Goal: Task Accomplishment & Management: Manage account settings

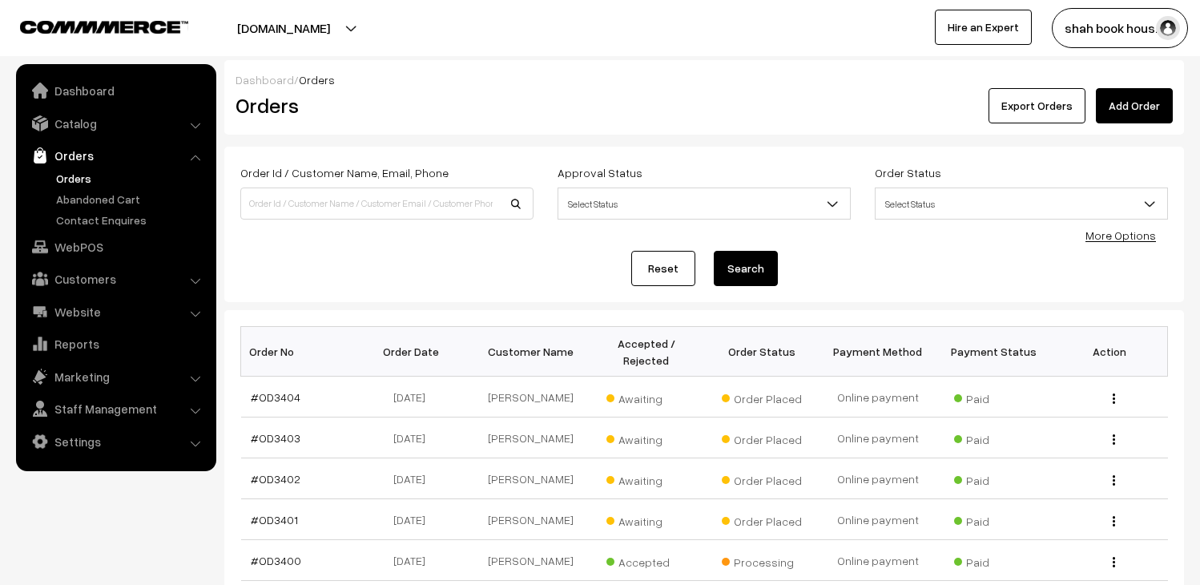
scroll to position [89, 0]
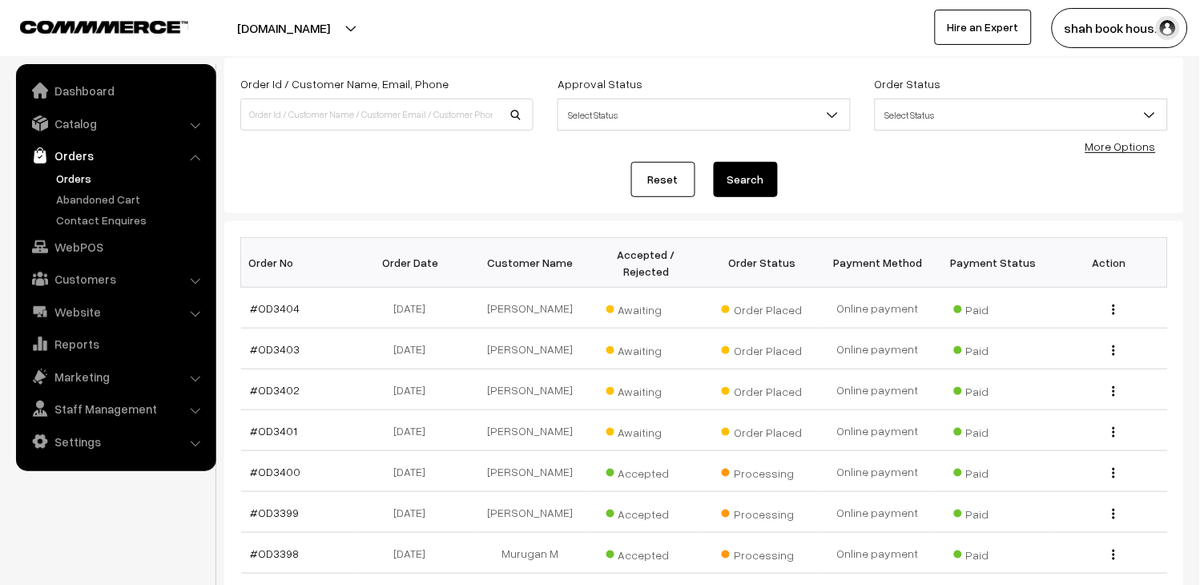
click at [67, 177] on link "Orders" at bounding box center [131, 178] width 159 height 17
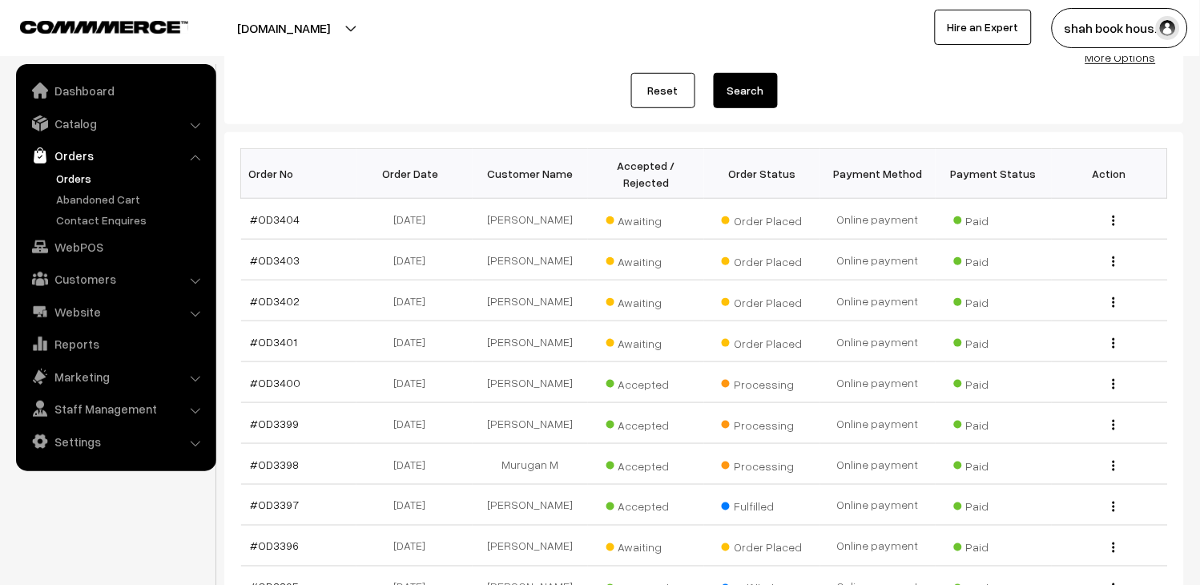
scroll to position [267, 0]
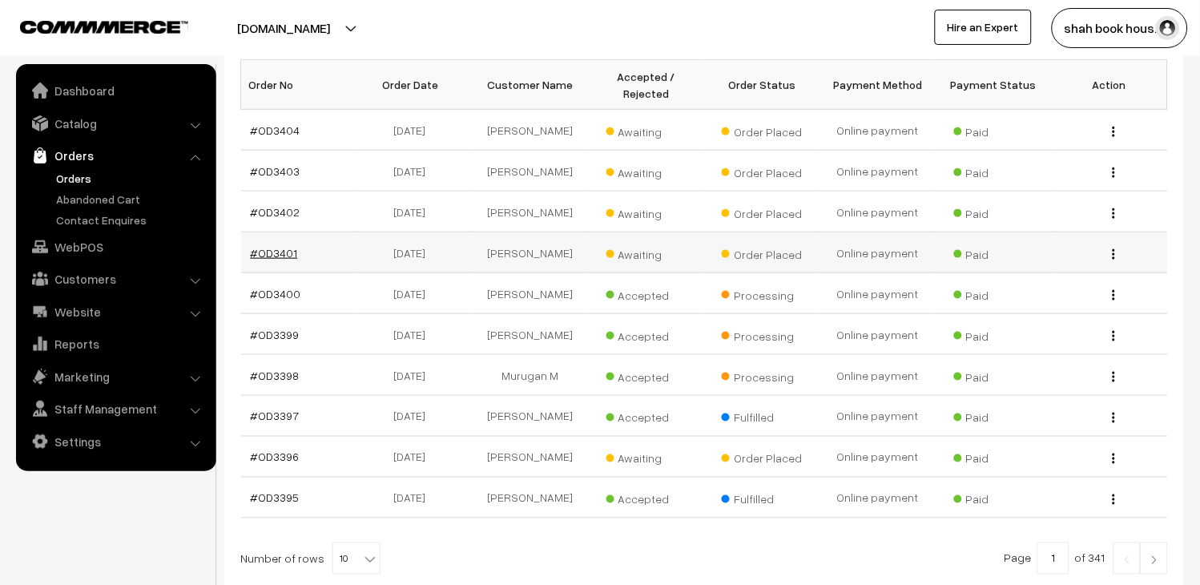
click at [277, 260] on link "#OD3401" at bounding box center [274, 253] width 47 height 14
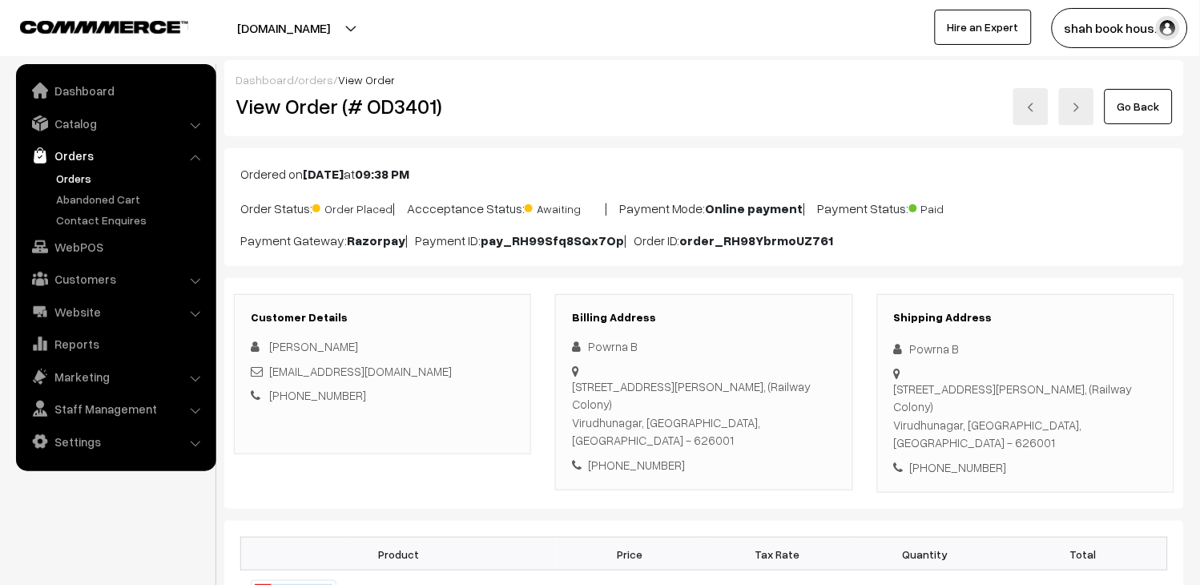
click at [1042, 109] on link at bounding box center [1031, 106] width 35 height 37
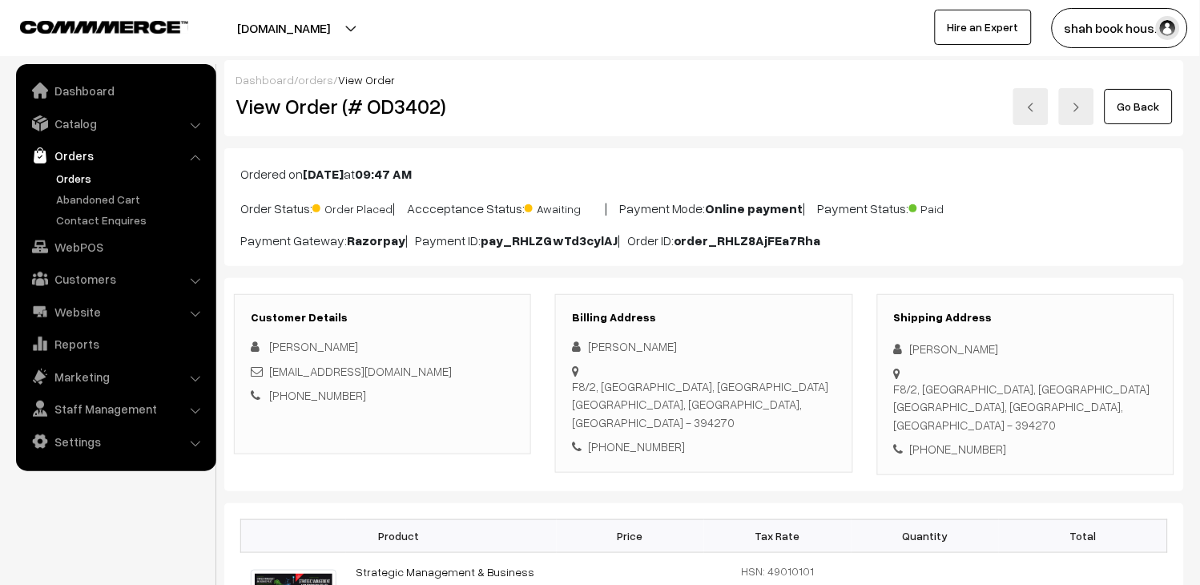
click at [1027, 114] on link at bounding box center [1031, 106] width 35 height 37
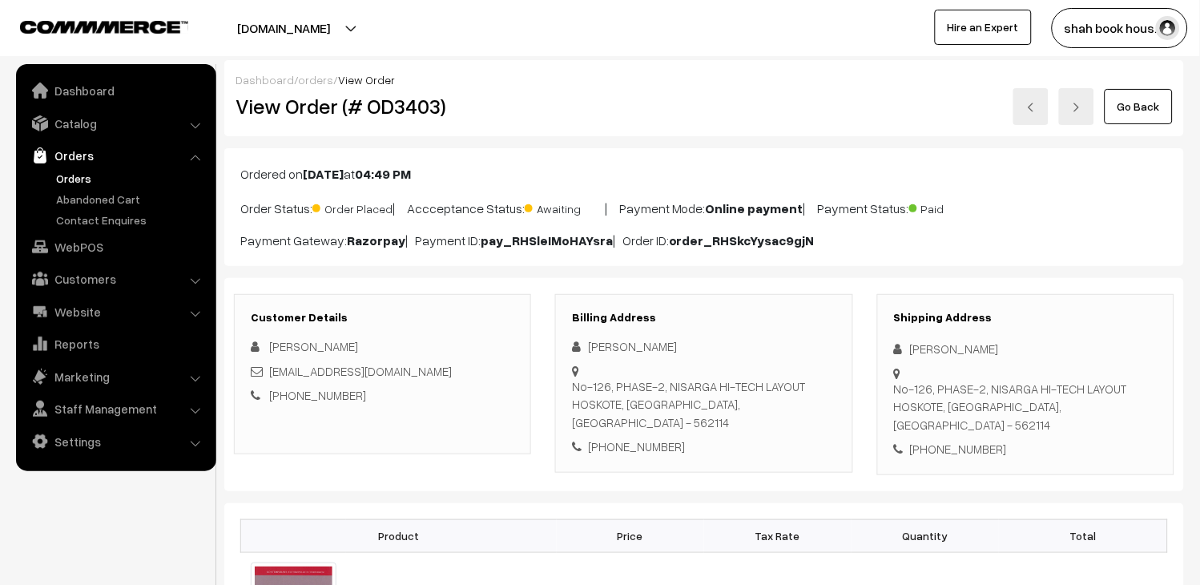
click at [1034, 108] on img at bounding box center [1031, 108] width 10 height 10
click at [80, 177] on link "Orders" at bounding box center [131, 178] width 159 height 17
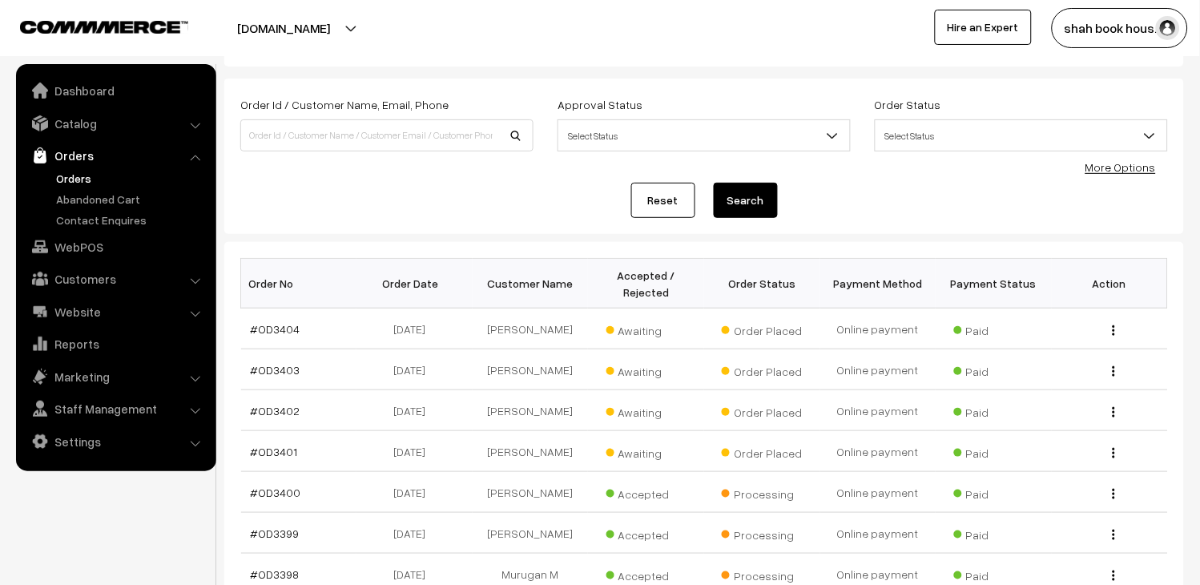
scroll to position [89, 0]
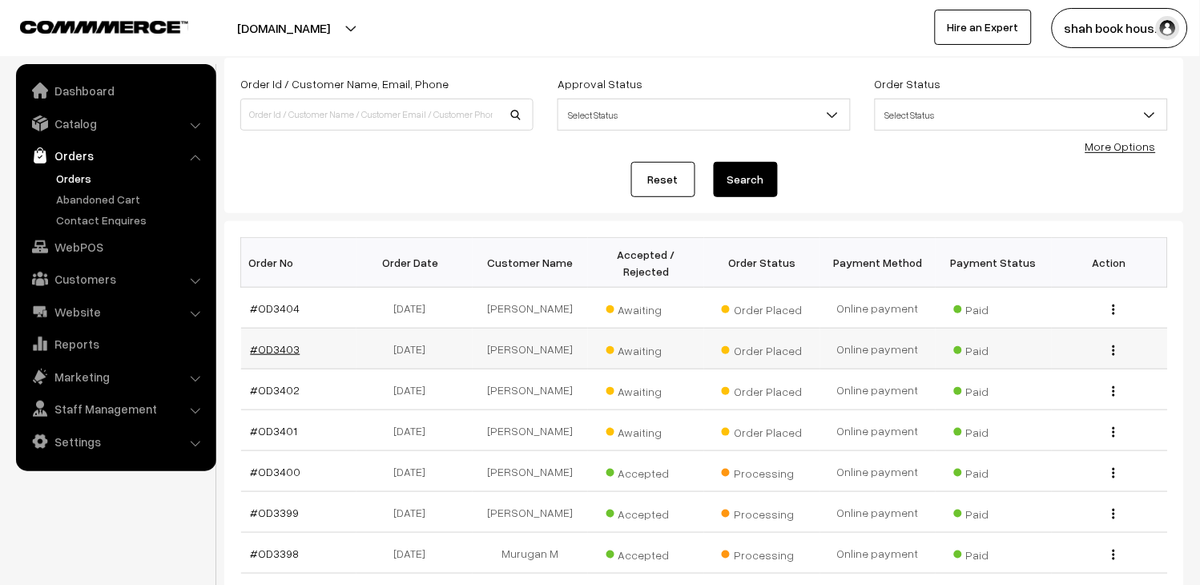
click at [276, 356] on link "#OD3403" at bounding box center [276, 349] width 50 height 14
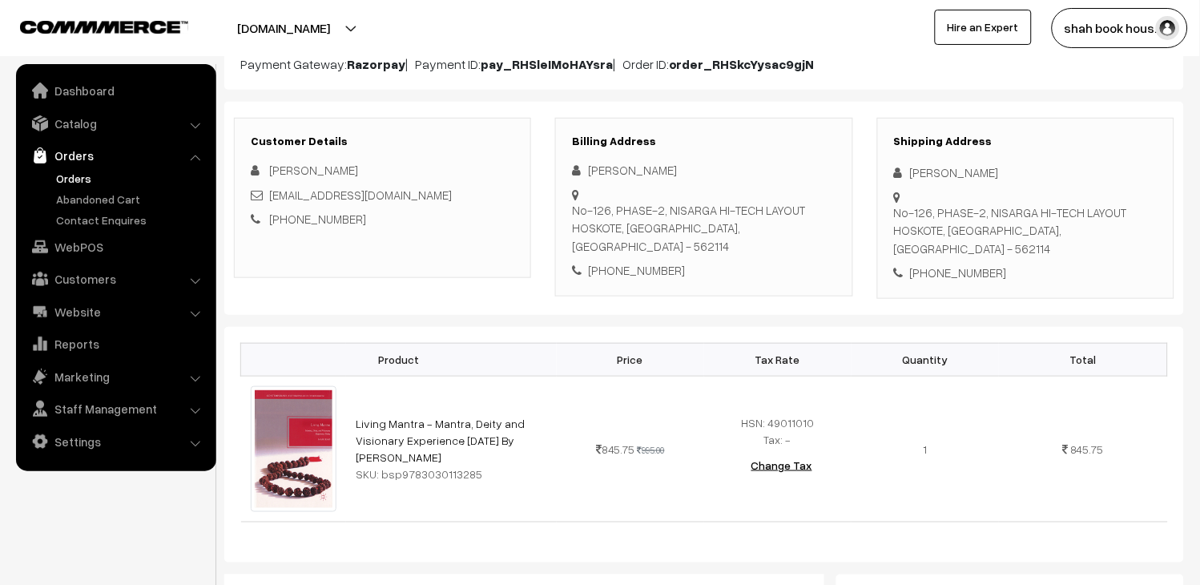
scroll to position [178, 0]
click at [80, 173] on link "Orders" at bounding box center [131, 178] width 159 height 17
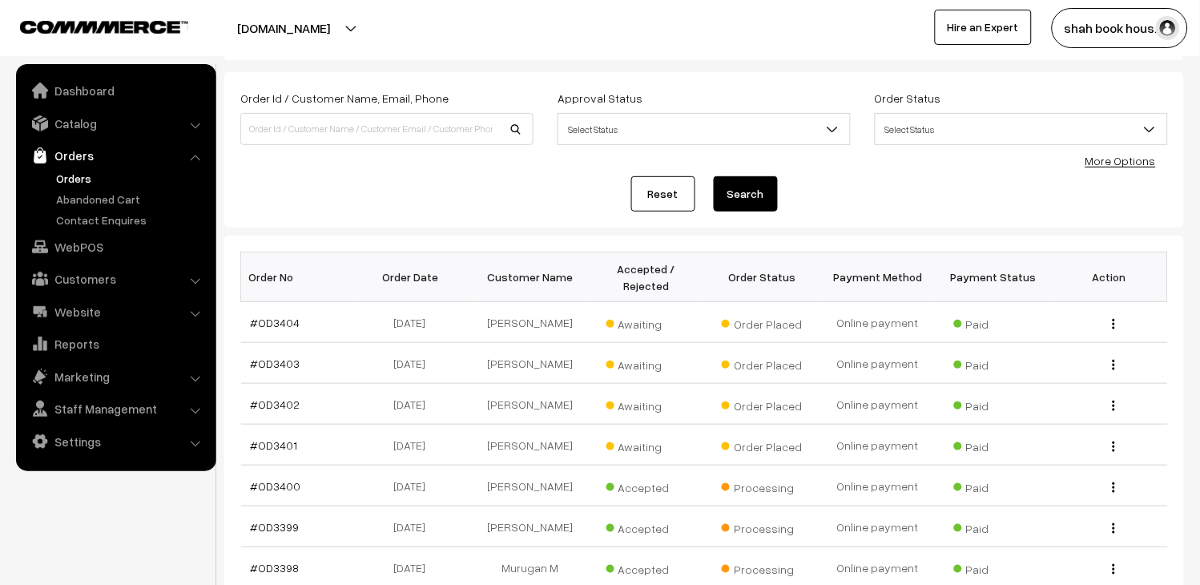
scroll to position [178, 0]
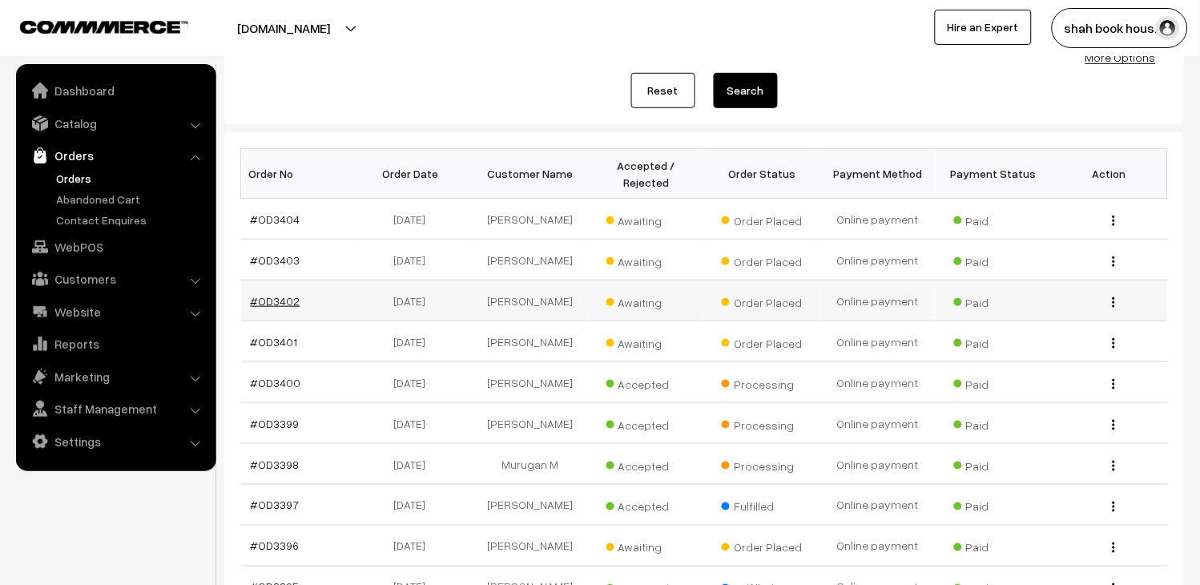
click at [270, 308] on link "#OD3402" at bounding box center [276, 301] width 50 height 14
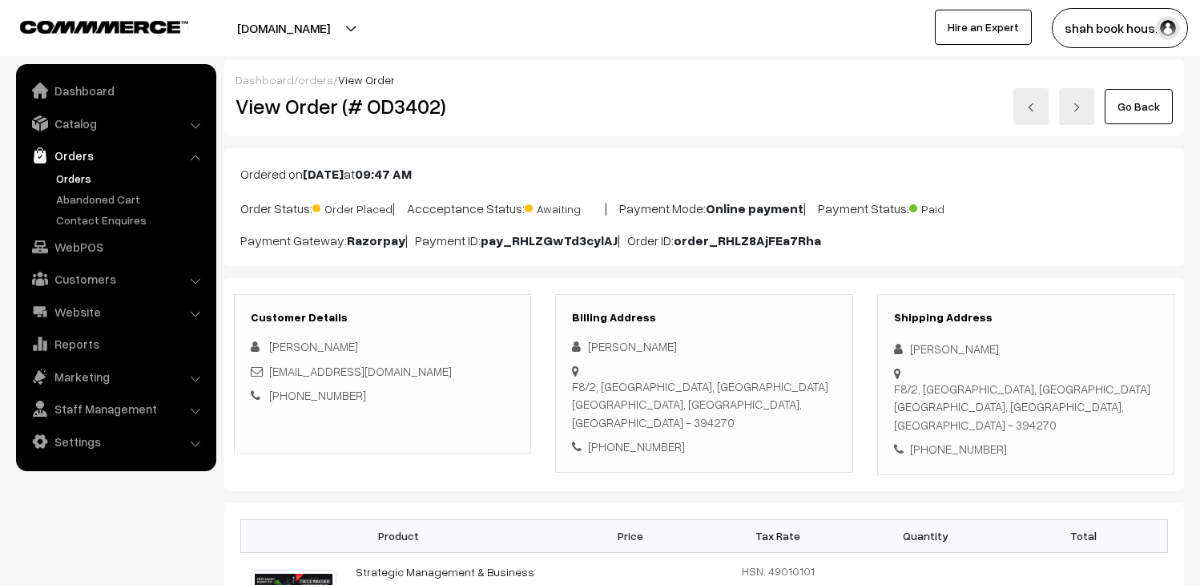
scroll to position [178, 0]
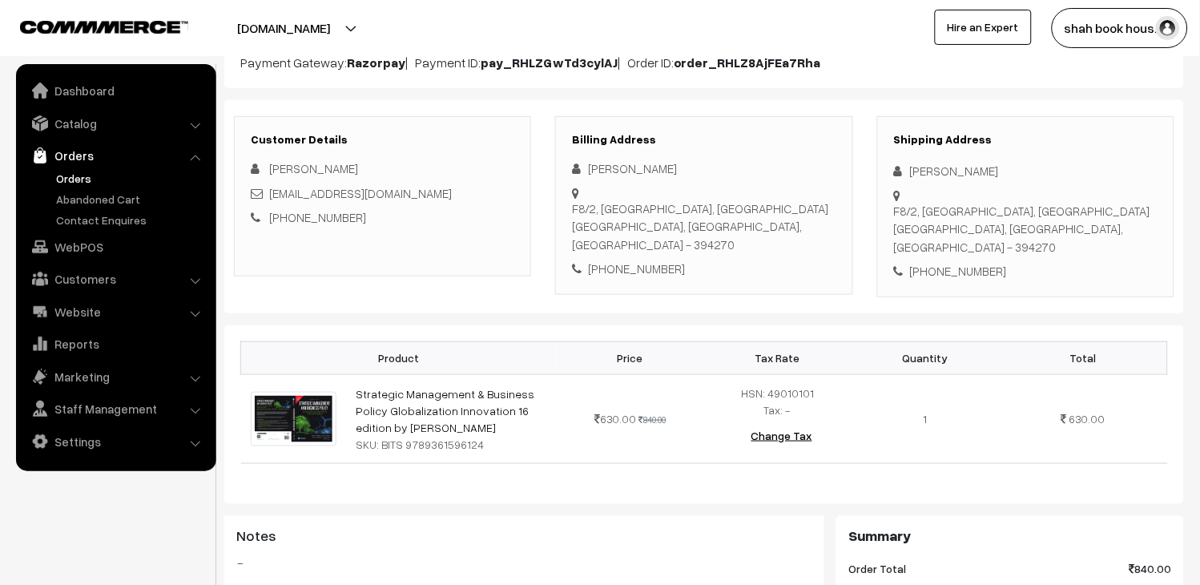
click at [77, 170] on link "Orders" at bounding box center [131, 178] width 159 height 17
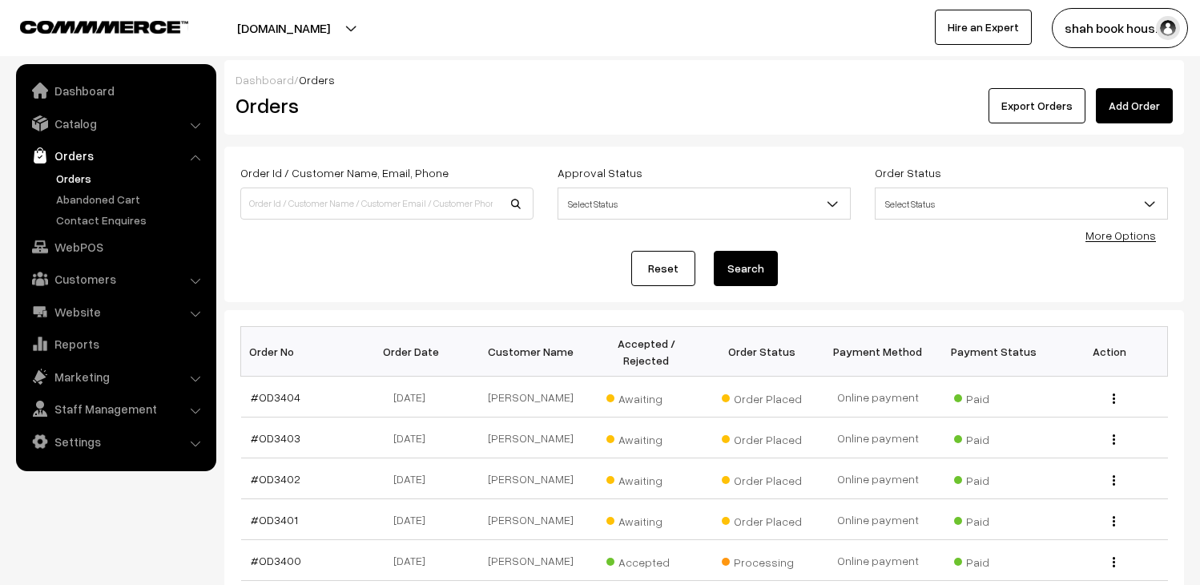
scroll to position [89, 0]
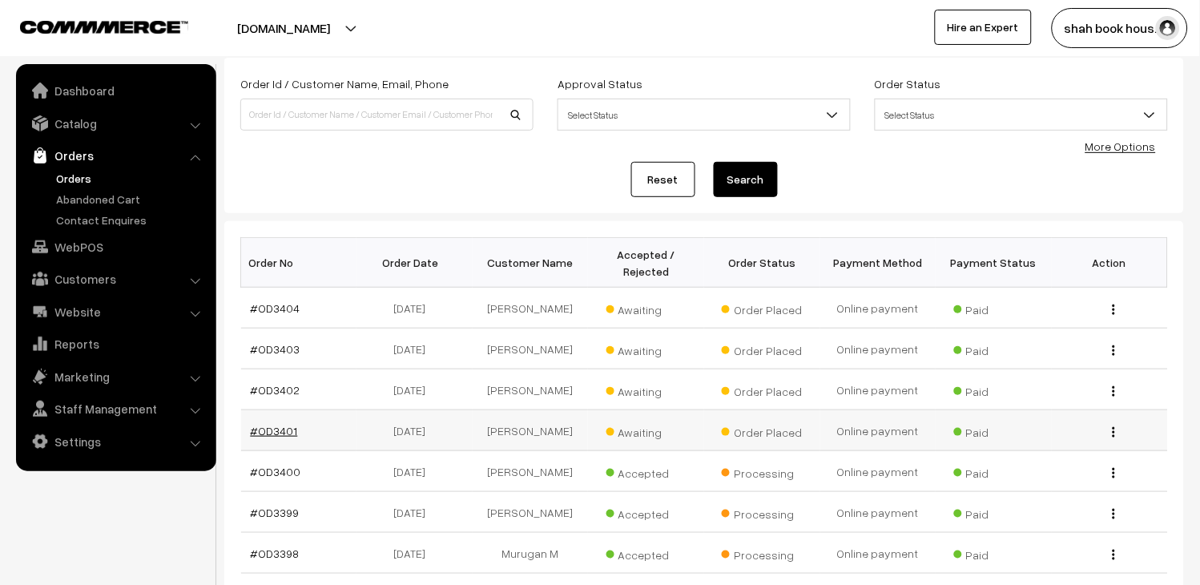
click at [281, 437] on link "#OD3401" at bounding box center [274, 431] width 47 height 14
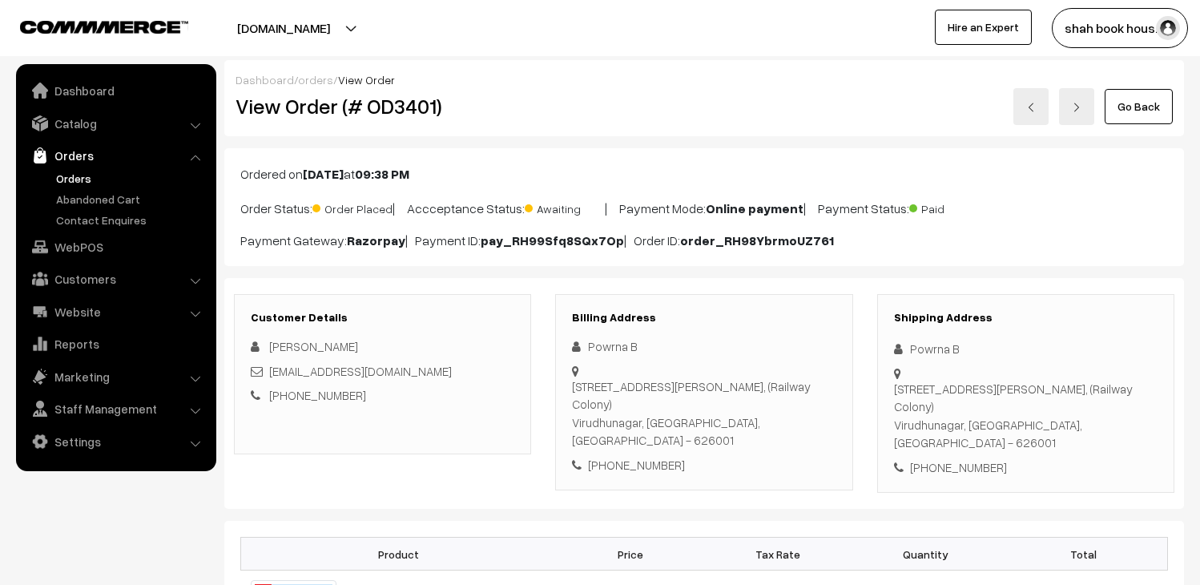
scroll to position [89, 0]
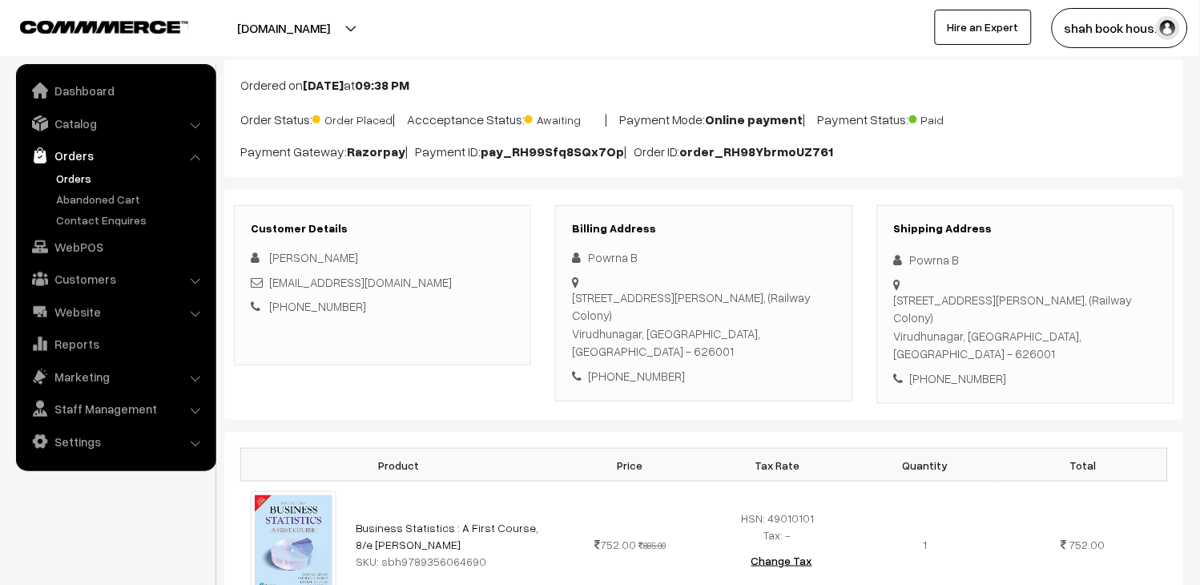
click at [90, 178] on link "Orders" at bounding box center [131, 178] width 159 height 17
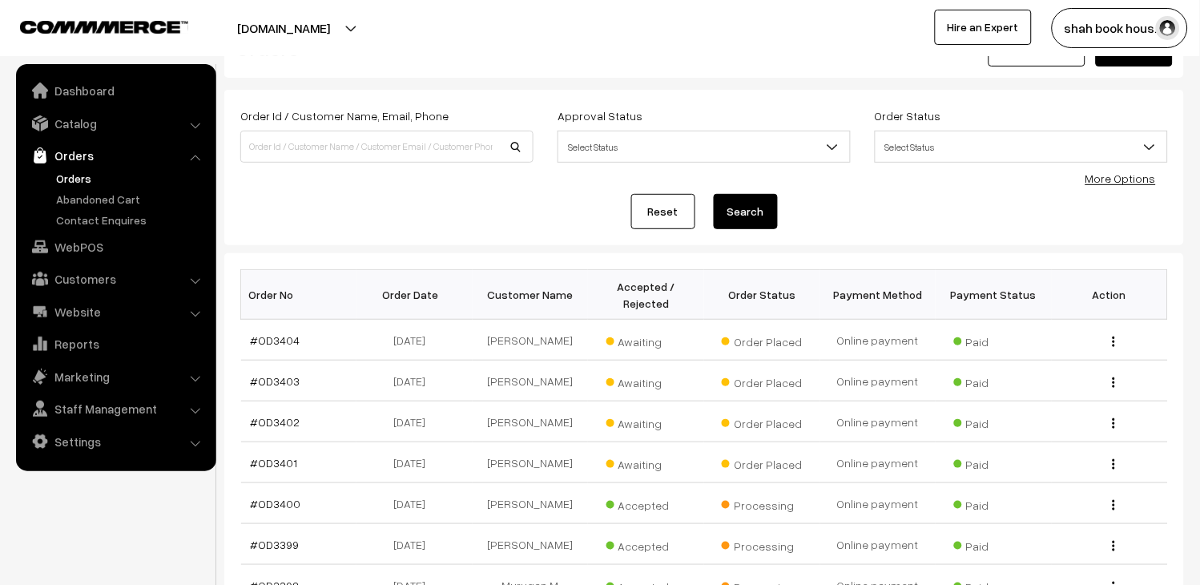
scroll to position [89, 0]
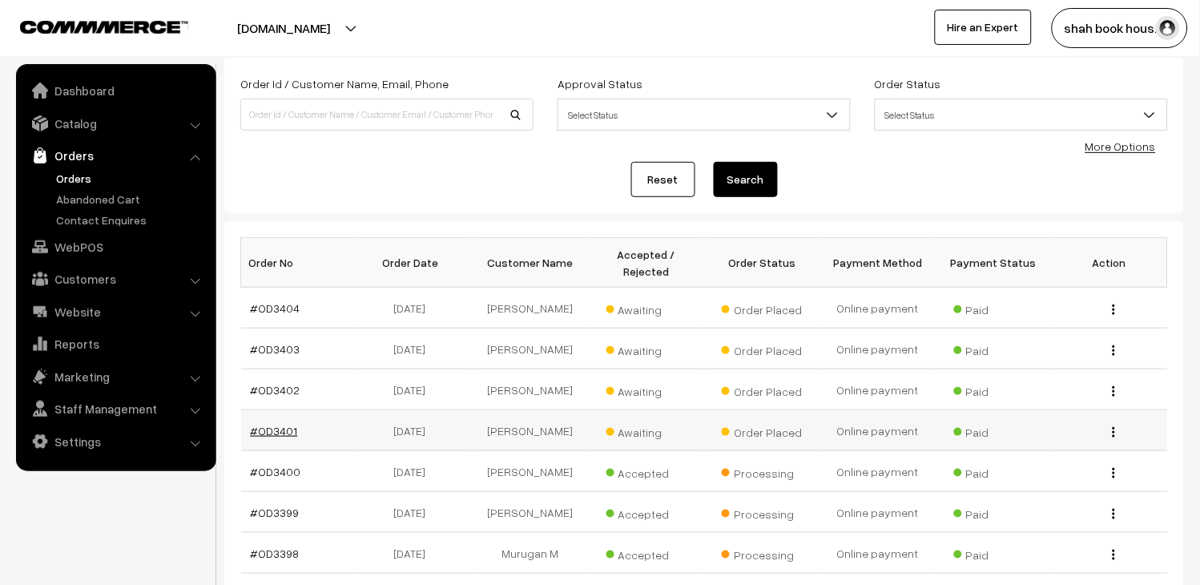
click at [266, 437] on link "#OD3401" at bounding box center [274, 431] width 47 height 14
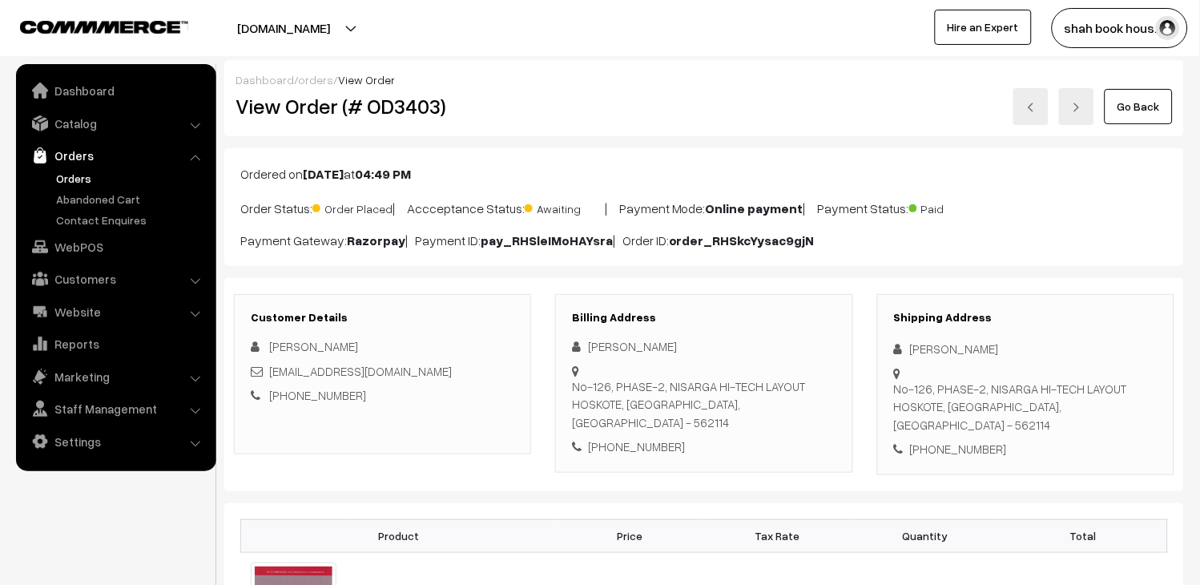
click at [1043, 107] on link at bounding box center [1031, 106] width 35 height 37
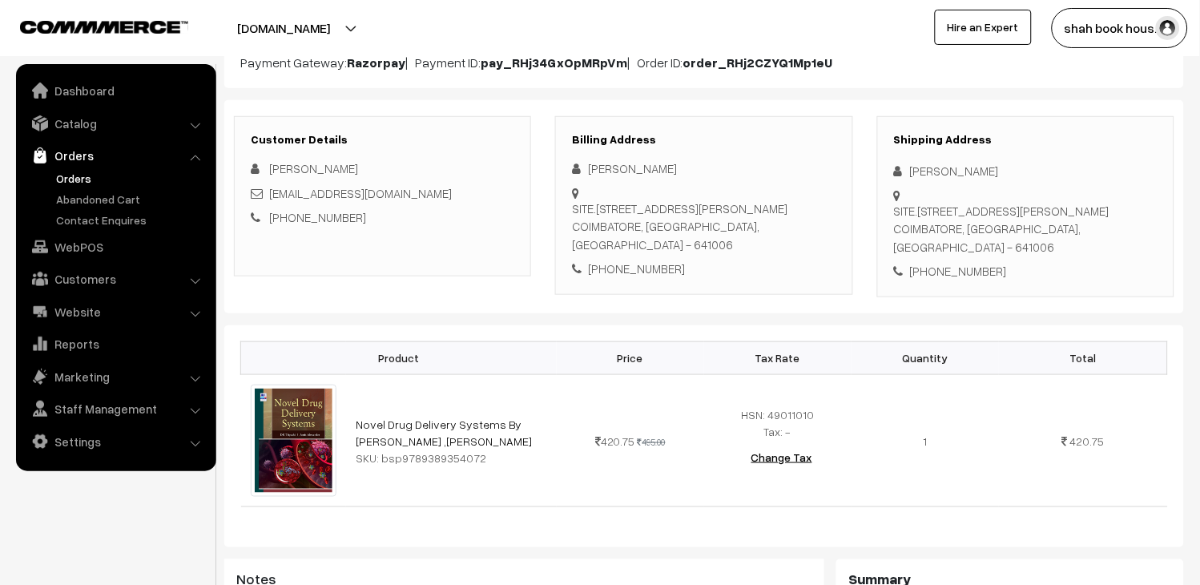
click at [75, 179] on link "Orders" at bounding box center [131, 178] width 159 height 17
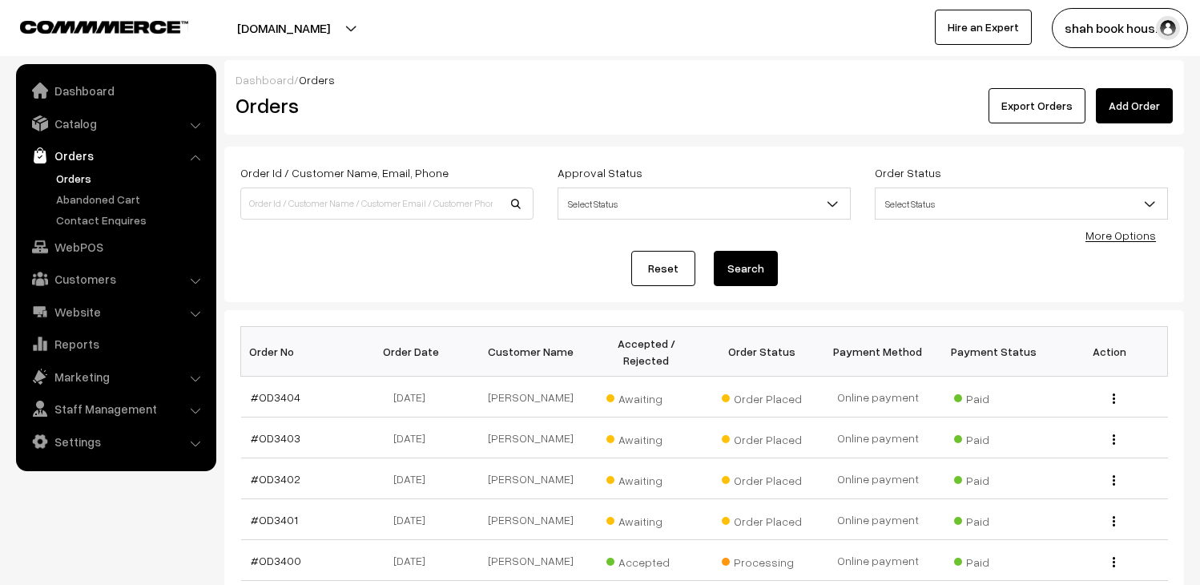
scroll to position [89, 0]
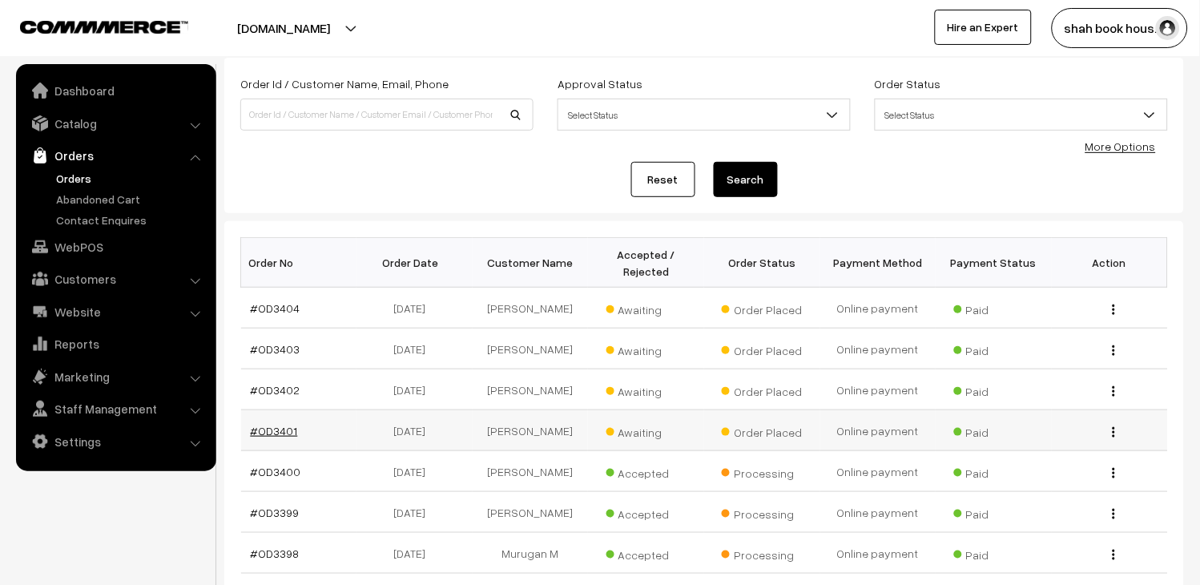
click at [277, 437] on link "#OD3401" at bounding box center [274, 431] width 47 height 14
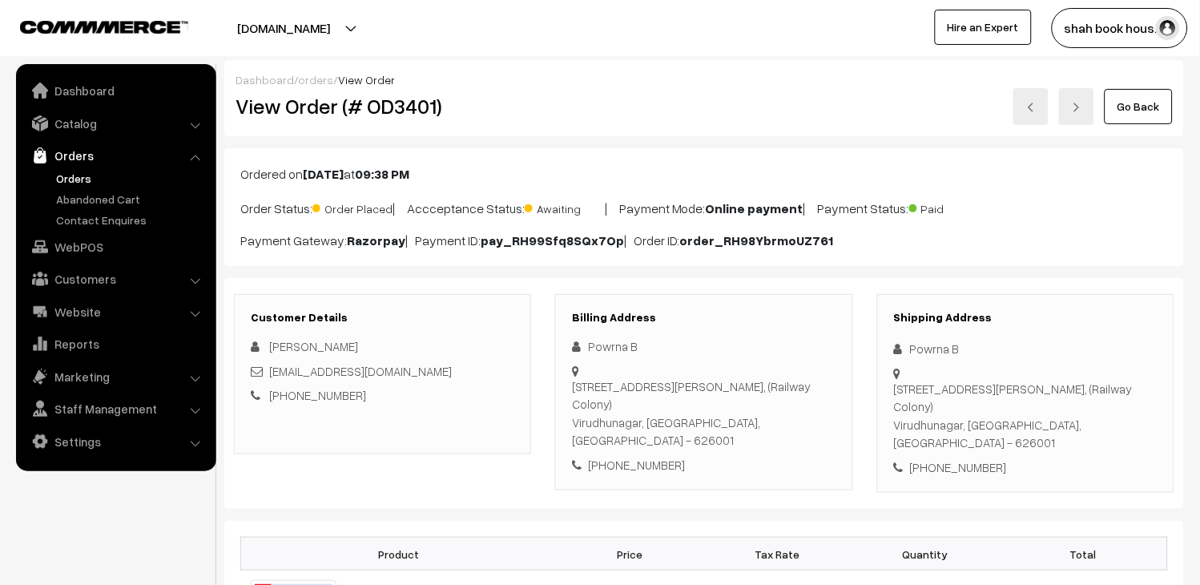
click at [1034, 98] on link at bounding box center [1031, 106] width 35 height 37
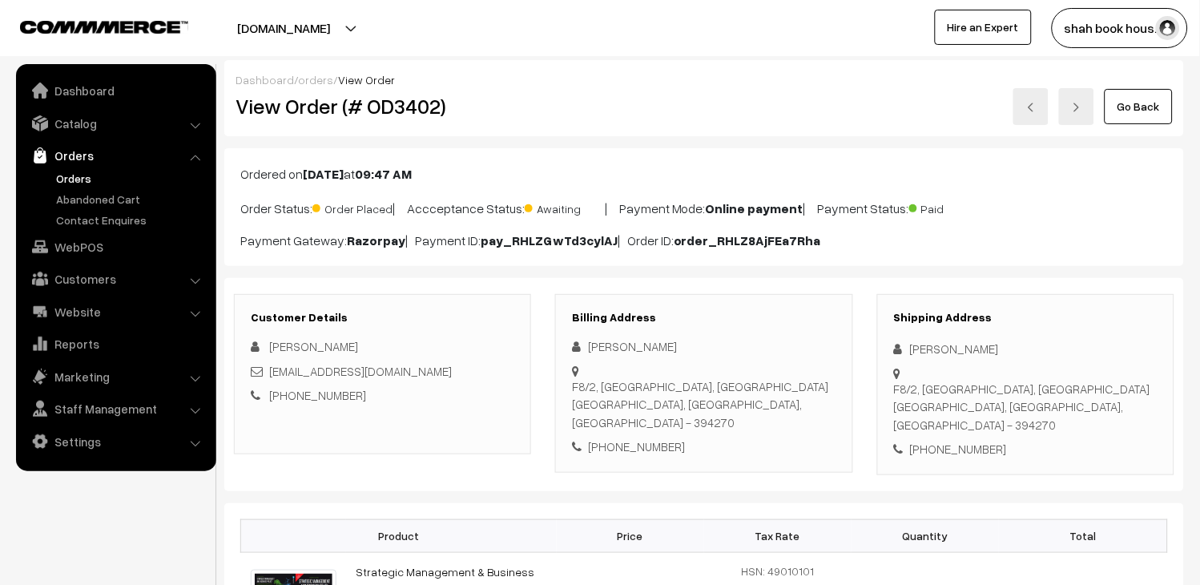
click at [1015, 114] on link at bounding box center [1031, 106] width 35 height 37
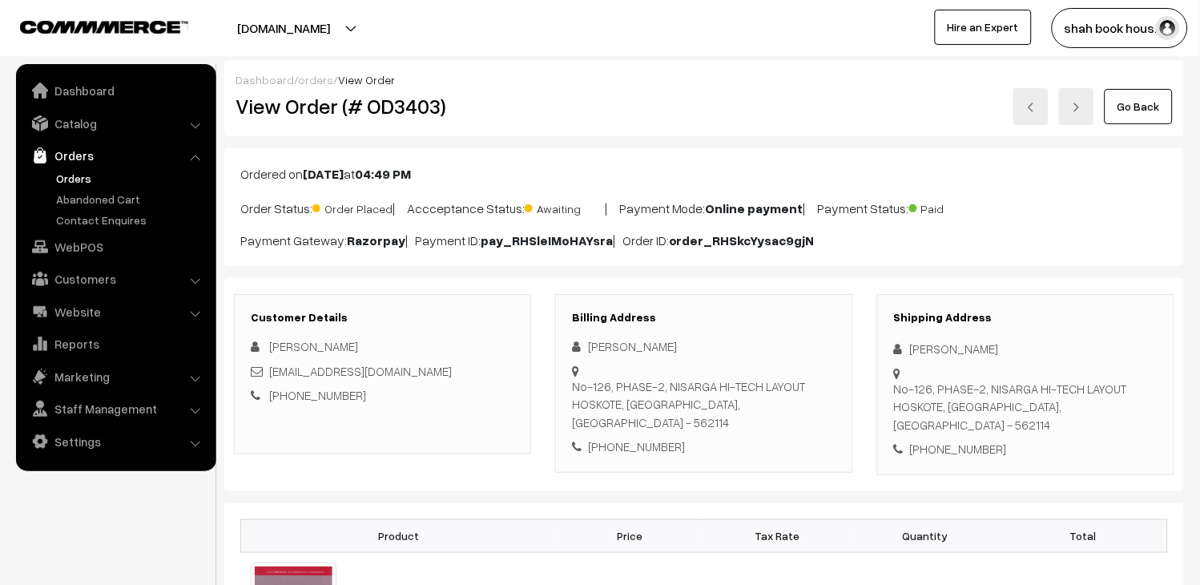
click at [1015, 114] on link at bounding box center [1031, 106] width 35 height 37
click at [62, 178] on link "Orders" at bounding box center [131, 178] width 159 height 17
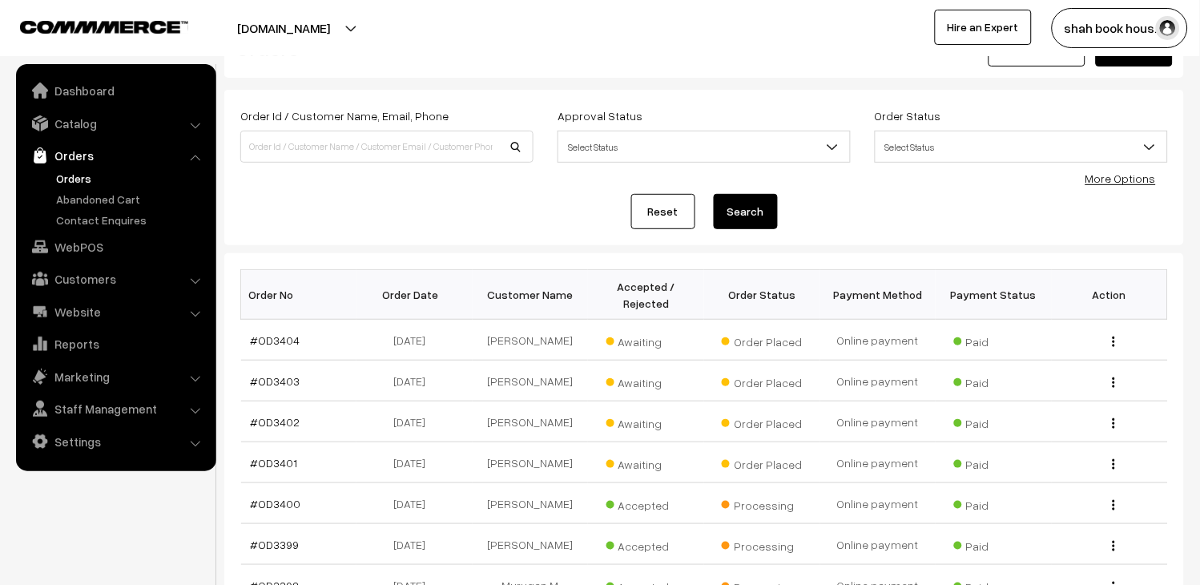
scroll to position [89, 0]
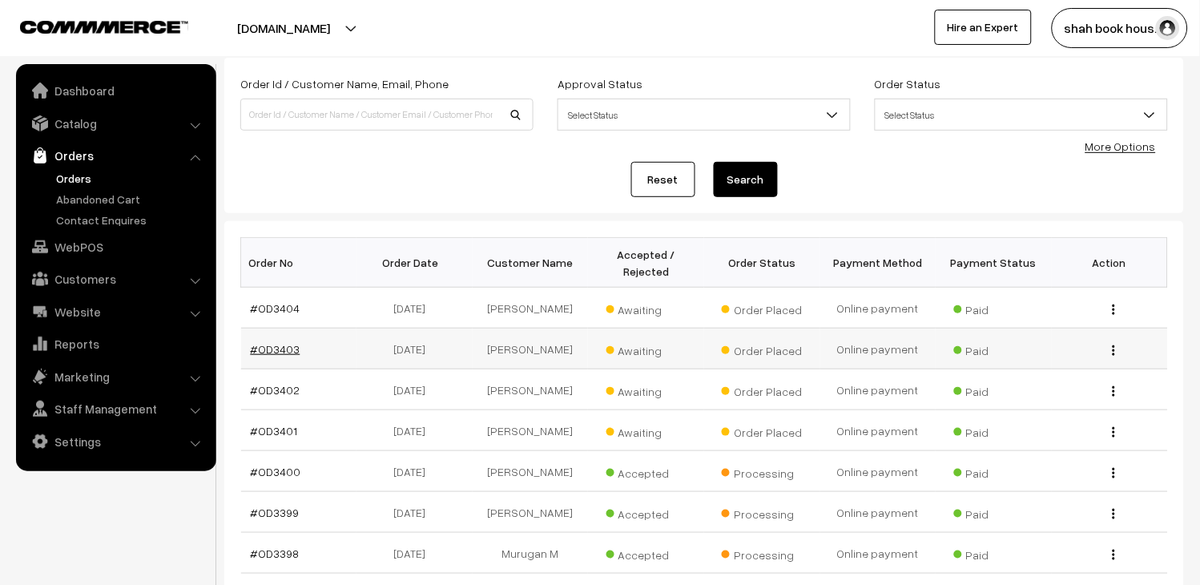
click at [286, 356] on link "#OD3403" at bounding box center [276, 349] width 50 height 14
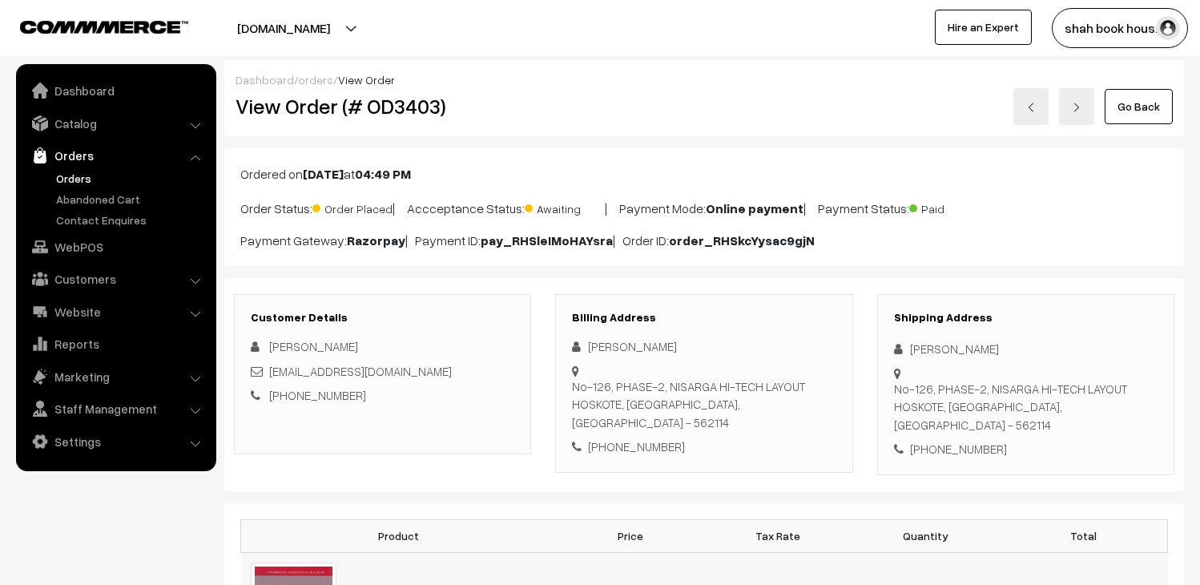
scroll to position [178, 0]
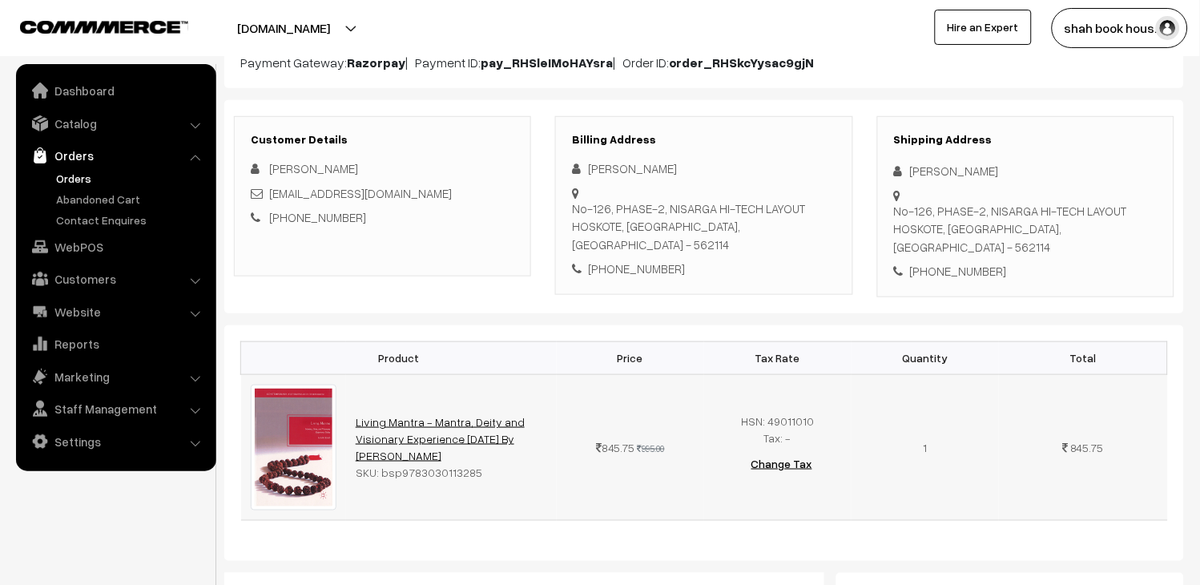
click at [441, 423] on link "Living Mantra - Mantra, Deity and Visionary Experience Today By Mani Rao" at bounding box center [440, 438] width 169 height 47
click at [81, 173] on link "Orders" at bounding box center [131, 178] width 159 height 17
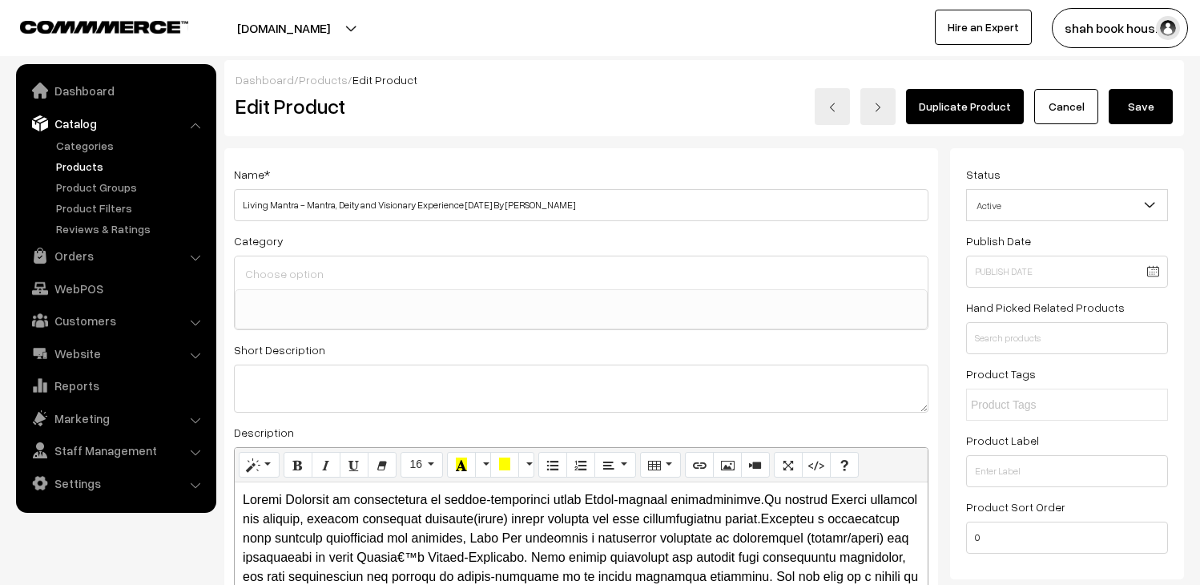
select select
click at [1101, 212] on span "Active" at bounding box center [1067, 205] width 200 height 28
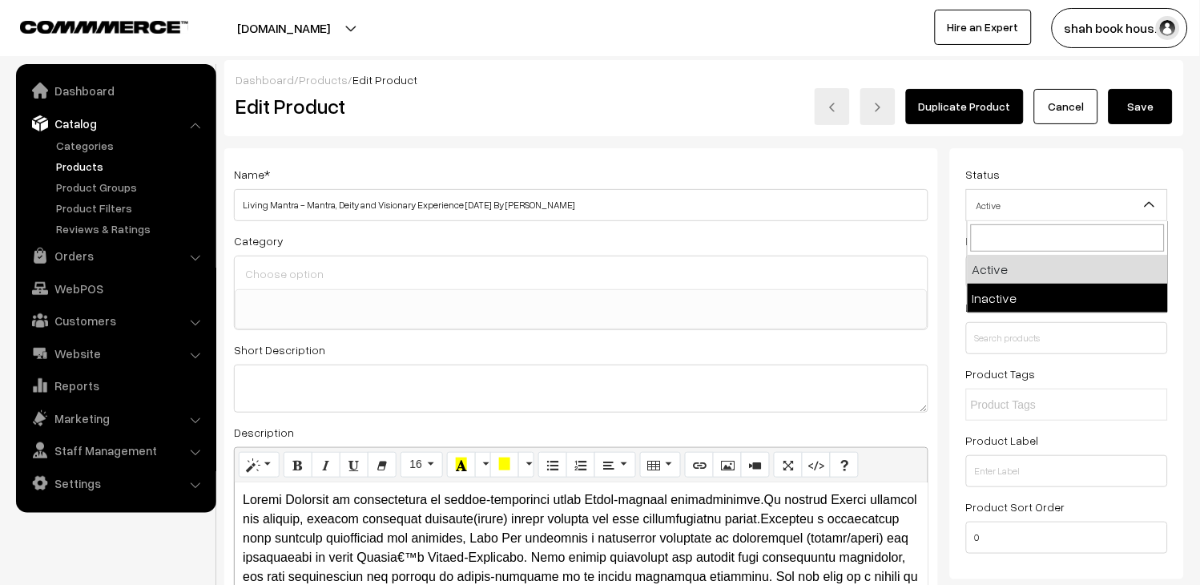
select select "2"
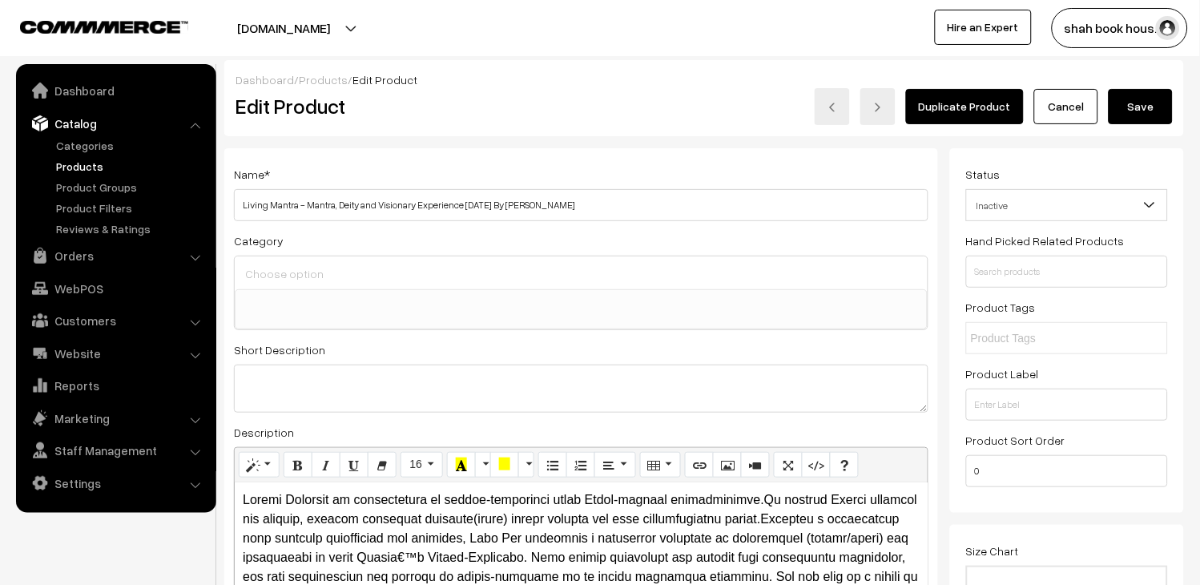
click at [1146, 121] on button "Save" at bounding box center [1141, 106] width 64 height 35
select select
click at [1128, 118] on button "Save" at bounding box center [1141, 106] width 64 height 35
select select
click at [1125, 106] on button "Save" at bounding box center [1141, 106] width 64 height 35
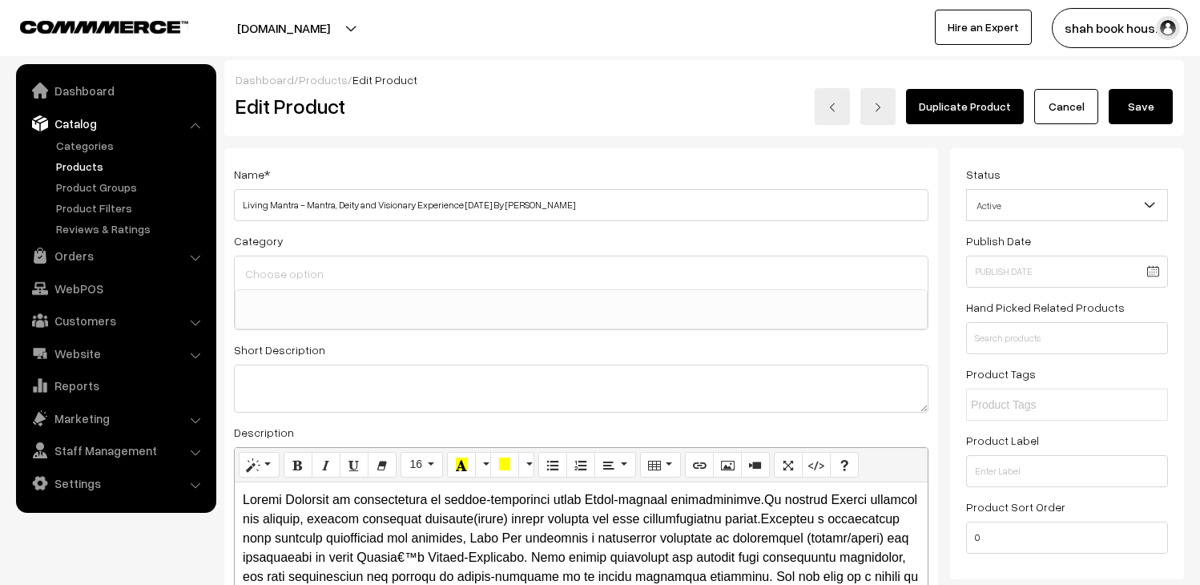
select select
click at [1127, 108] on button "Save" at bounding box center [1141, 106] width 64 height 35
select select
click at [1127, 108] on button "Save" at bounding box center [1141, 106] width 64 height 35
select select
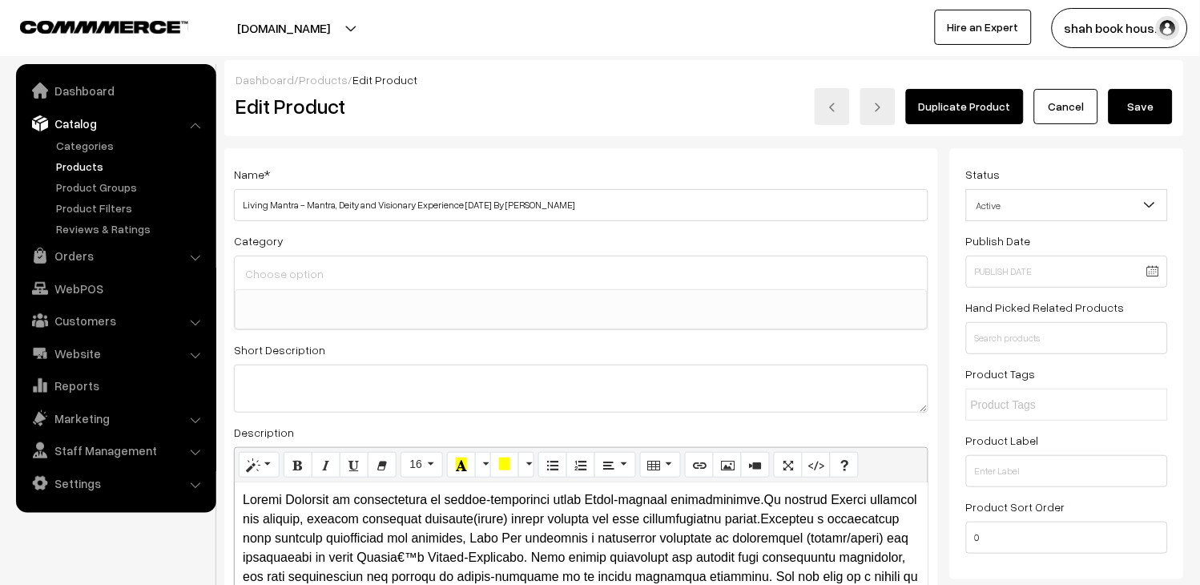
click at [1130, 94] on button "Save" at bounding box center [1141, 106] width 64 height 35
select select
drag, startPoint x: 0, startPoint y: 0, endPoint x: 1130, endPoint y: 94, distance: 1133.6
click at [1130, 94] on div "GST Code not available" at bounding box center [1105, 77] width 139 height 36
click at [1157, 100] on button "Save" at bounding box center [1141, 106] width 64 height 35
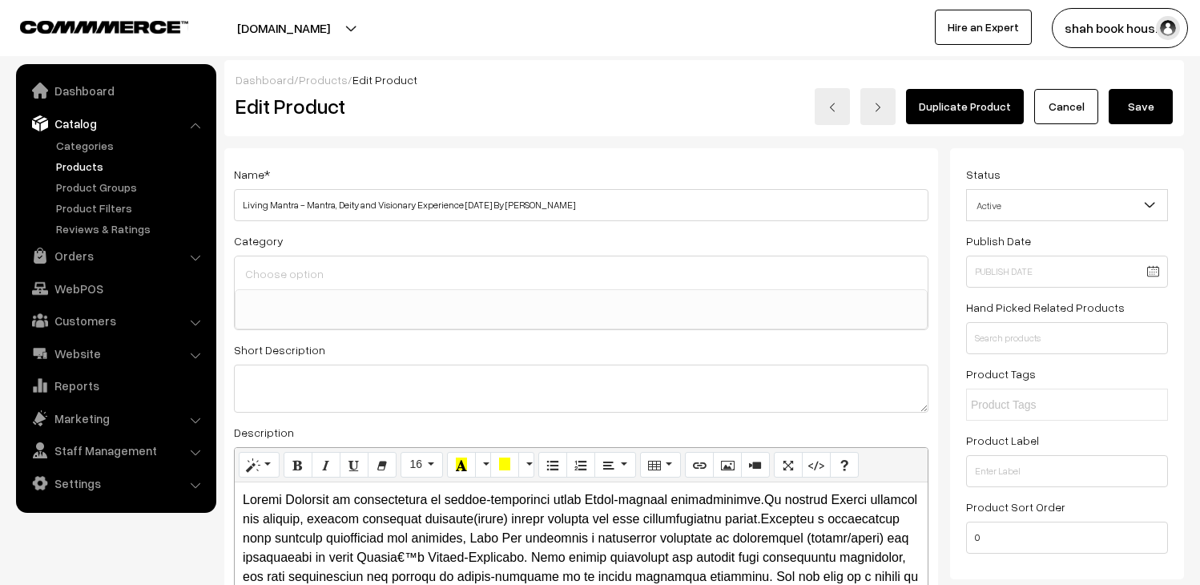
select select
click at [1159, 111] on button "Save" at bounding box center [1141, 106] width 64 height 35
select select
click at [75, 261] on link "Orders" at bounding box center [115, 255] width 191 height 29
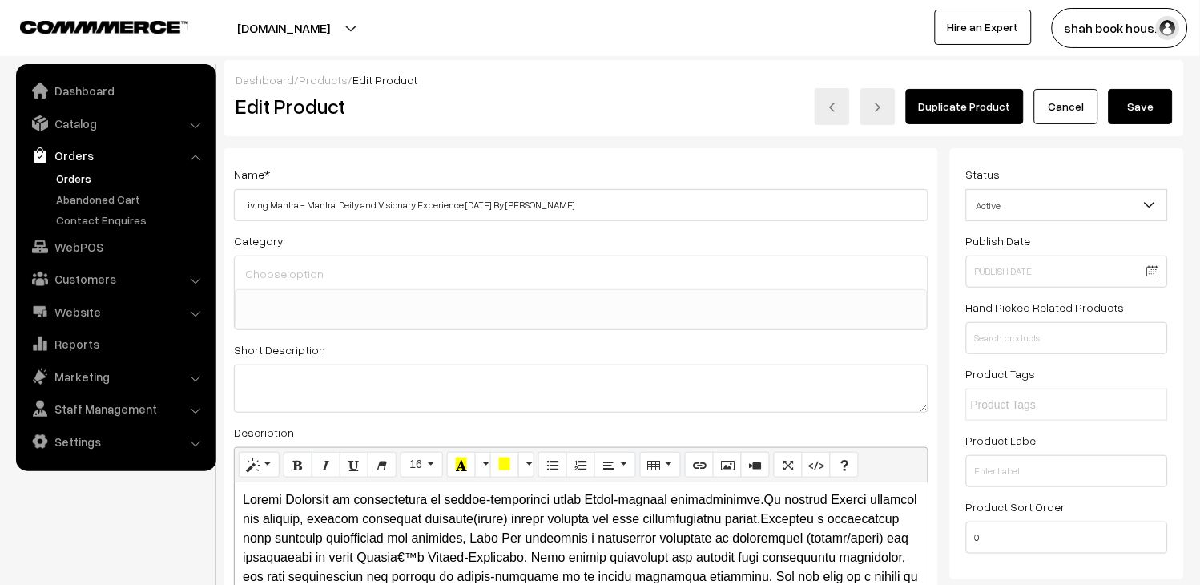
click at [93, 174] on link "Orders" at bounding box center [131, 178] width 159 height 17
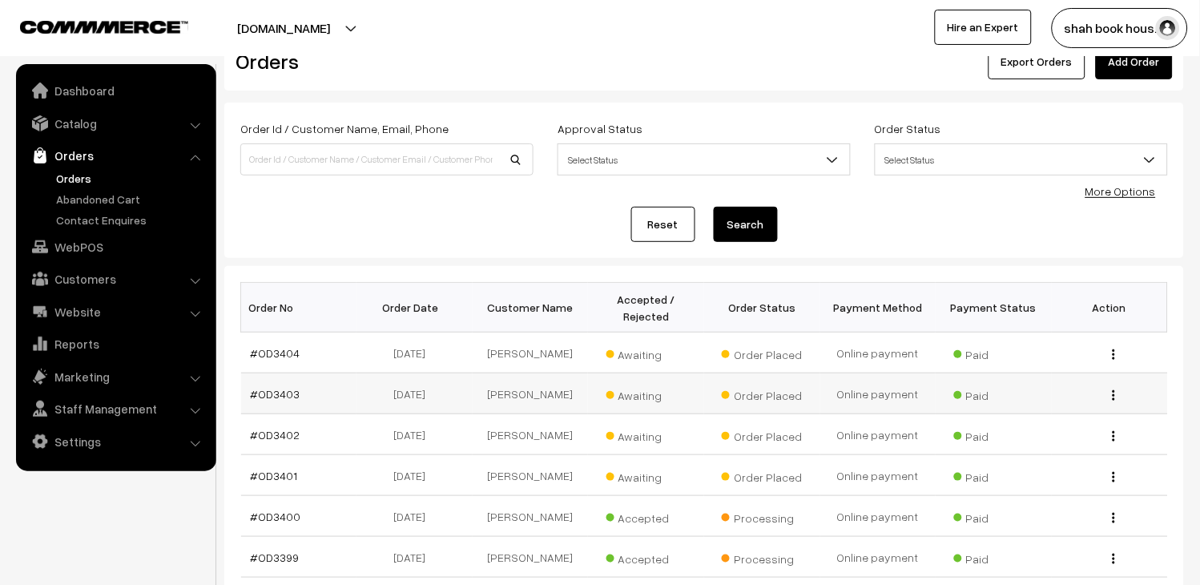
scroll to position [89, 0]
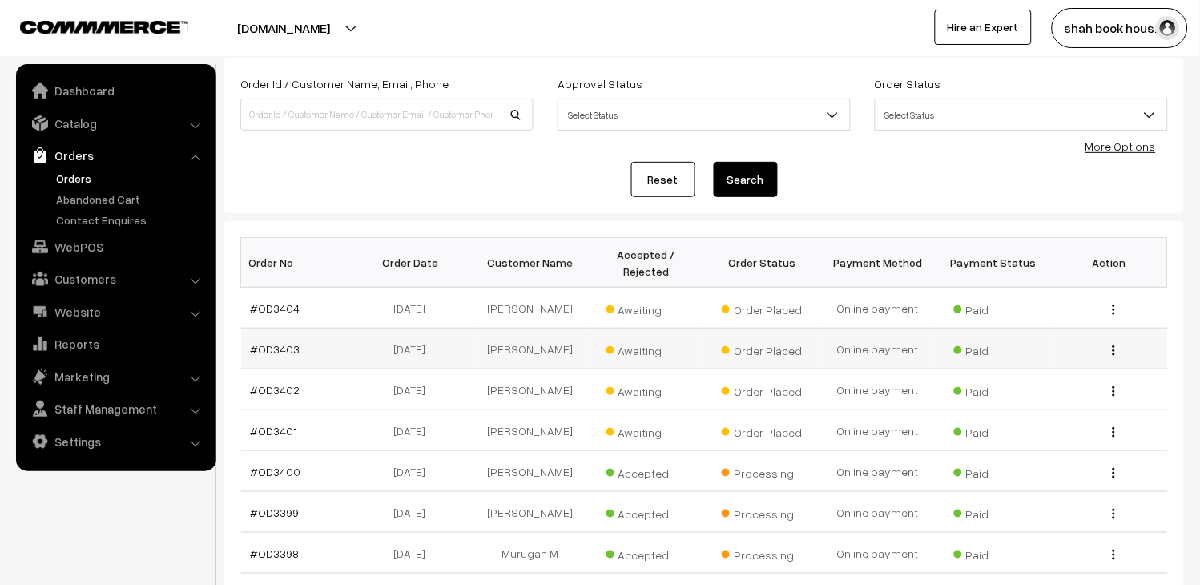
click at [281, 359] on td "#OD3403" at bounding box center [299, 348] width 116 height 41
click at [281, 356] on link "#OD3403" at bounding box center [276, 349] width 50 height 14
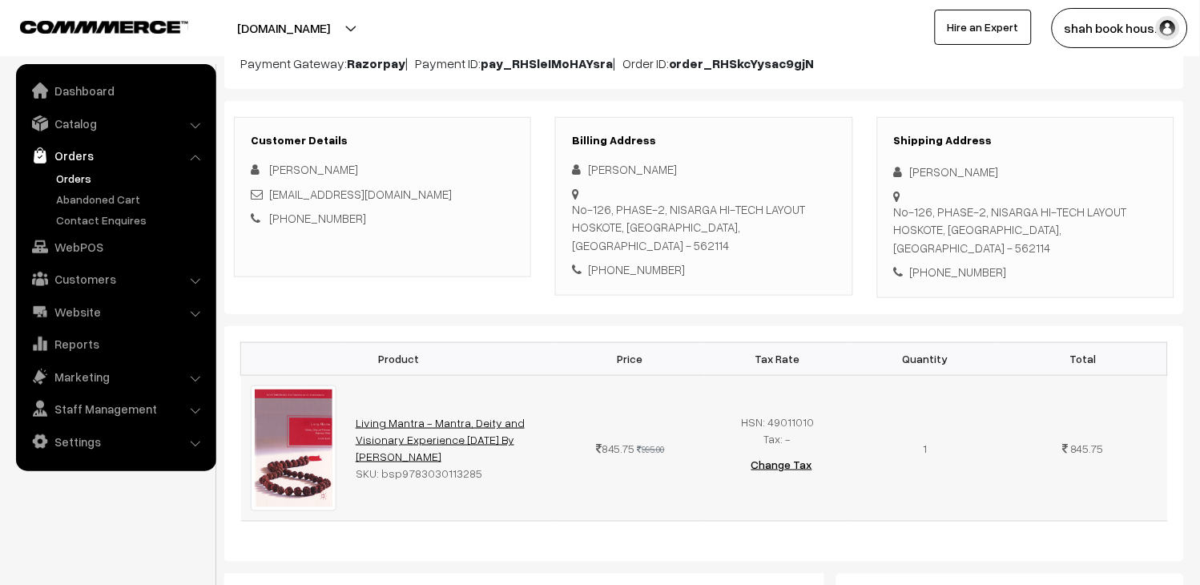
scroll to position [178, 0]
drag, startPoint x: 482, startPoint y: 447, endPoint x: 396, endPoint y: 444, distance: 86.6
click at [396, 464] on div "SKU: bsp9783030113285" at bounding box center [451, 472] width 191 height 17
copy div "9783030113285"
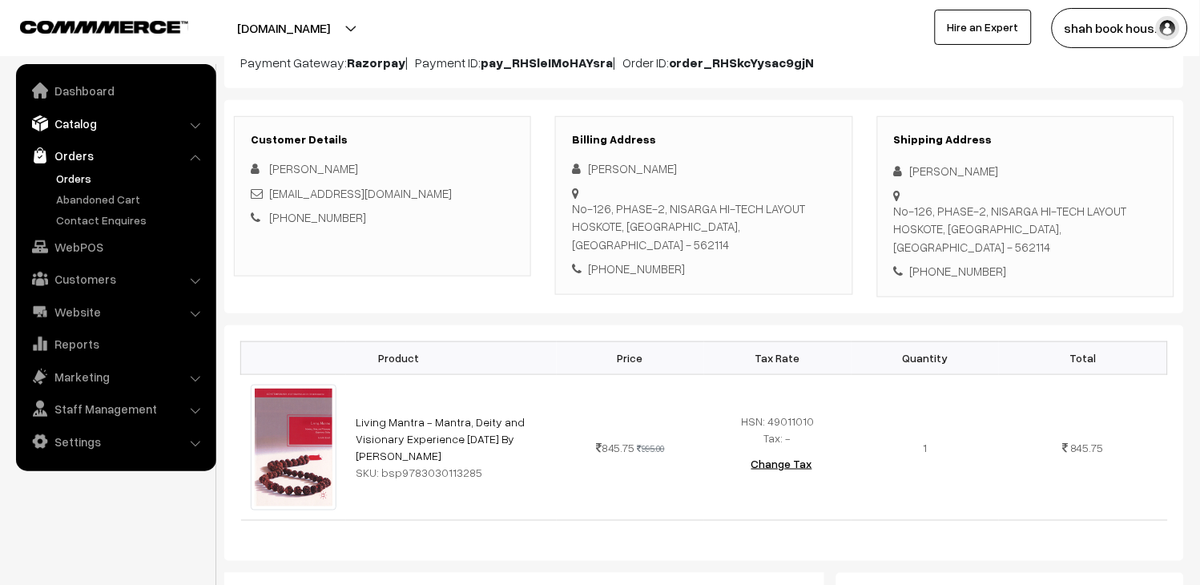
click at [82, 128] on link "Catalog" at bounding box center [115, 123] width 191 height 29
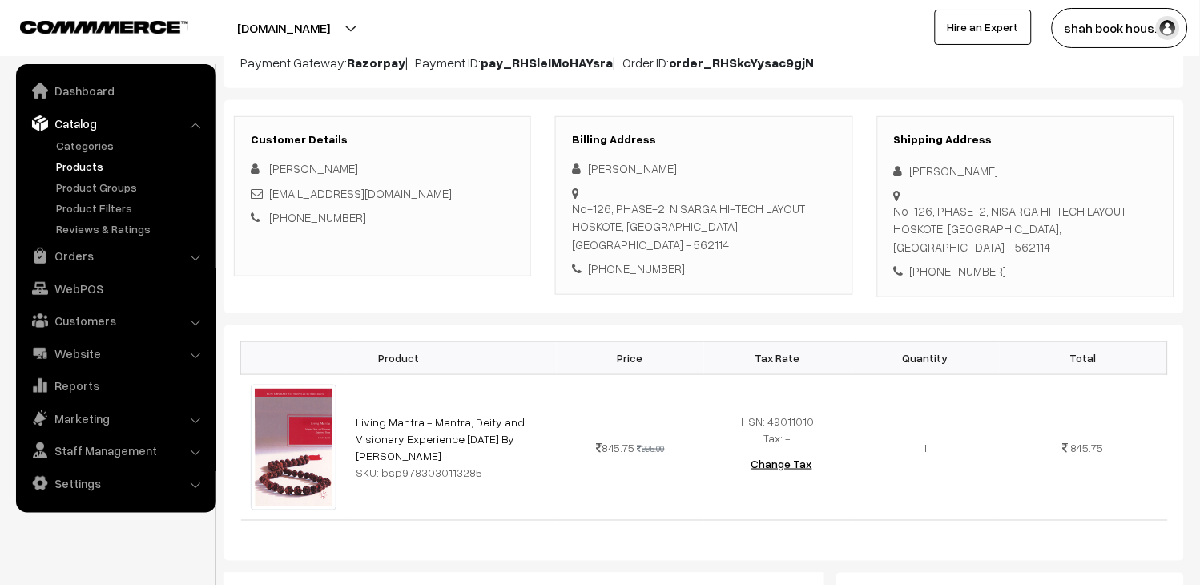
click at [89, 167] on link "Products" at bounding box center [131, 166] width 159 height 17
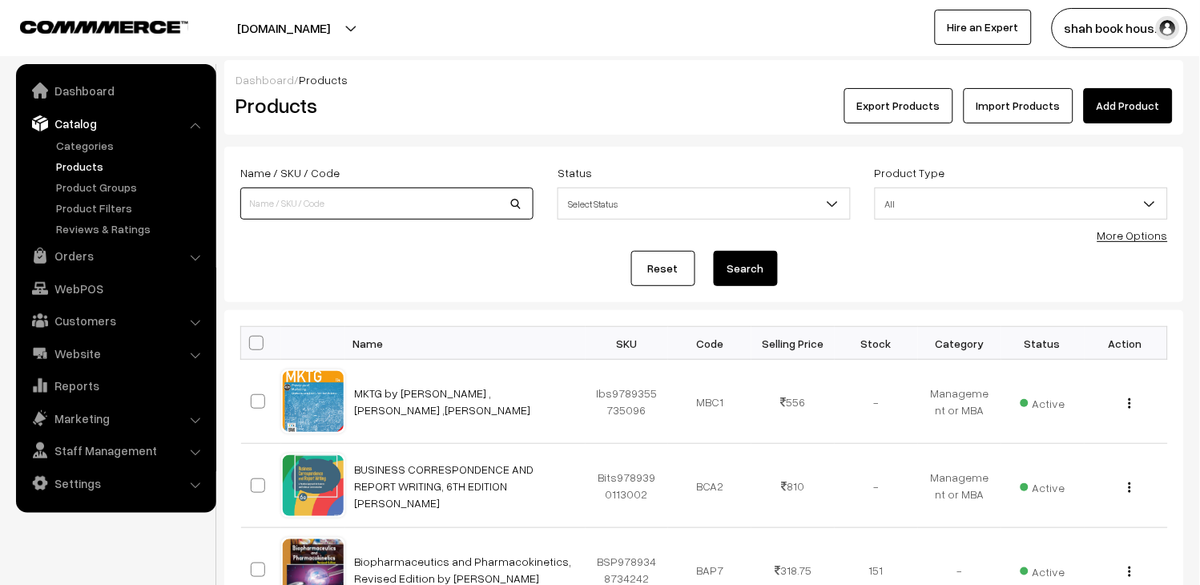
click at [341, 202] on input at bounding box center [386, 203] width 293 height 32
paste input "9783030113285"
type input "9783030113285"
click at [744, 266] on button "Search" at bounding box center [746, 268] width 64 height 35
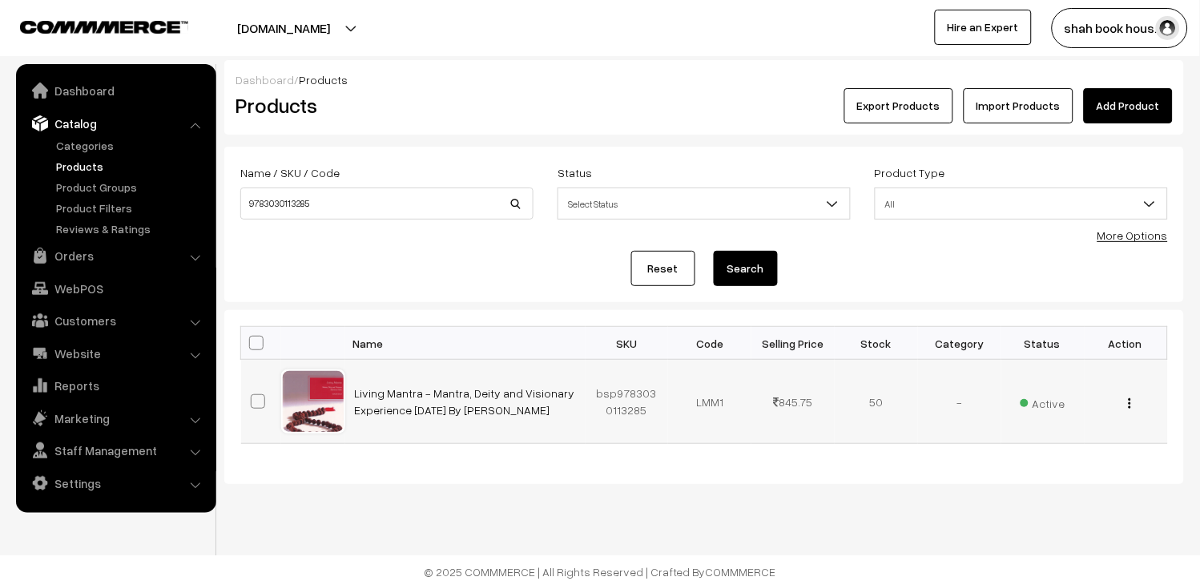
click at [1055, 405] on span "Active" at bounding box center [1043, 401] width 45 height 21
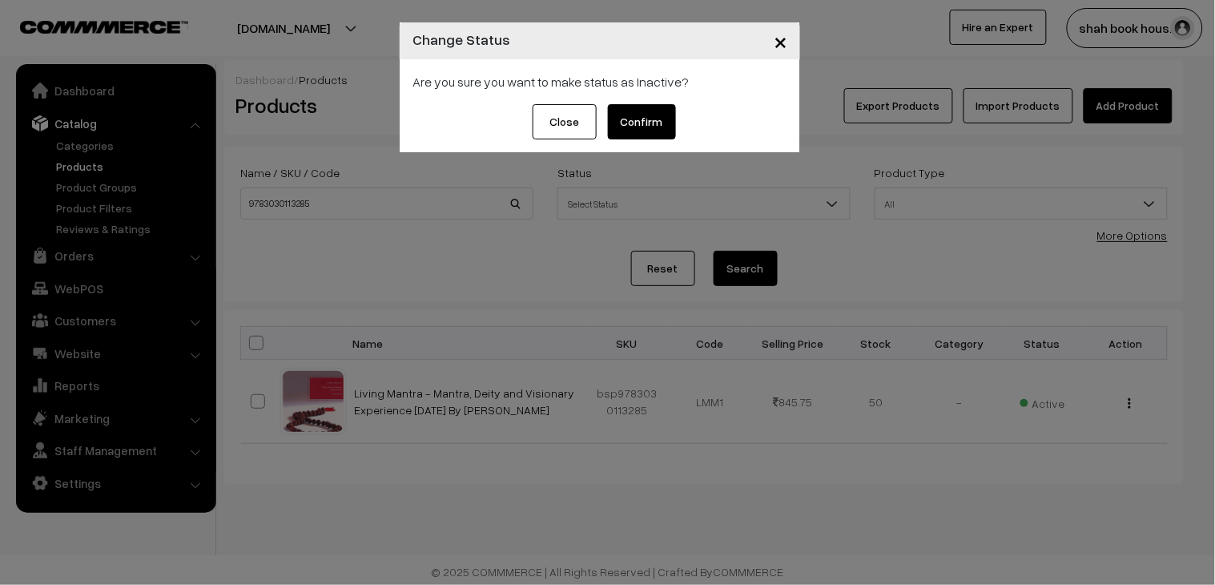
click at [628, 131] on button "Confirm" at bounding box center [642, 121] width 68 height 35
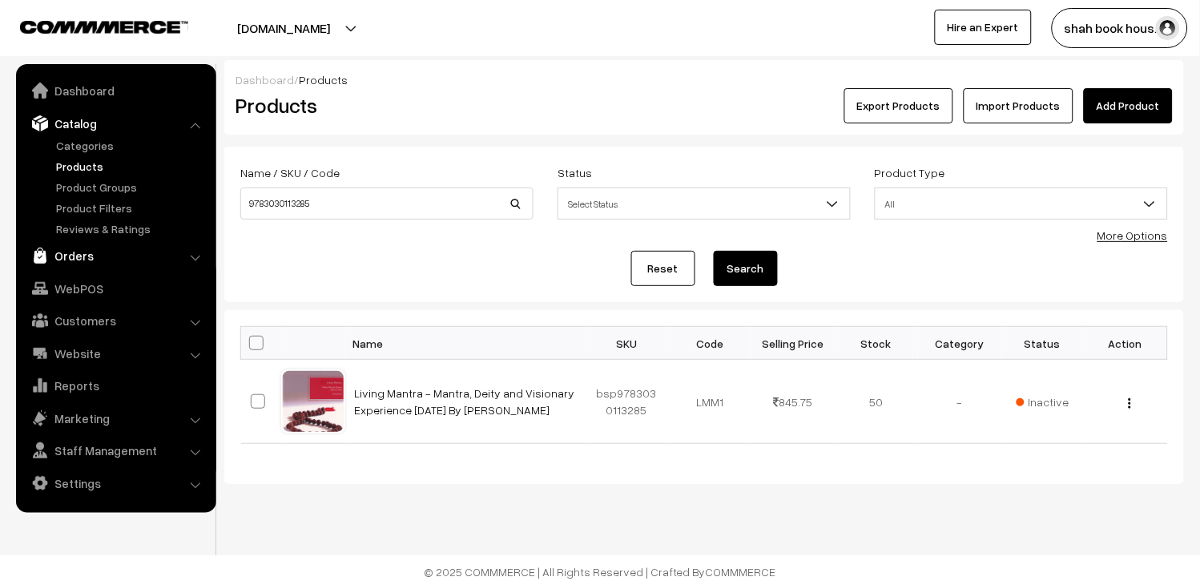
click at [77, 256] on link "Orders" at bounding box center [115, 255] width 191 height 29
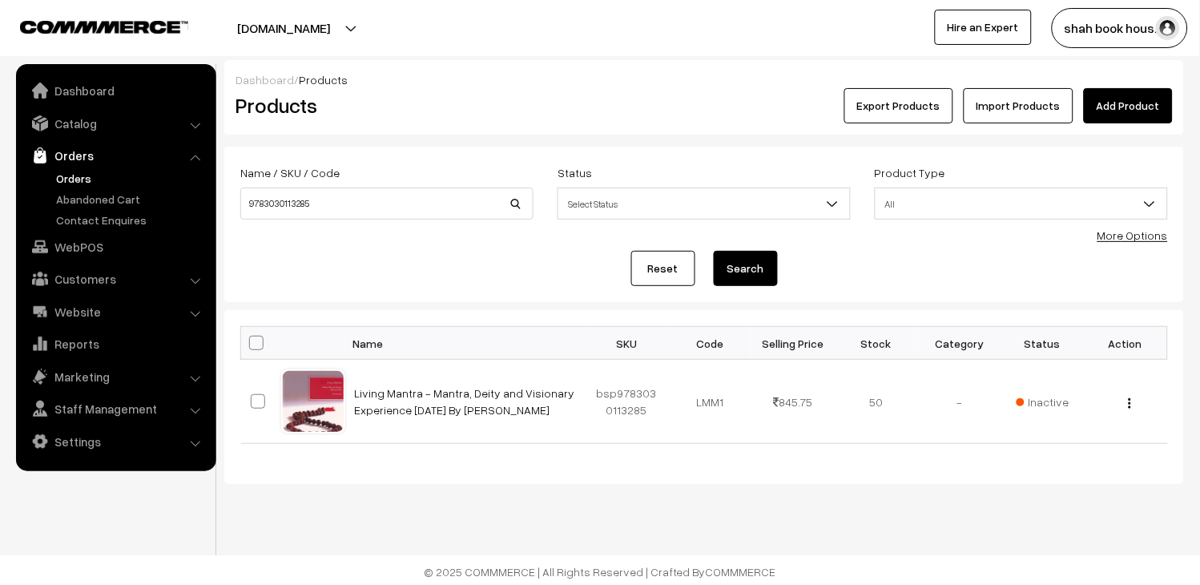
click at [77, 175] on link "Orders" at bounding box center [131, 178] width 159 height 17
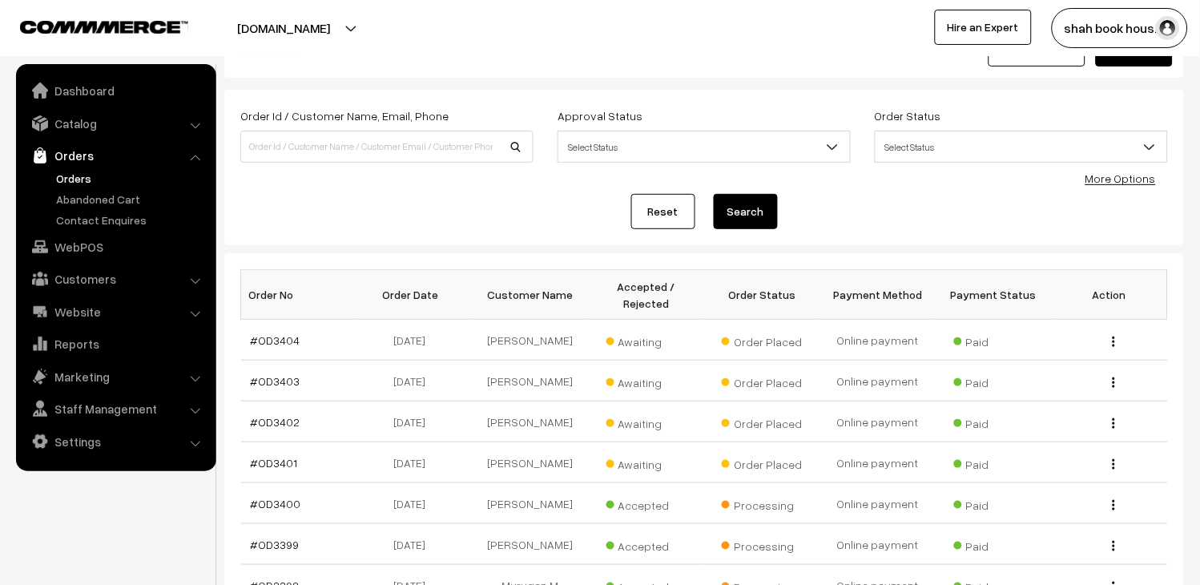
scroll to position [89, 0]
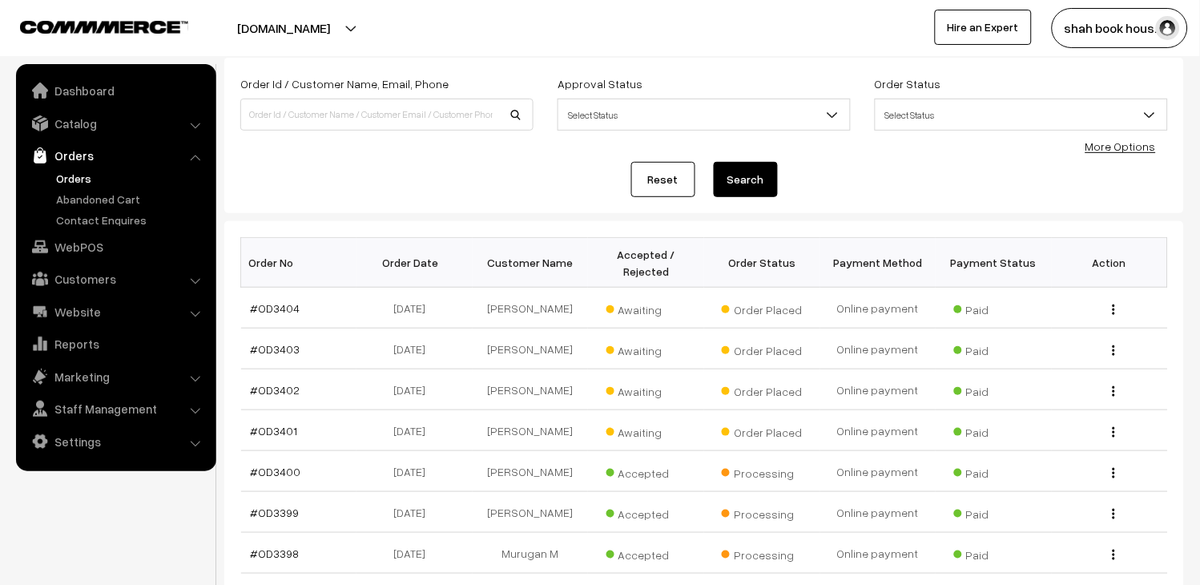
click at [87, 171] on link "Orders" at bounding box center [131, 178] width 159 height 17
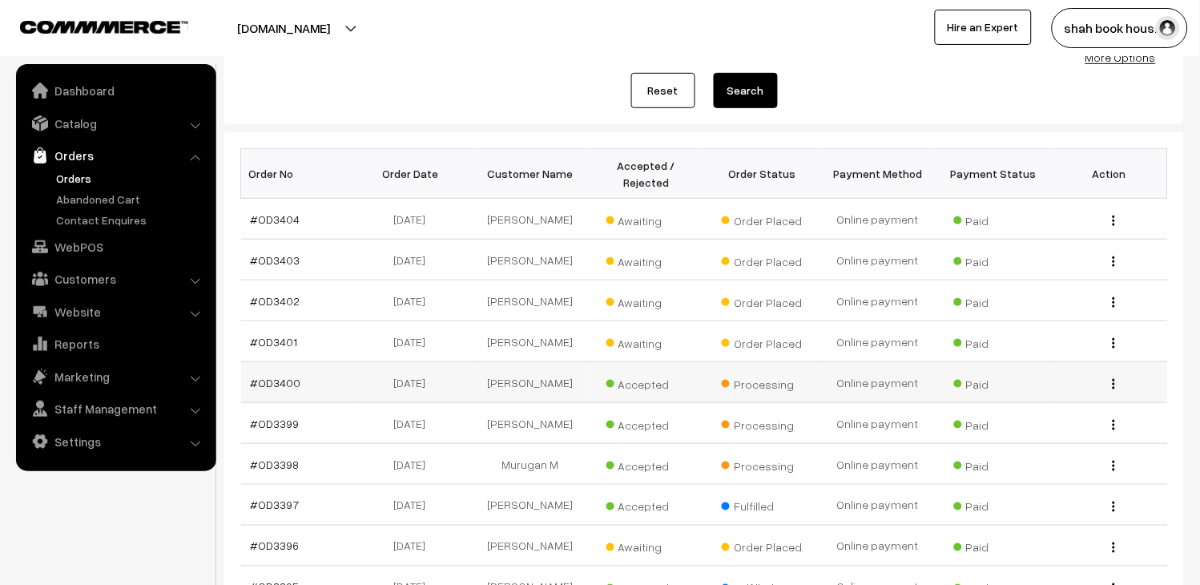
scroll to position [267, 0]
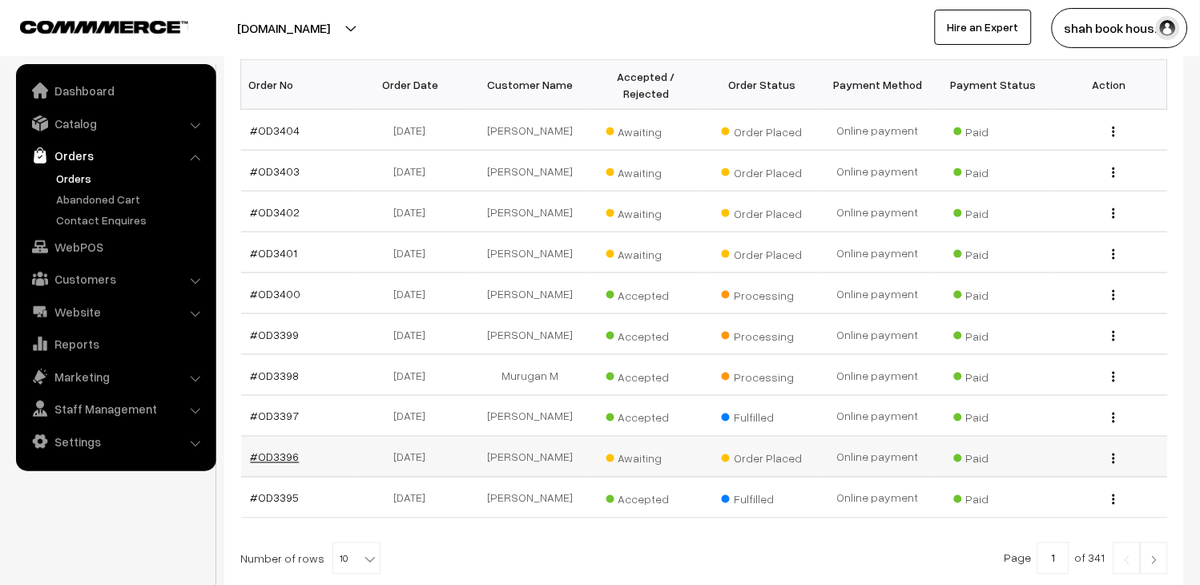
click at [265, 464] on link "#OD3396" at bounding box center [275, 457] width 49 height 14
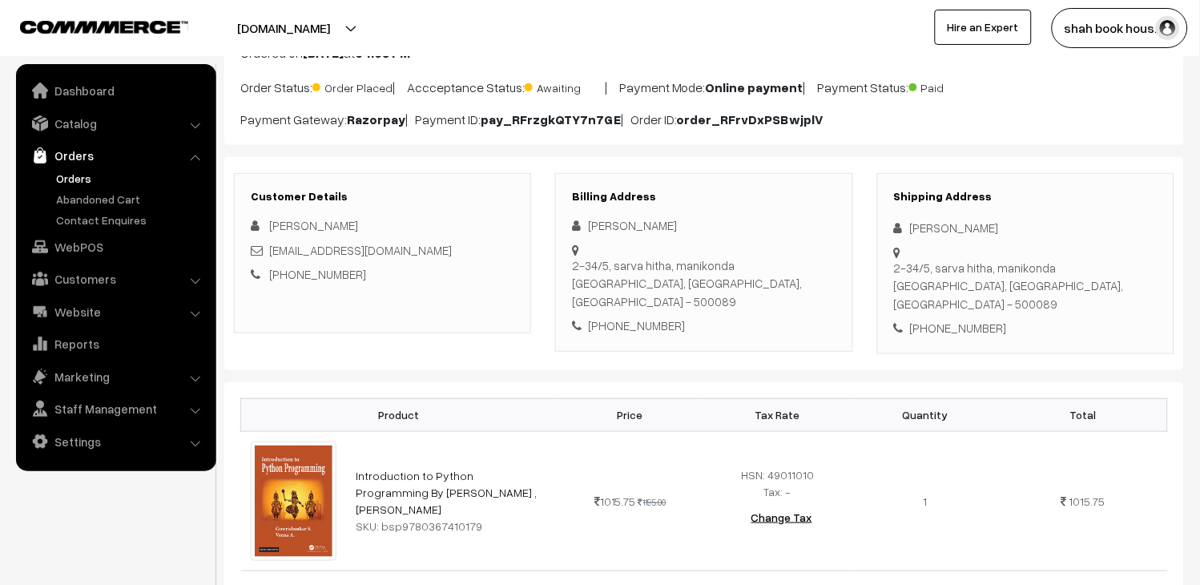
scroll to position [89, 0]
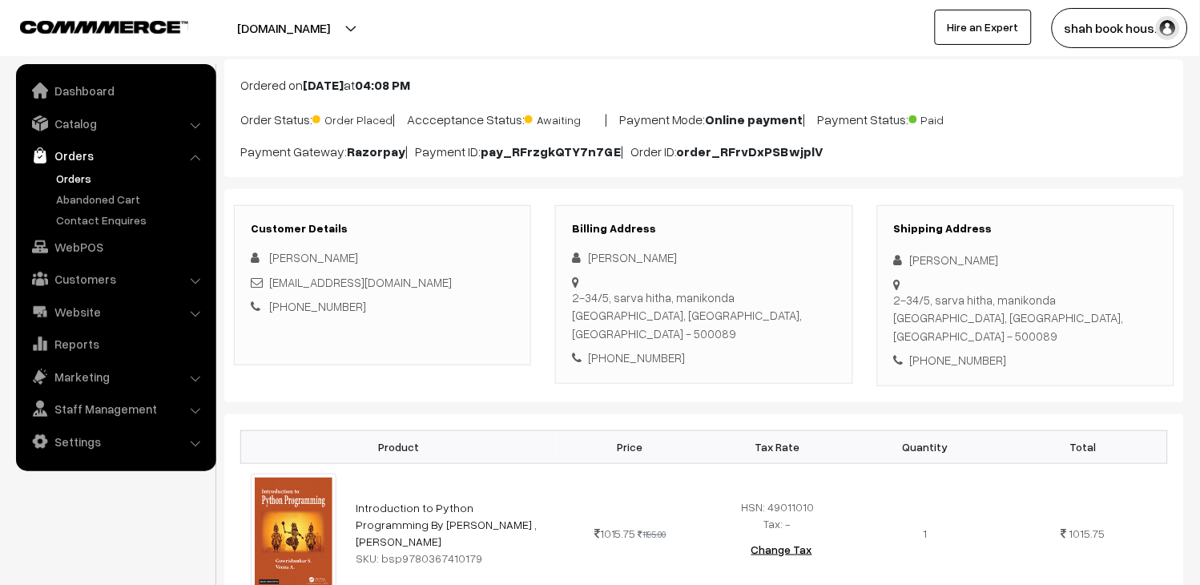
click at [423, 284] on div "[EMAIL_ADDRESS][DOMAIN_NAME]" at bounding box center [383, 282] width 264 height 18
copy div "[EMAIL_ADDRESS][DOMAIN_NAME]"
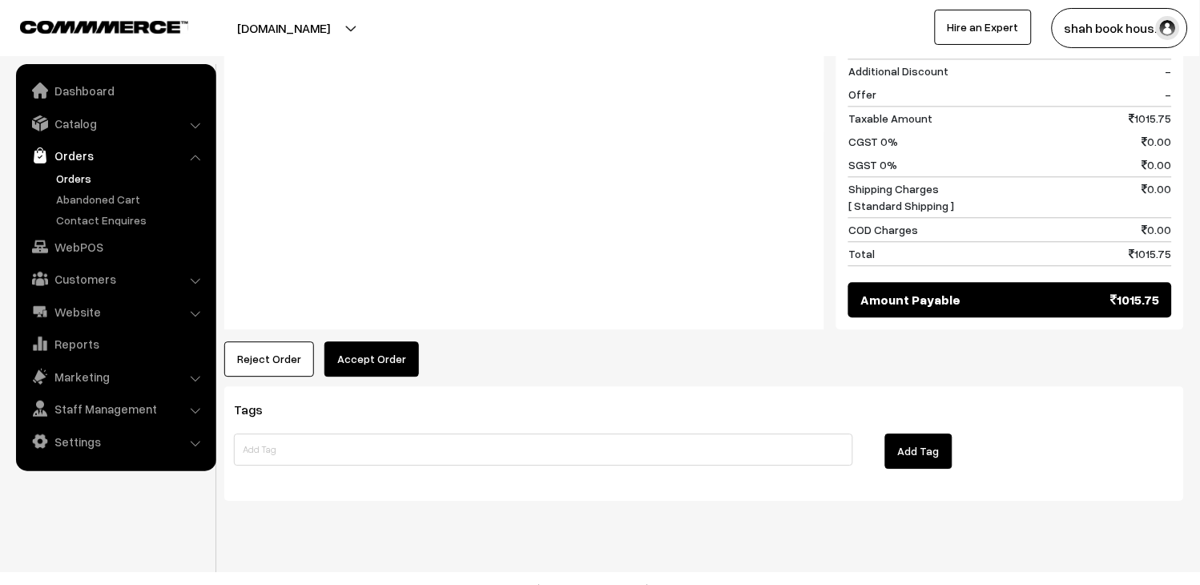
click at [359, 343] on button "Accept Order" at bounding box center [371, 358] width 95 height 35
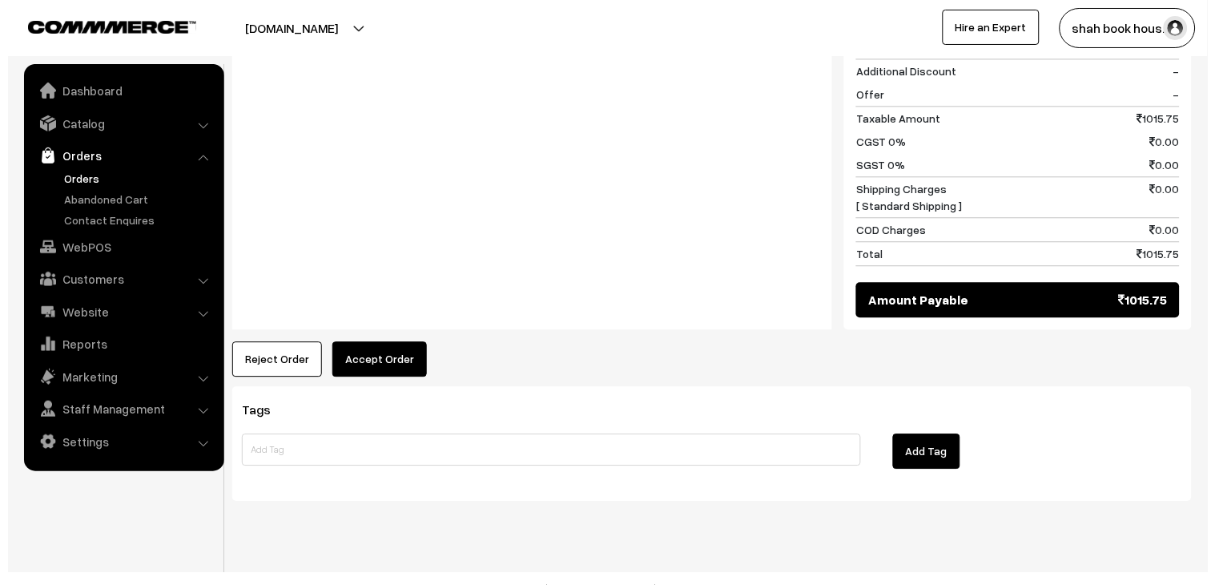
scroll to position [775, 0]
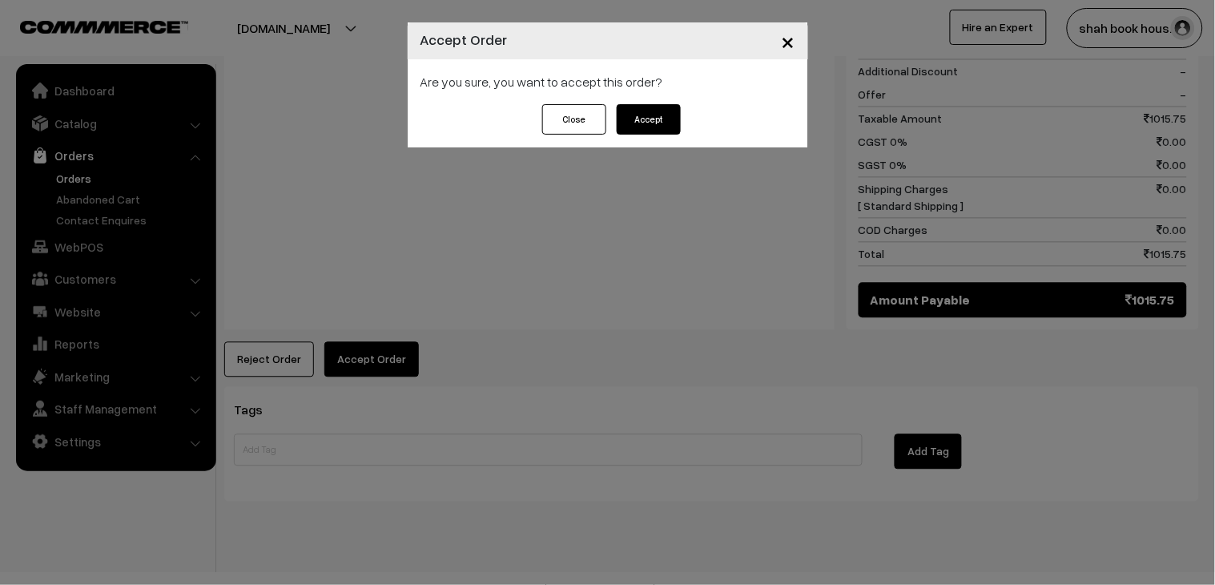
click at [642, 128] on button "Accept" at bounding box center [649, 119] width 64 height 30
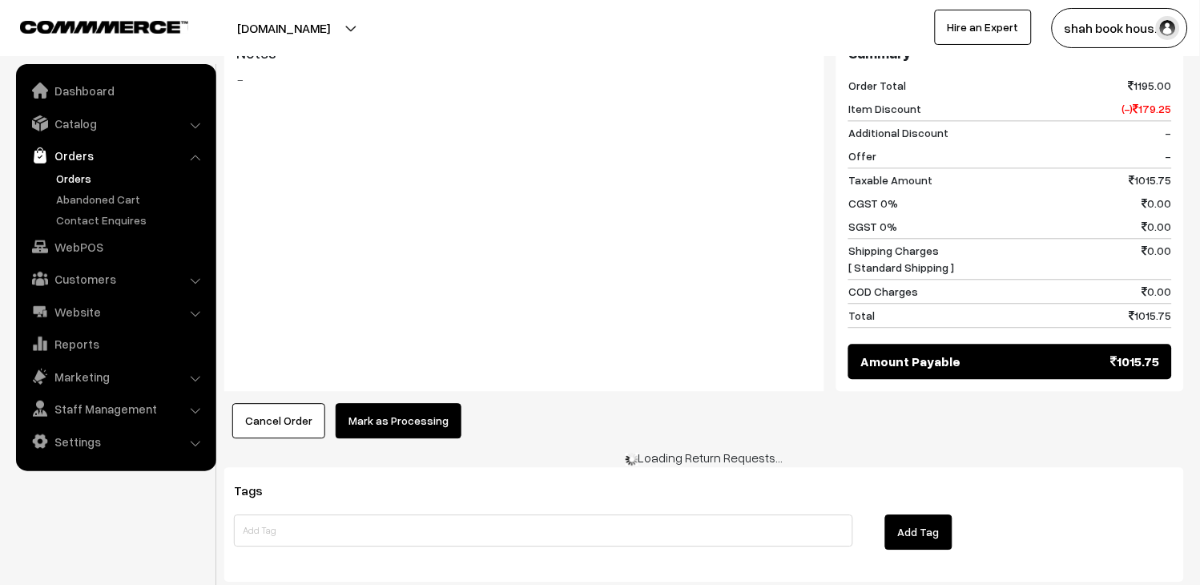
click at [414, 371] on div "Product Price Tax Rate Quantity Total Introduction to Python Programming By [PE…" at bounding box center [704, 115] width 960 height 647
click at [428, 406] on button "Mark as Processing" at bounding box center [399, 420] width 126 height 35
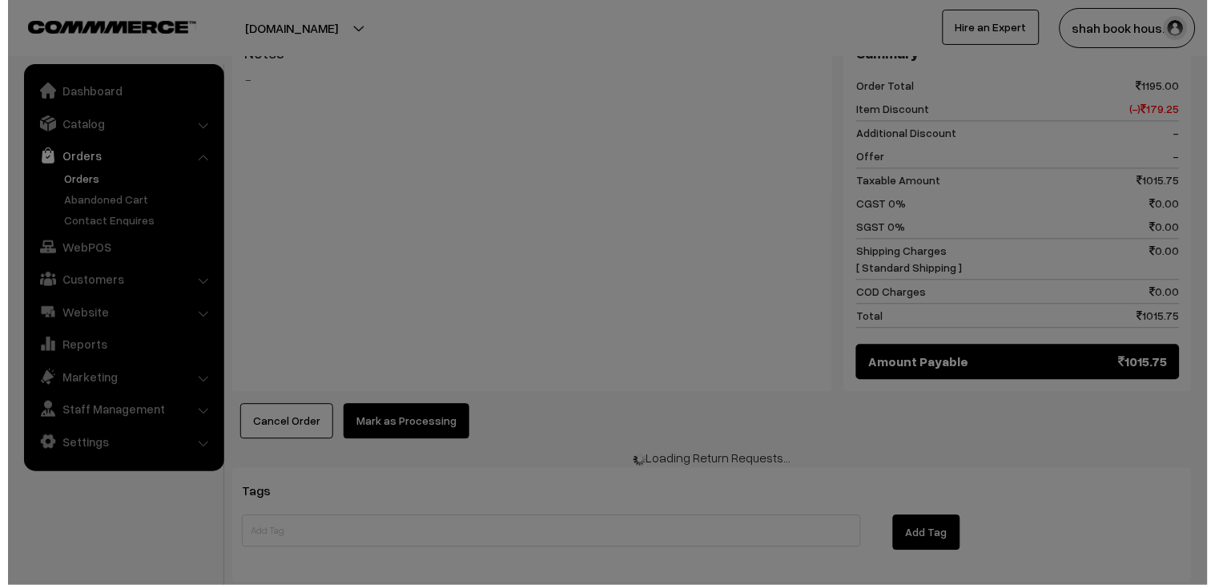
scroll to position [715, 0]
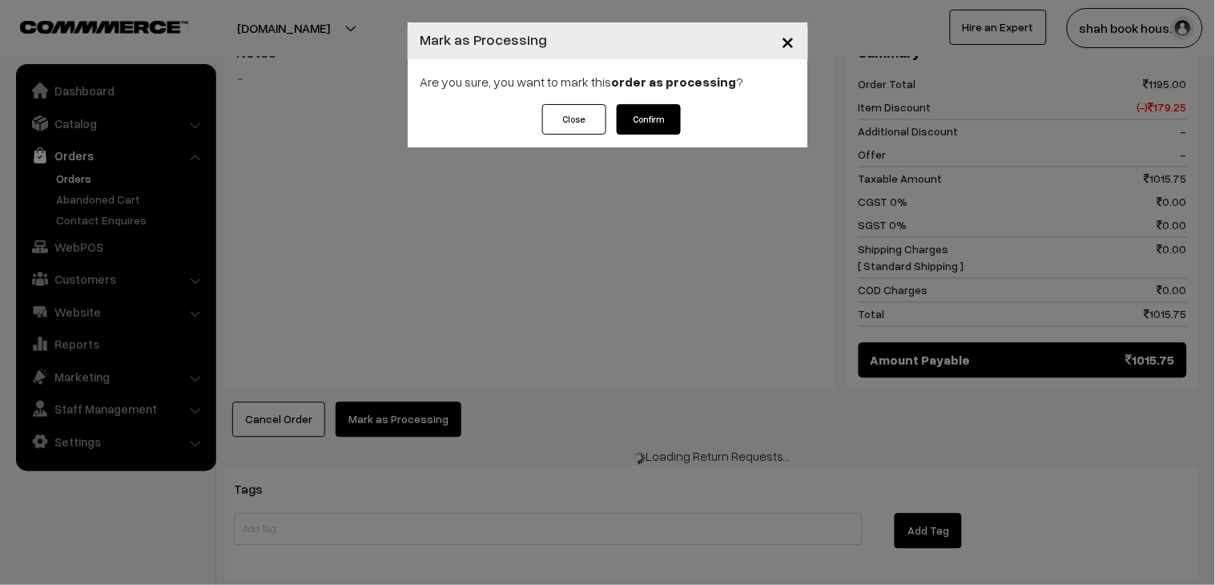
click at [681, 115] on button "Confirm" at bounding box center [649, 119] width 64 height 30
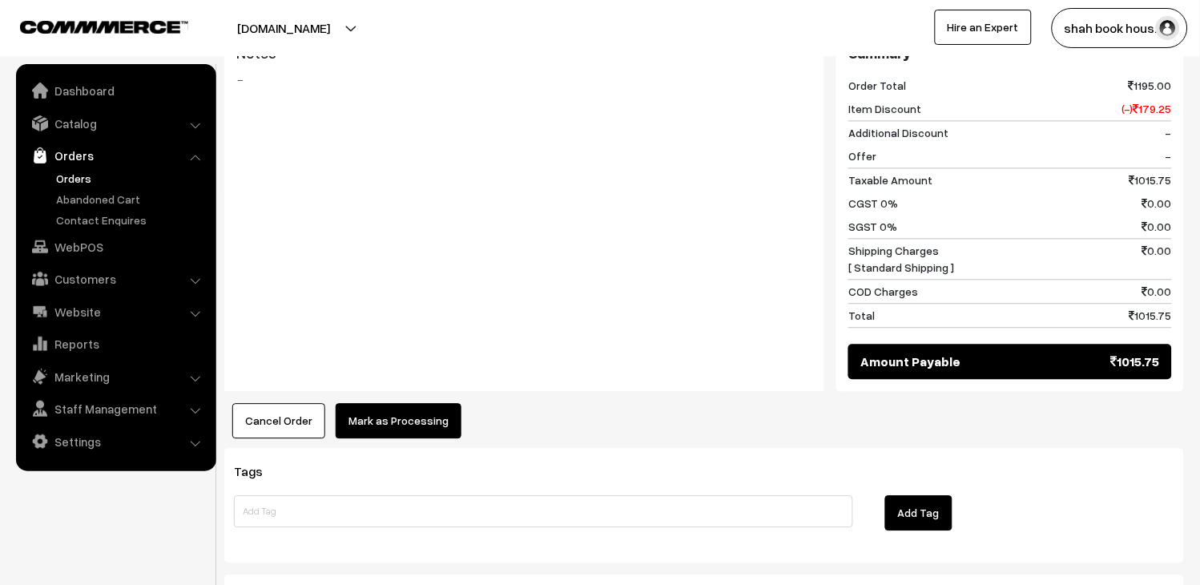
click at [426, 403] on button "Mark as Processing" at bounding box center [399, 420] width 126 height 35
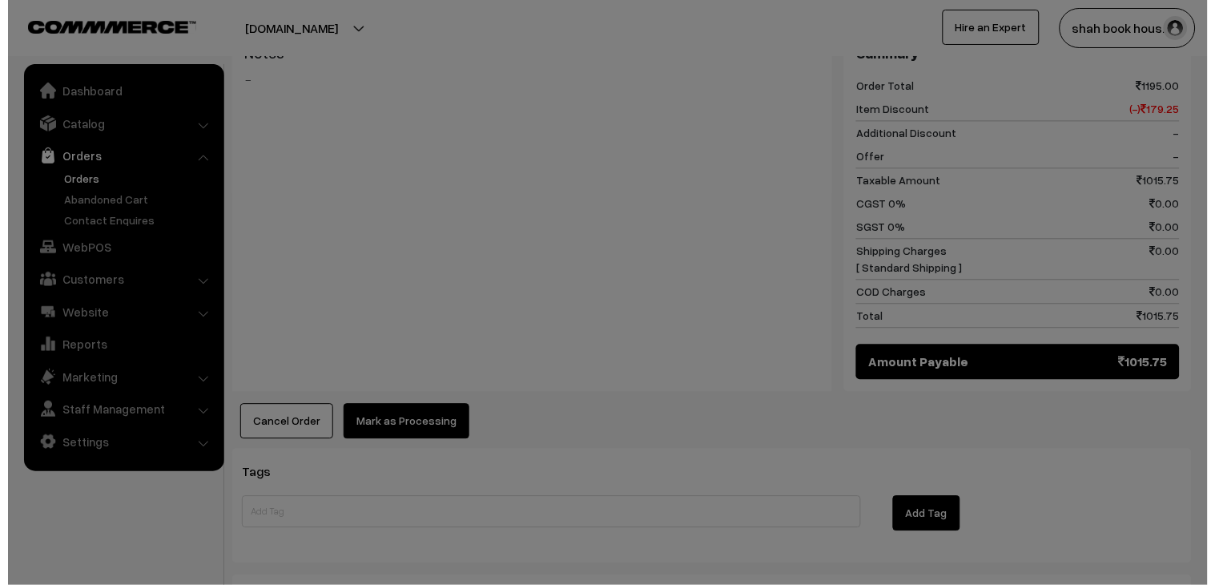
scroll to position [715, 0]
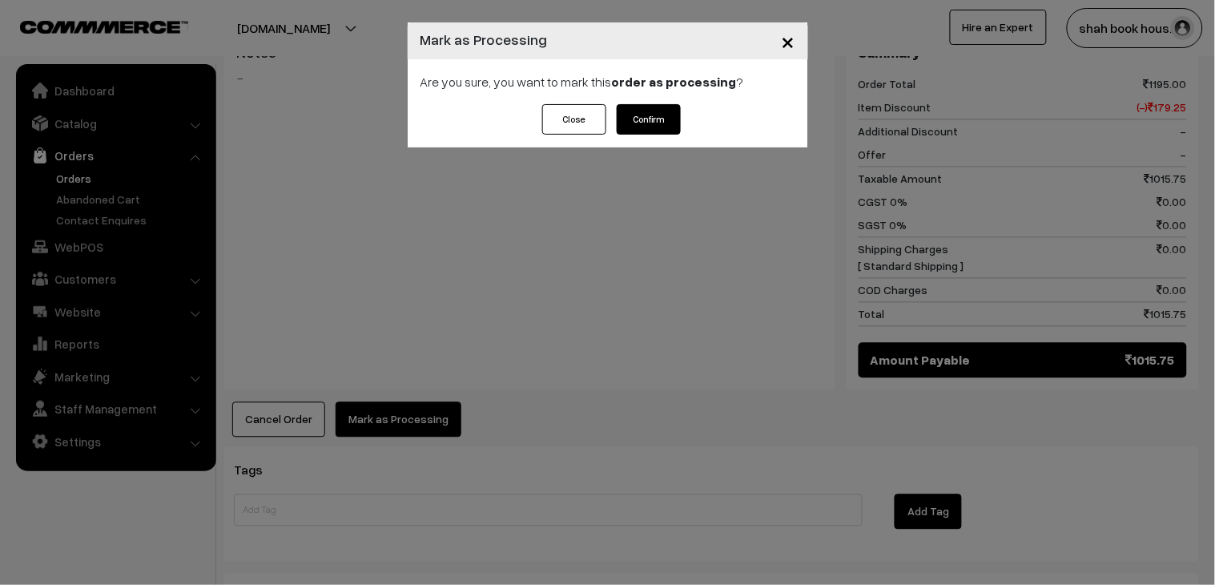
click at [646, 126] on button "Confirm" at bounding box center [649, 119] width 64 height 30
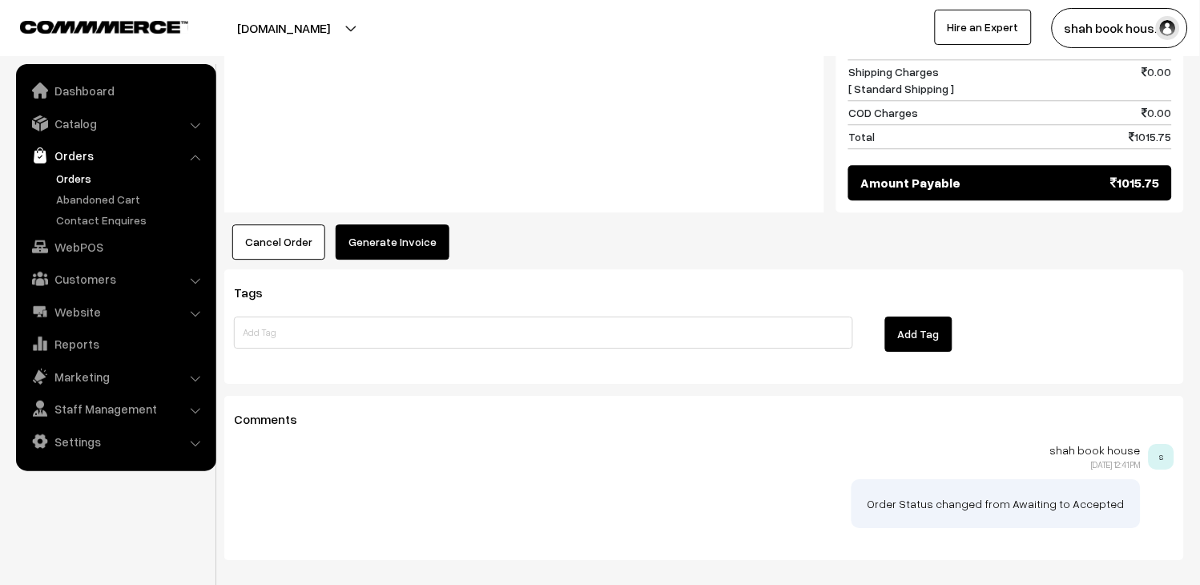
click at [395, 225] on button "Generate Invoice" at bounding box center [393, 241] width 114 height 35
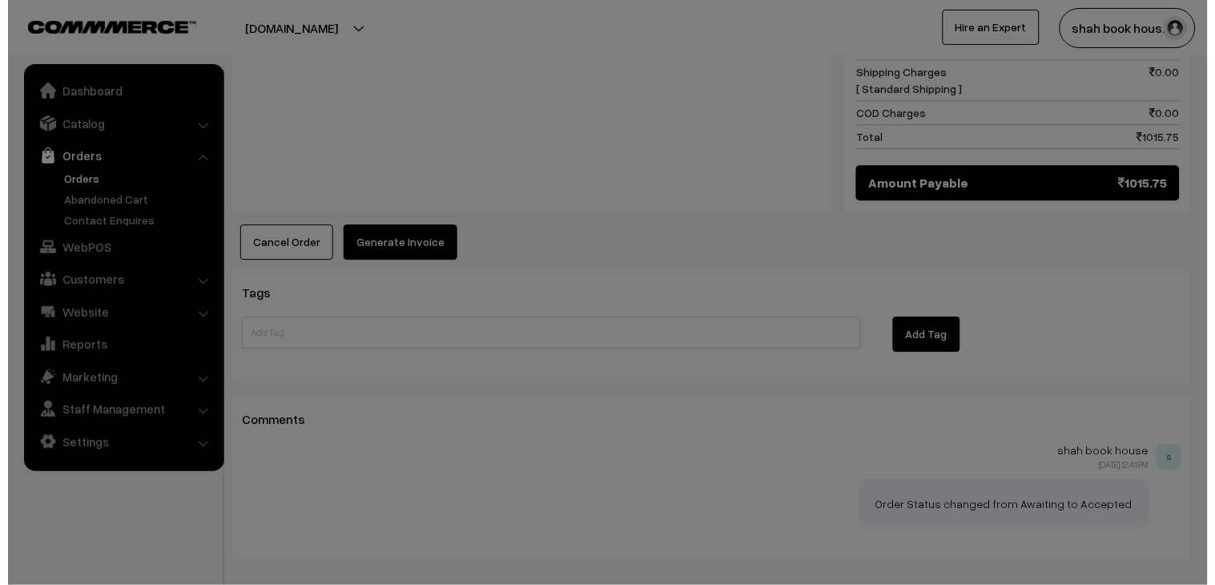
scroll to position [893, 0]
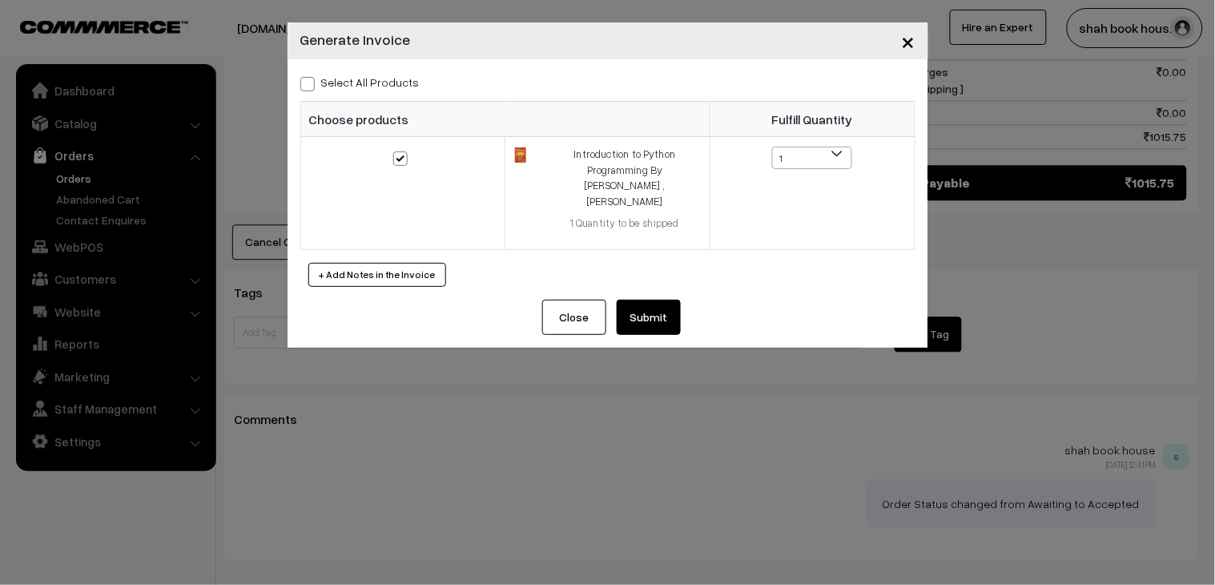
click at [650, 300] on button "Submit" at bounding box center [649, 317] width 64 height 35
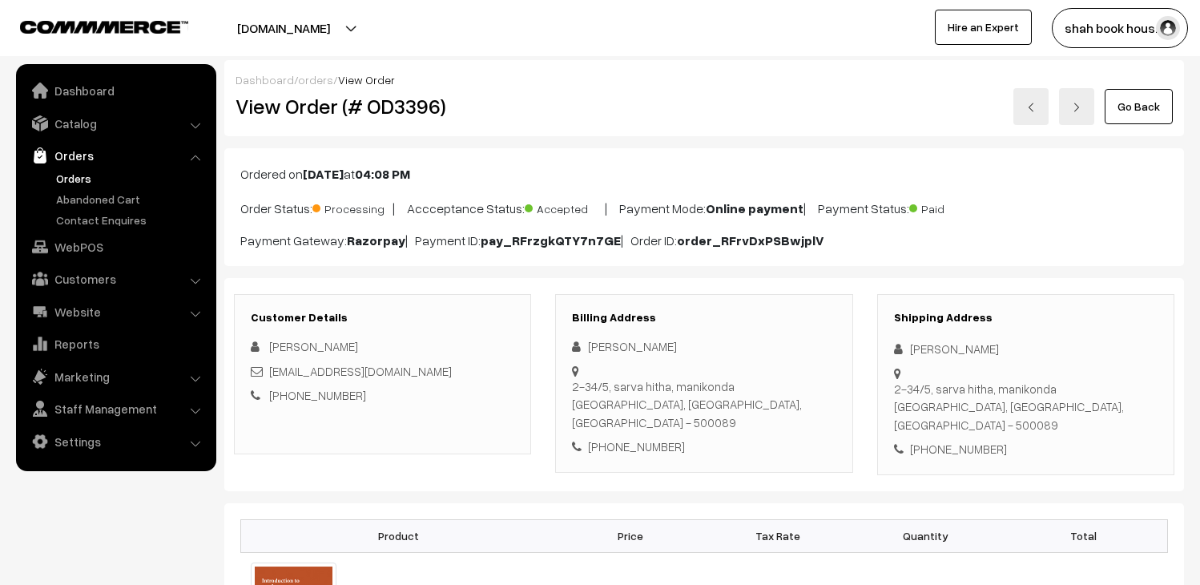
scroll to position [890, 0]
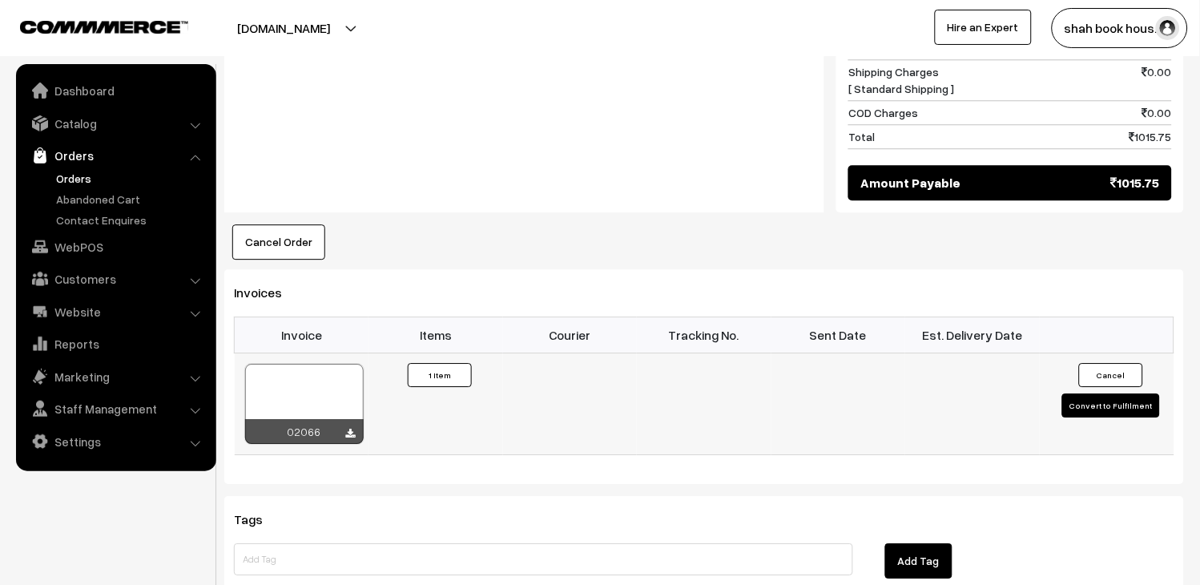
click at [355, 364] on div at bounding box center [304, 404] width 119 height 80
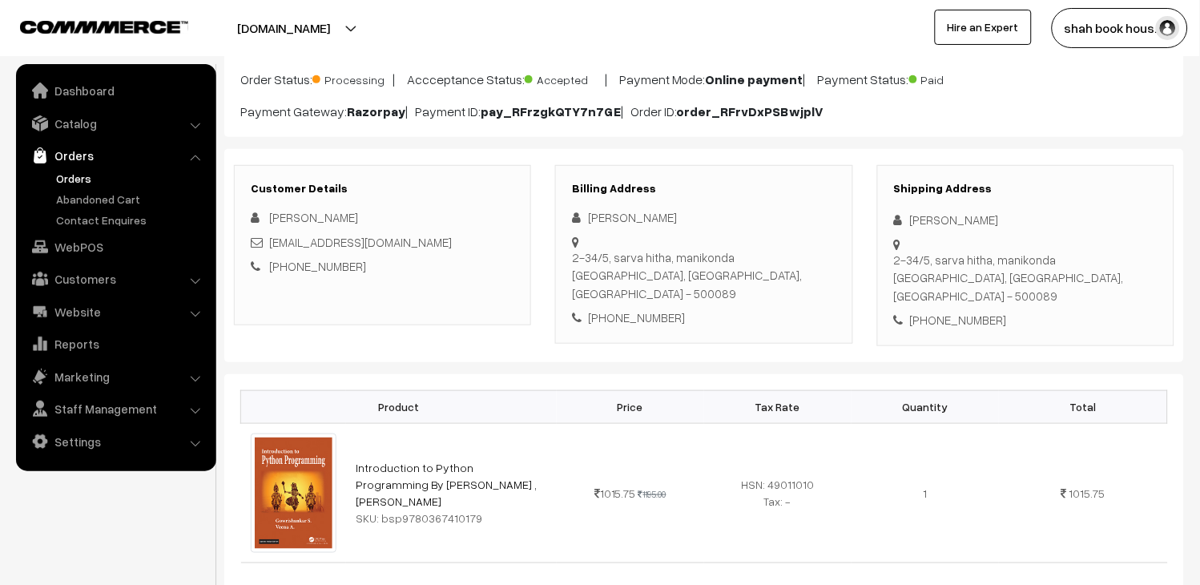
scroll to position [0, 0]
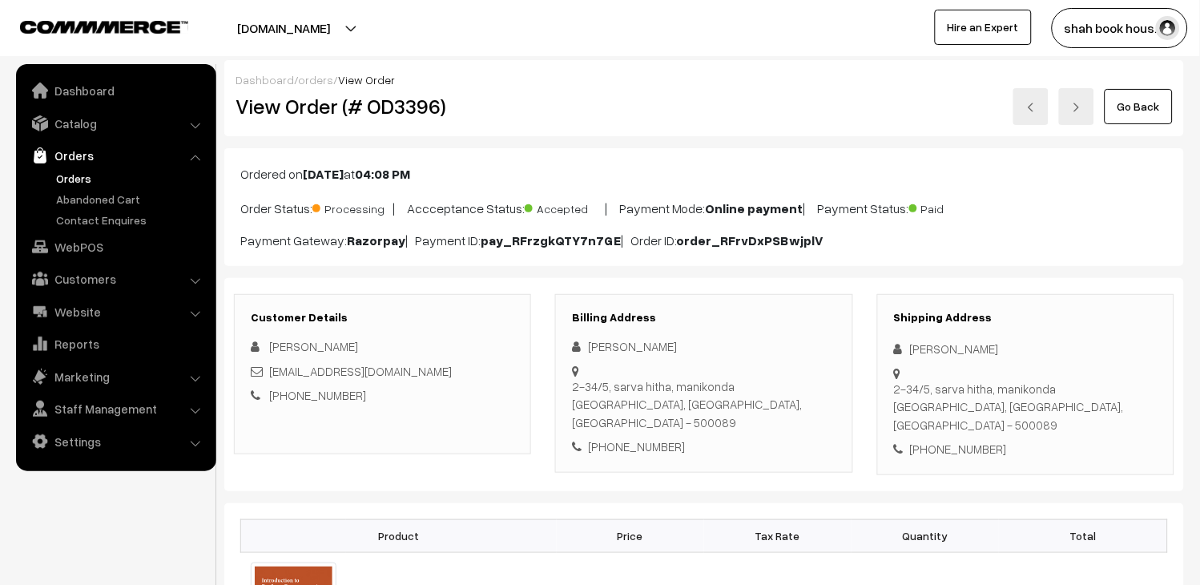
click at [59, 171] on link "Orders" at bounding box center [131, 178] width 159 height 17
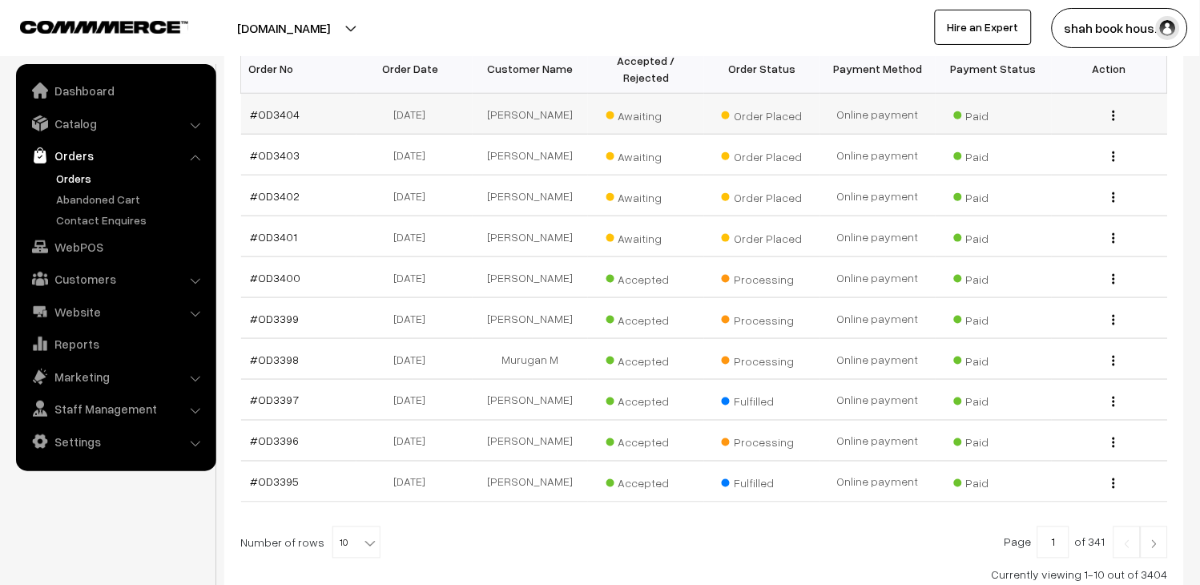
scroll to position [251, 0]
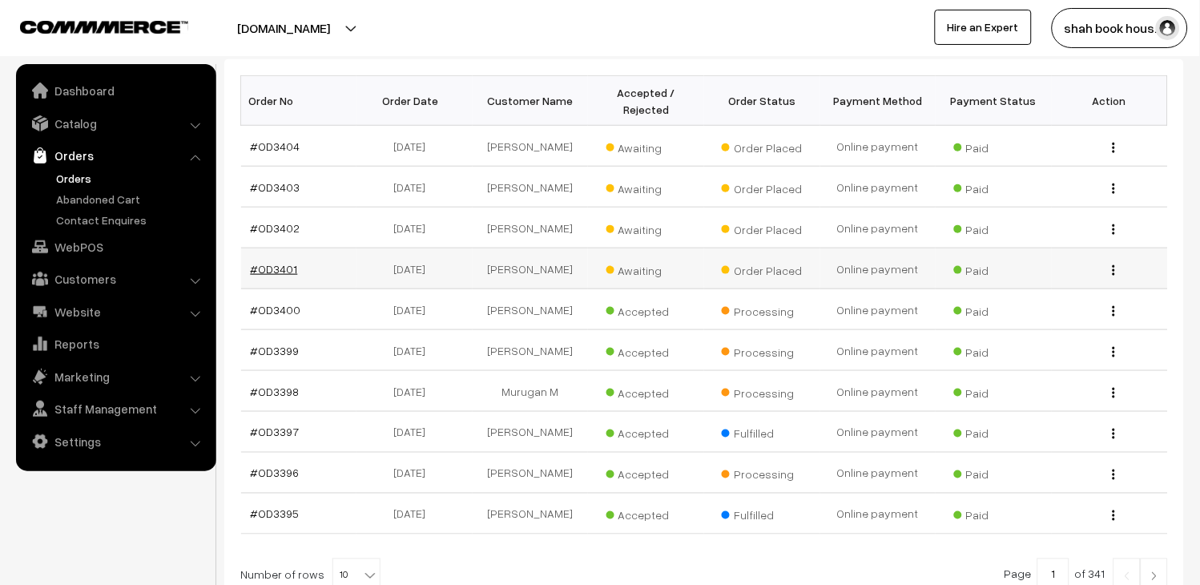
click at [279, 276] on link "#OD3401" at bounding box center [274, 269] width 47 height 14
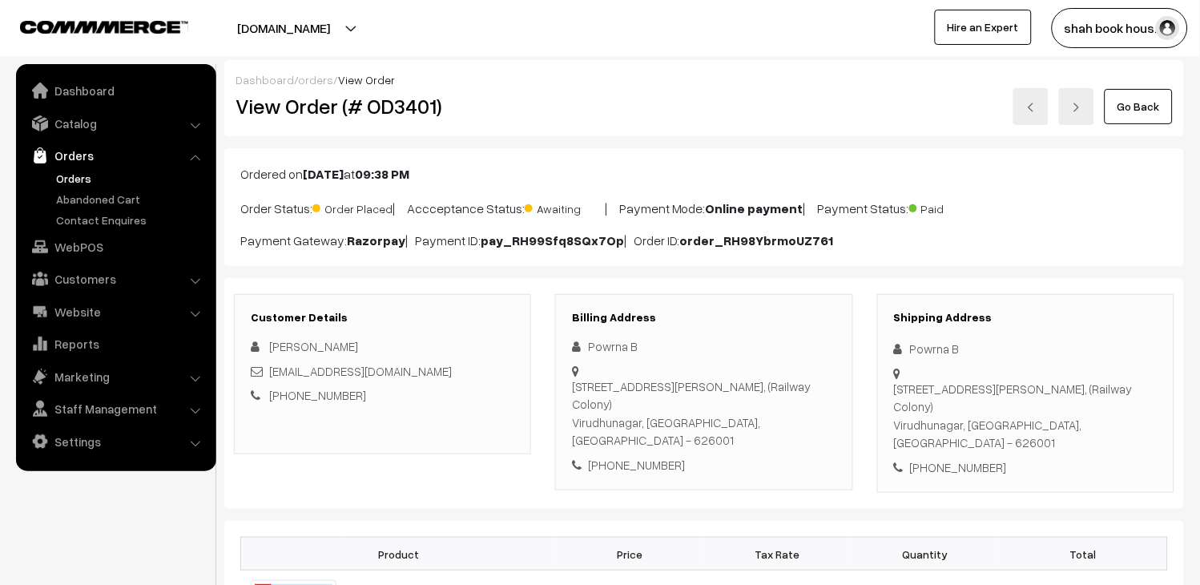
click at [426, 373] on div "svprabhakar@outlook.com" at bounding box center [383, 371] width 264 height 18
copy div "svprabhakar@outlook.com"
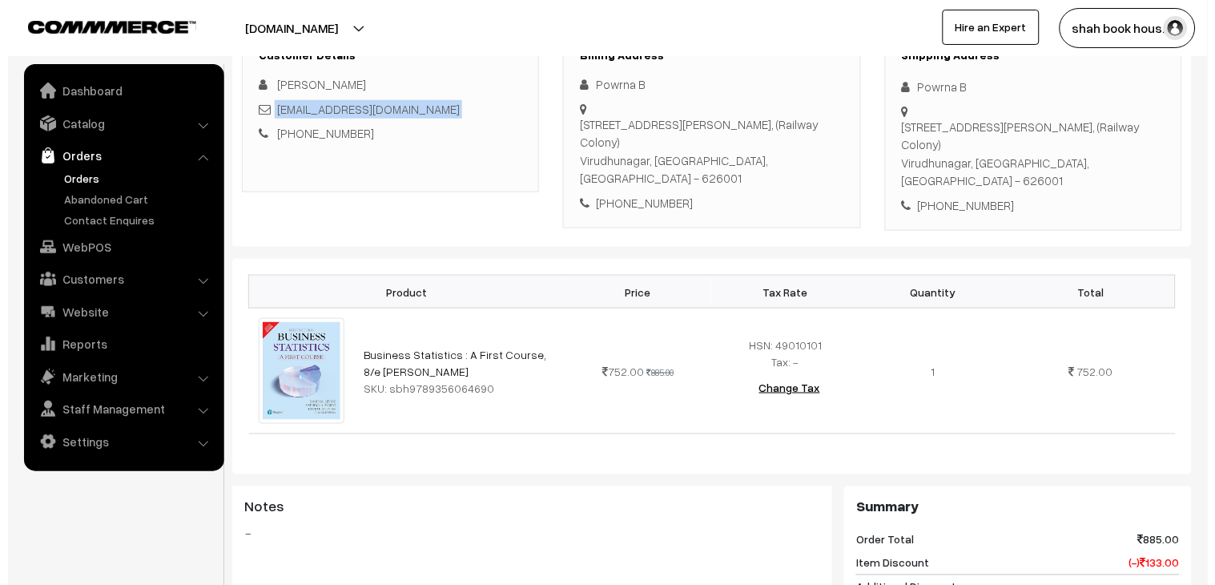
scroll to position [623, 0]
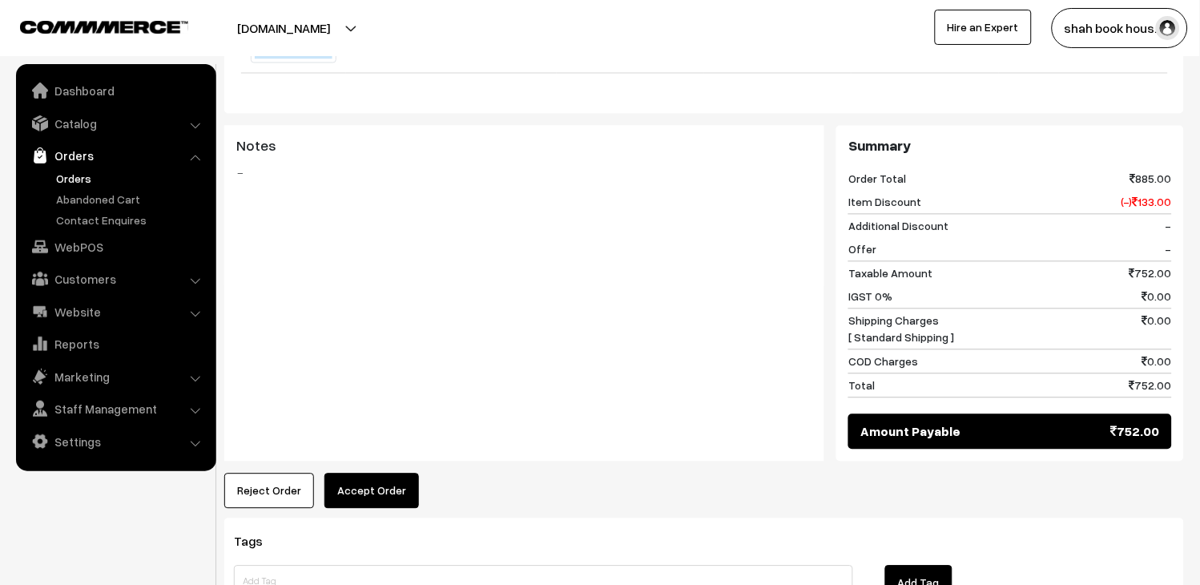
click at [377, 474] on button "Accept Order" at bounding box center [371, 491] width 95 height 35
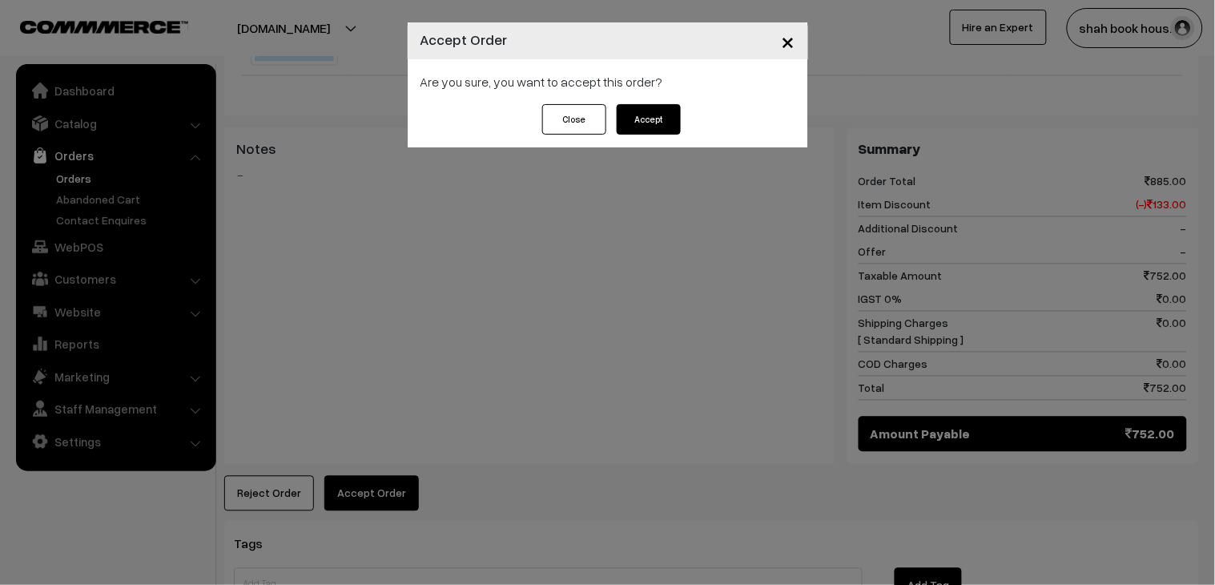
click at [666, 121] on button "Accept" at bounding box center [649, 119] width 64 height 30
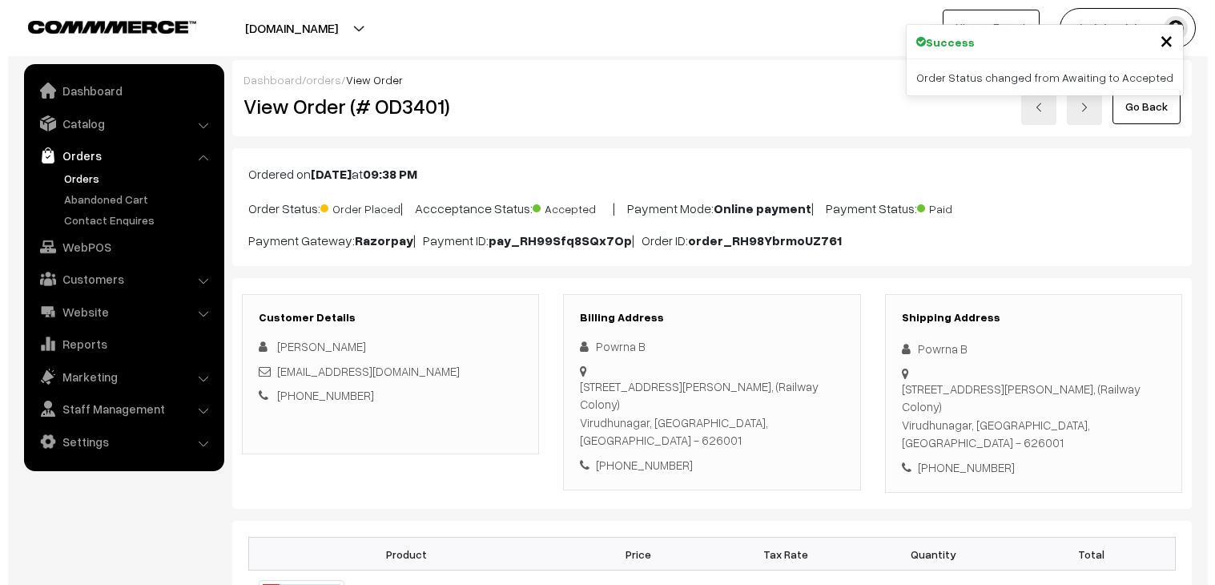
scroll to position [623, 0]
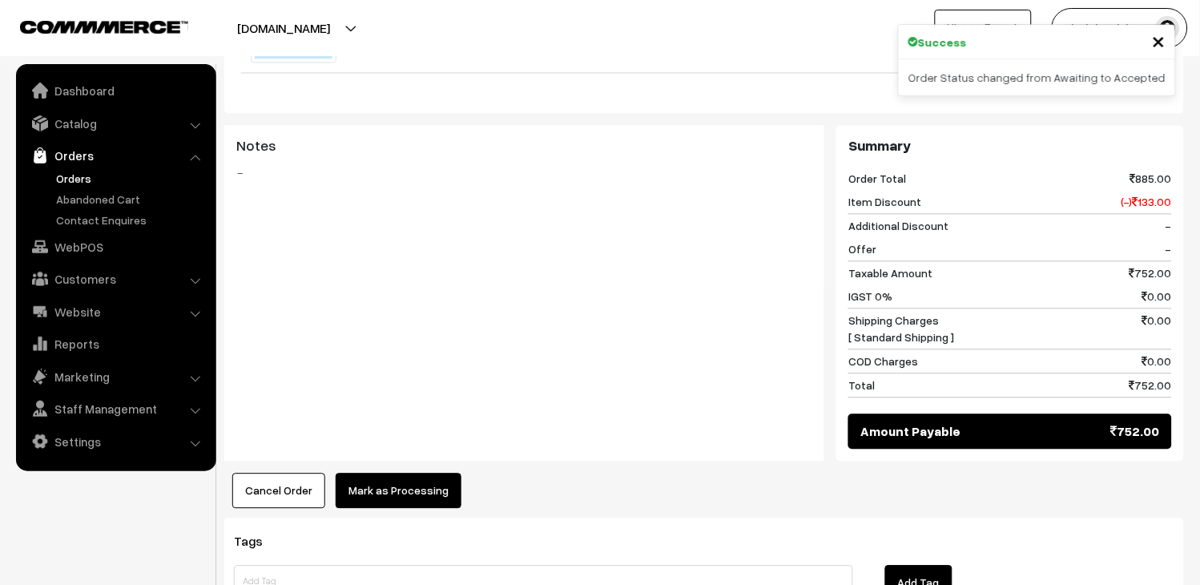
click at [383, 476] on button "Mark as Processing" at bounding box center [399, 491] width 126 height 35
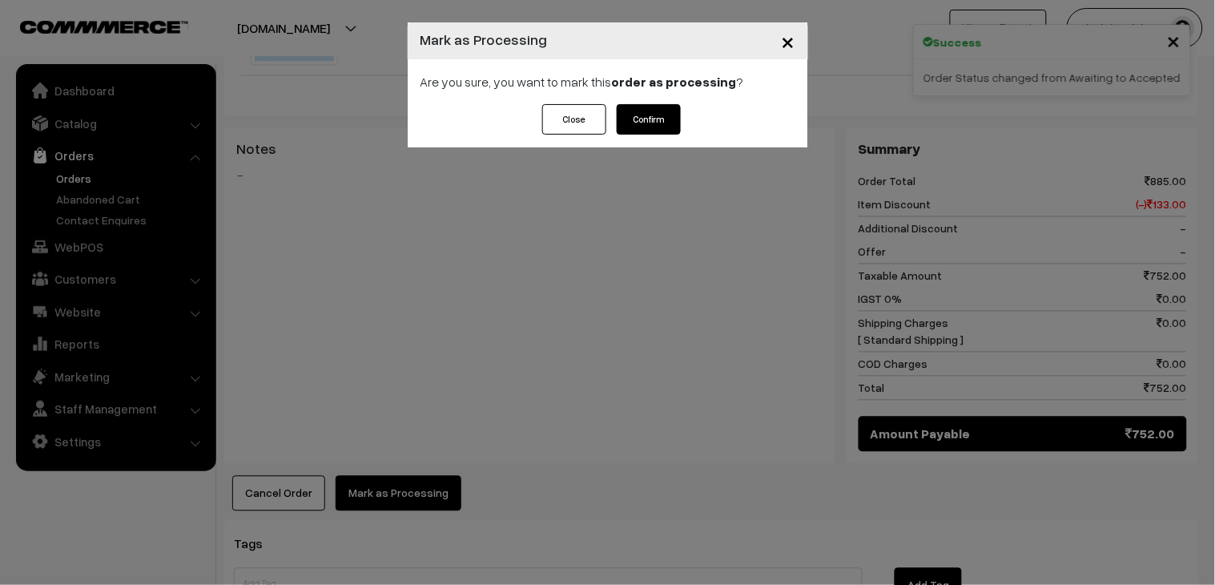
click at [631, 130] on button "Confirm" at bounding box center [649, 119] width 64 height 30
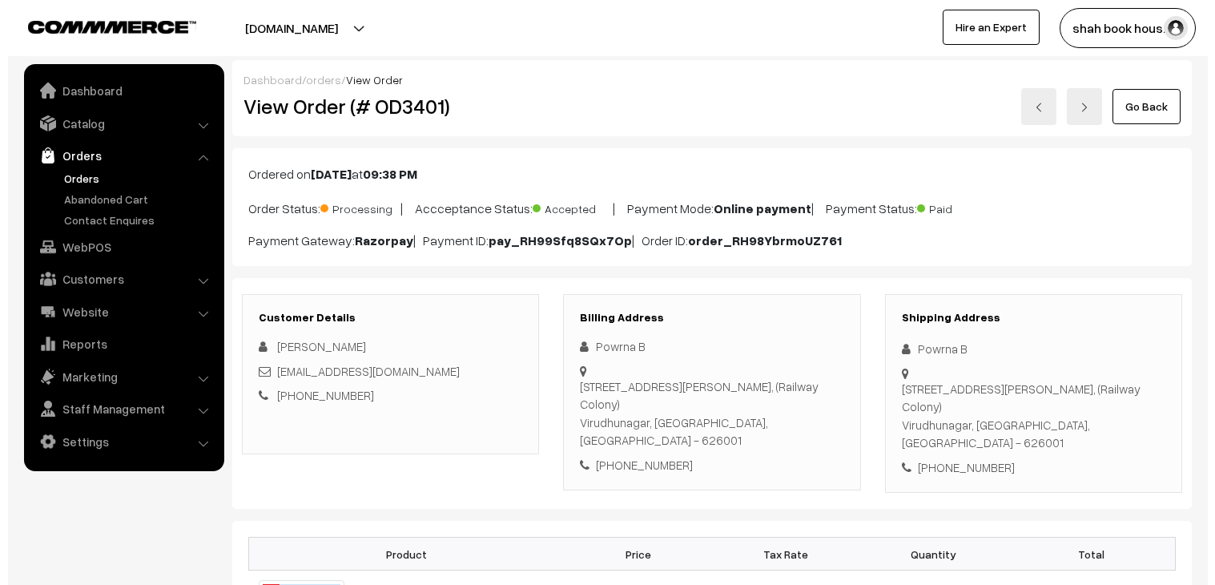
scroll to position [623, 0]
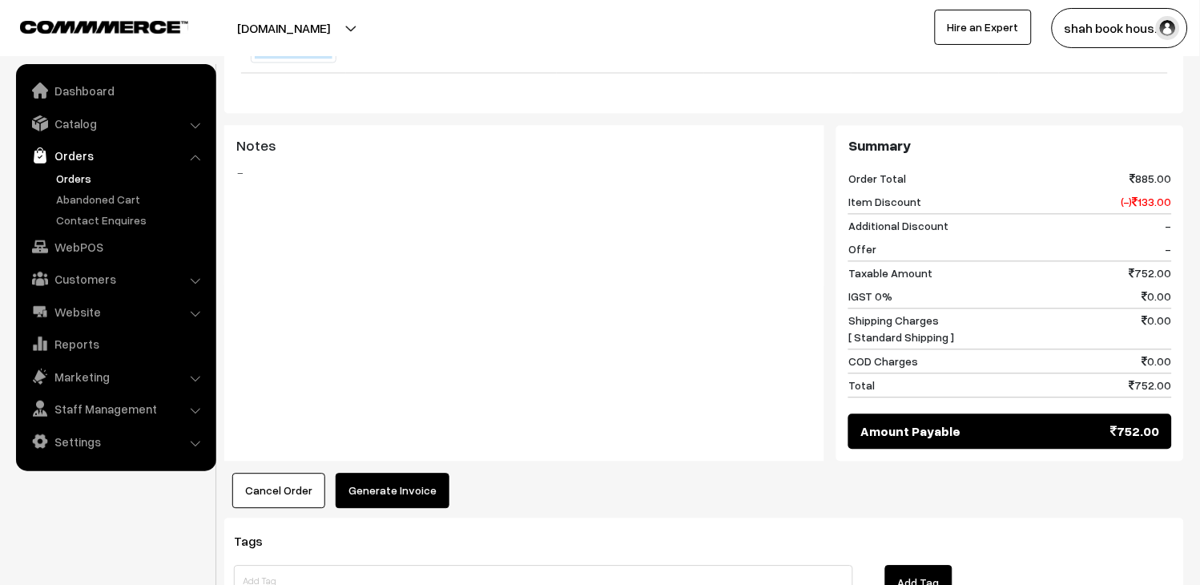
click at [428, 482] on button "Generate Invoice" at bounding box center [393, 491] width 114 height 35
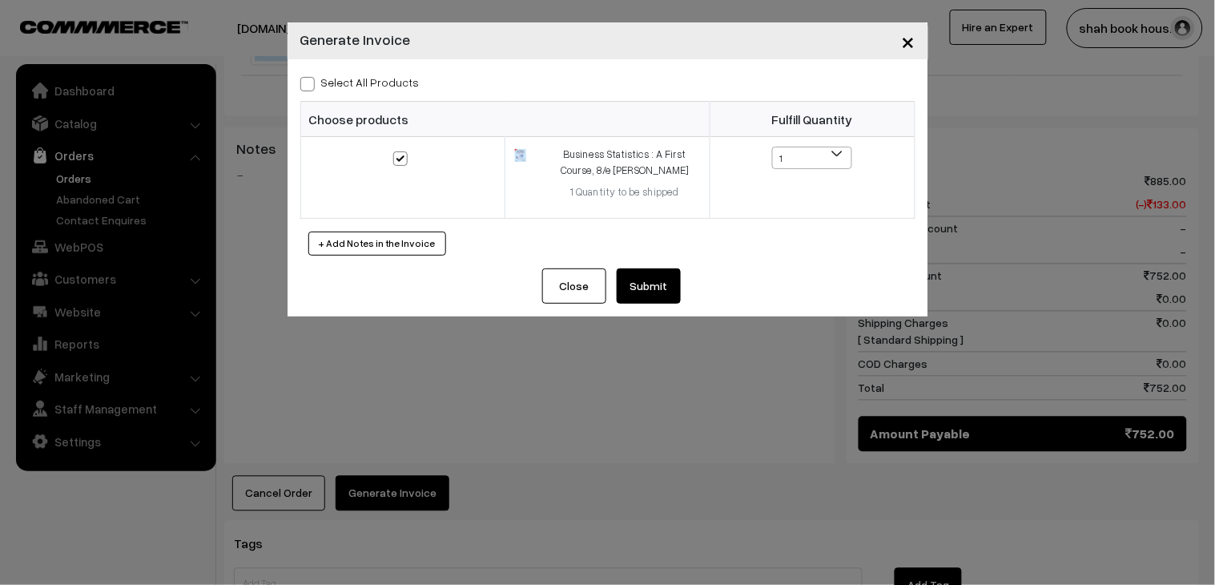
click at [651, 303] on button "Submit" at bounding box center [649, 285] width 64 height 35
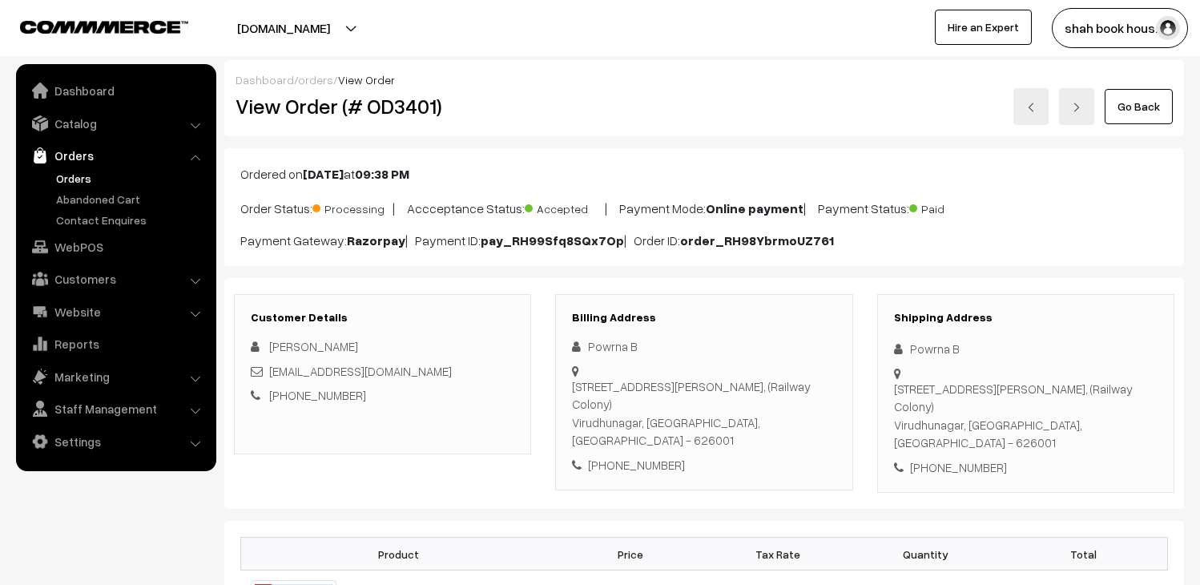
scroll to position [890, 0]
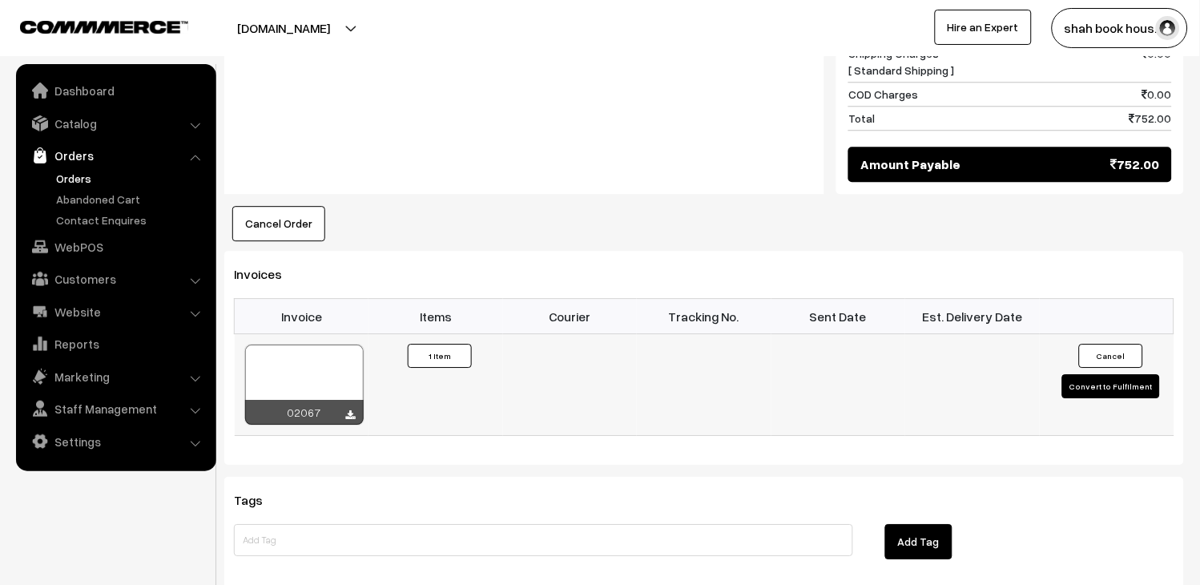
click at [314, 349] on div at bounding box center [304, 385] width 119 height 80
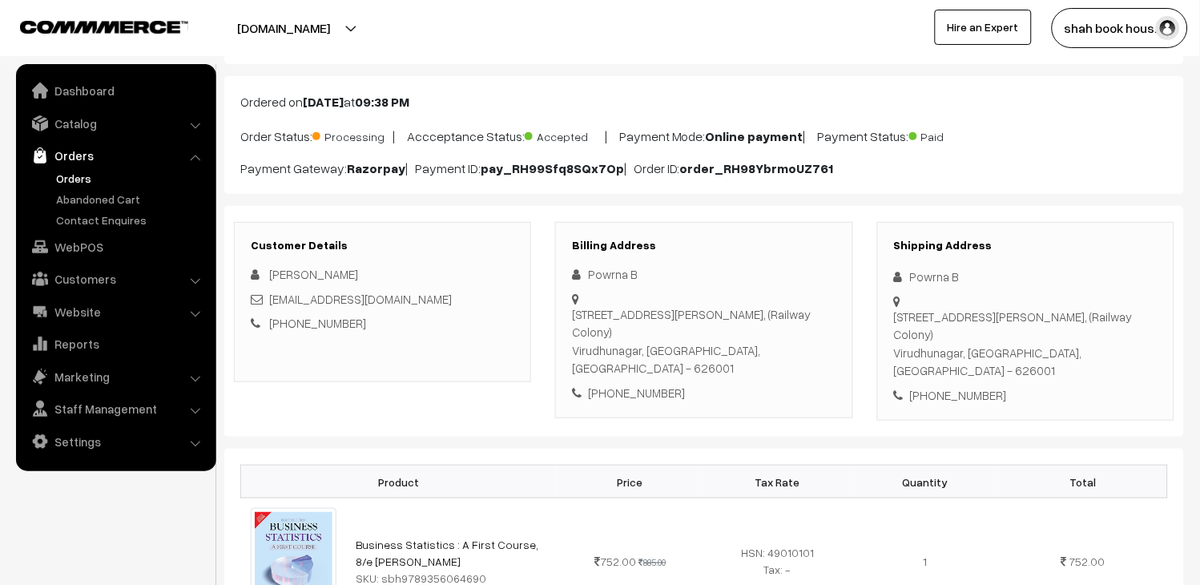
scroll to position [0, 0]
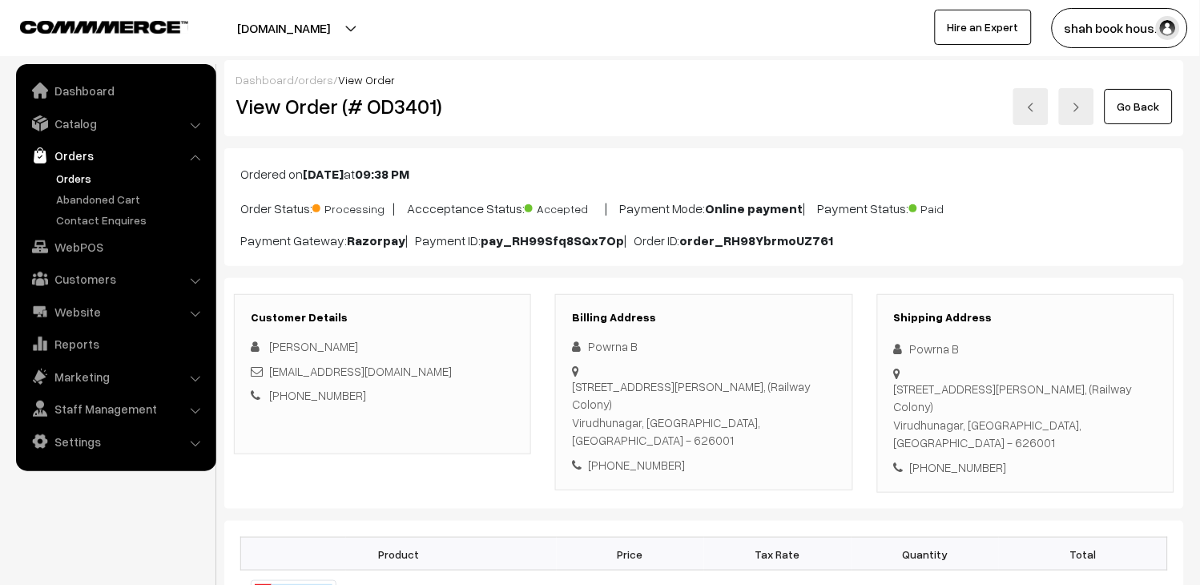
click at [1035, 109] on img at bounding box center [1031, 108] width 10 height 10
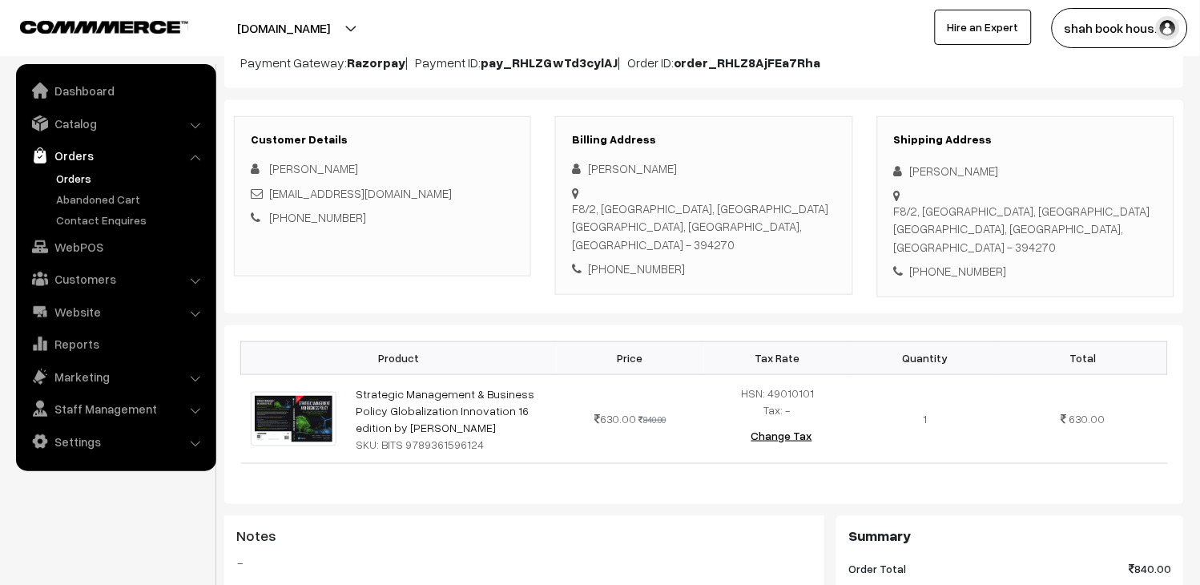
scroll to position [178, 0]
click at [478, 194] on div "2023AM79513@wilp.bits-pilani.ac.in" at bounding box center [383, 193] width 264 height 18
copy div "2023AM79513@wilp.bits-pilani.ac.in"
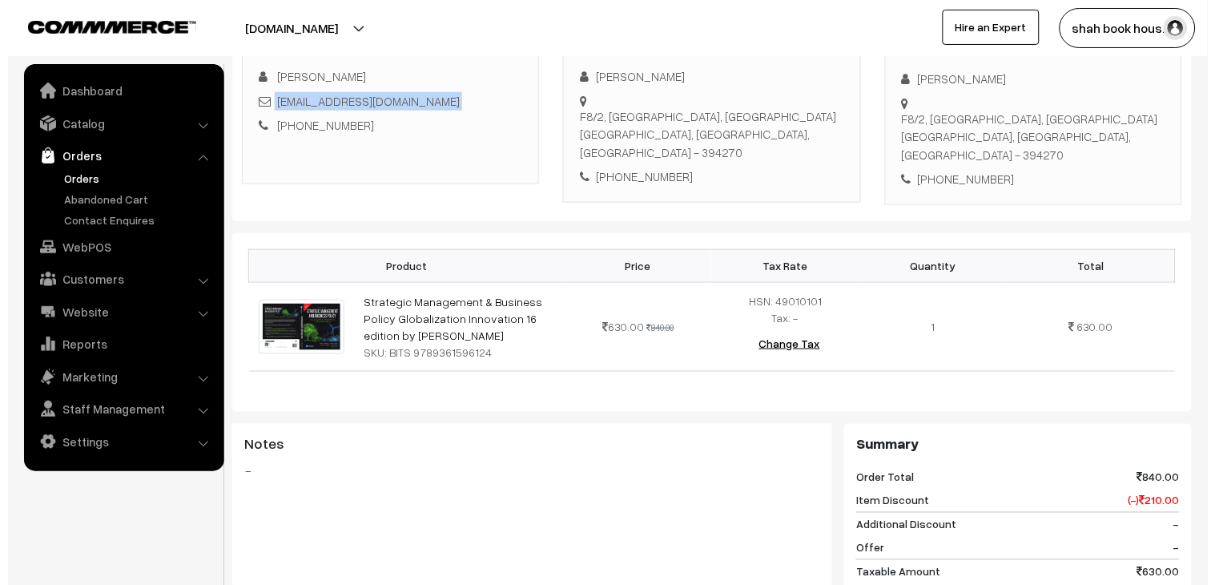
scroll to position [699, 0]
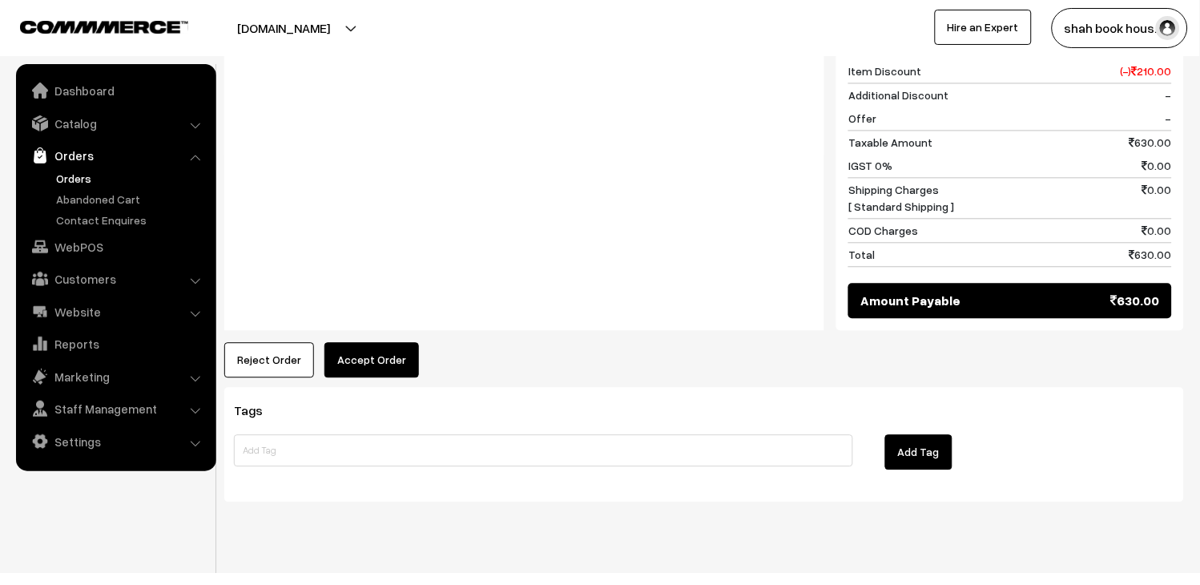
click at [394, 342] on button "Accept Order" at bounding box center [371, 359] width 95 height 35
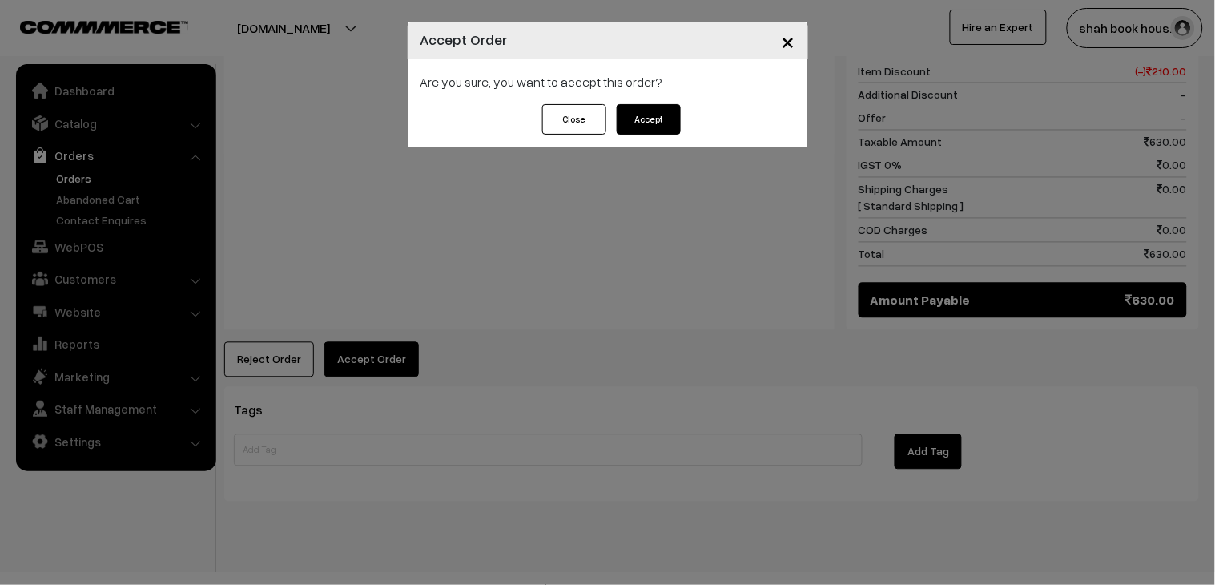
click at [659, 134] on button "Accept" at bounding box center [649, 119] width 64 height 30
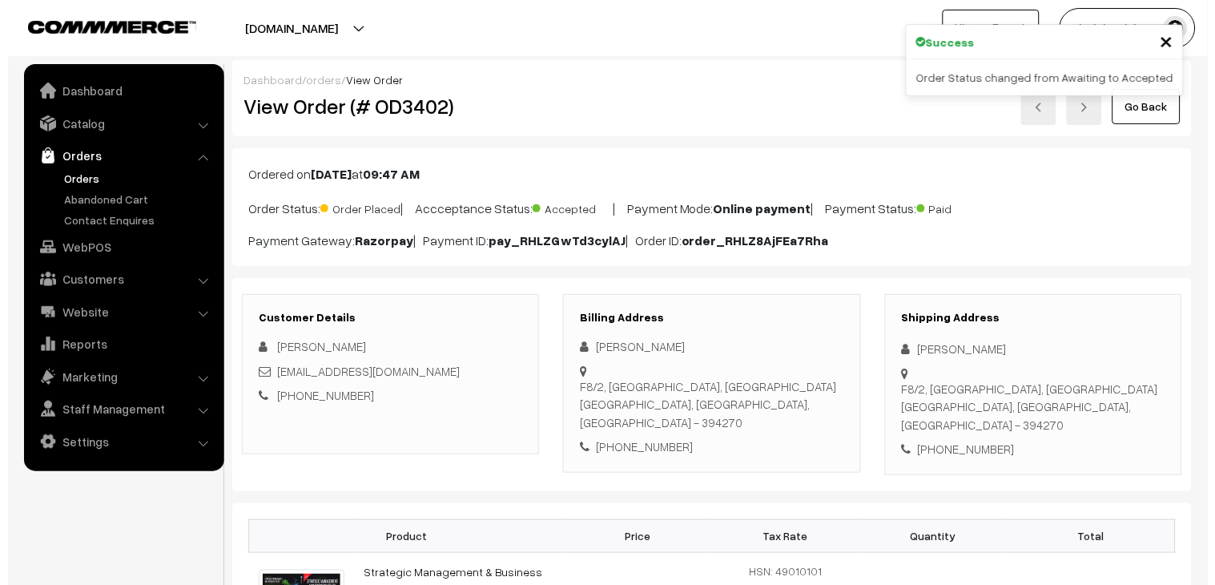
scroll to position [623, 0]
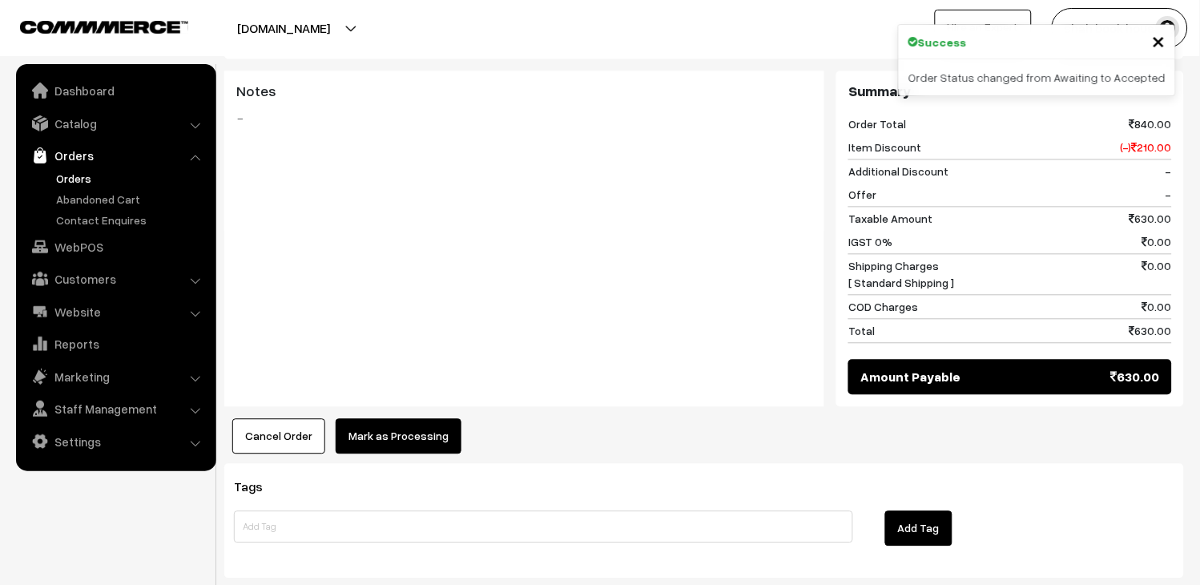
click at [438, 425] on button "Mark as Processing" at bounding box center [399, 436] width 126 height 35
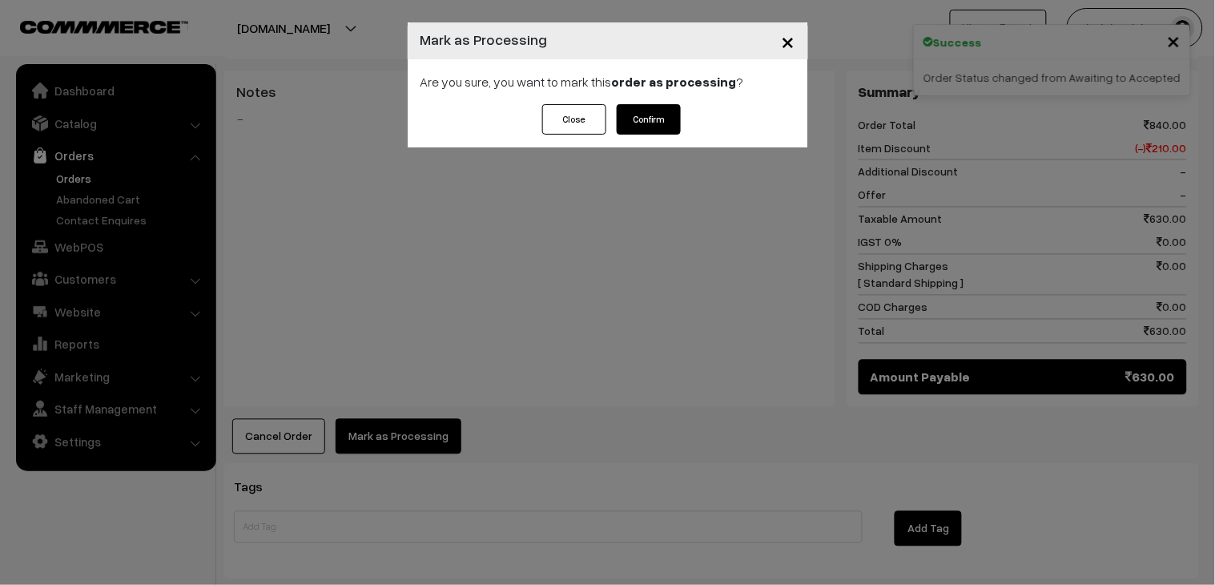
click at [647, 109] on button "Confirm" at bounding box center [649, 119] width 64 height 30
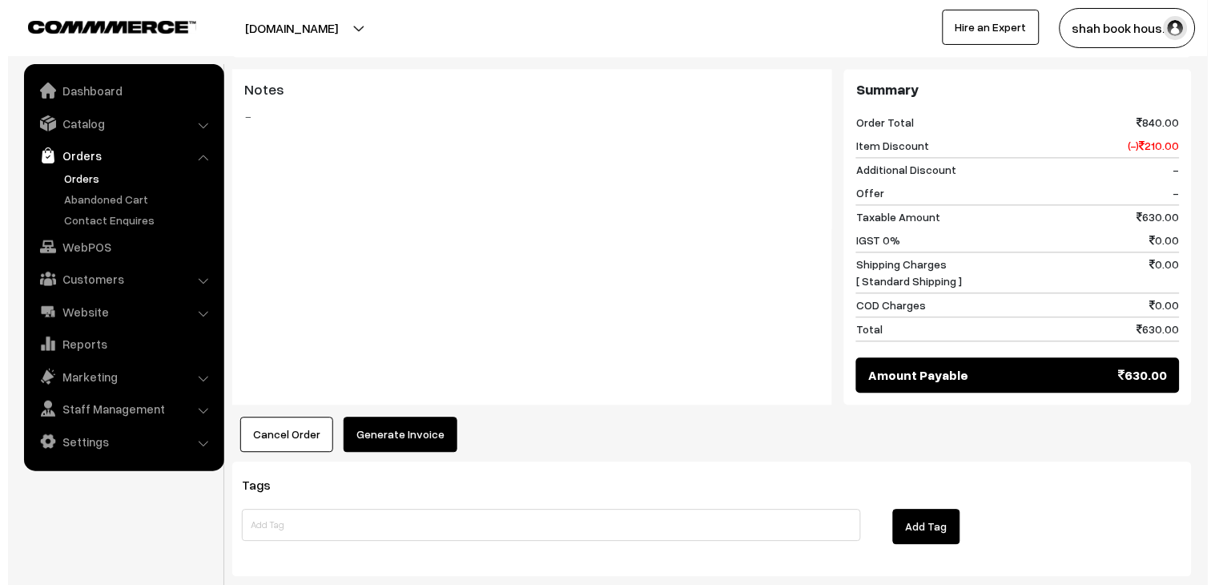
scroll to position [623, 0]
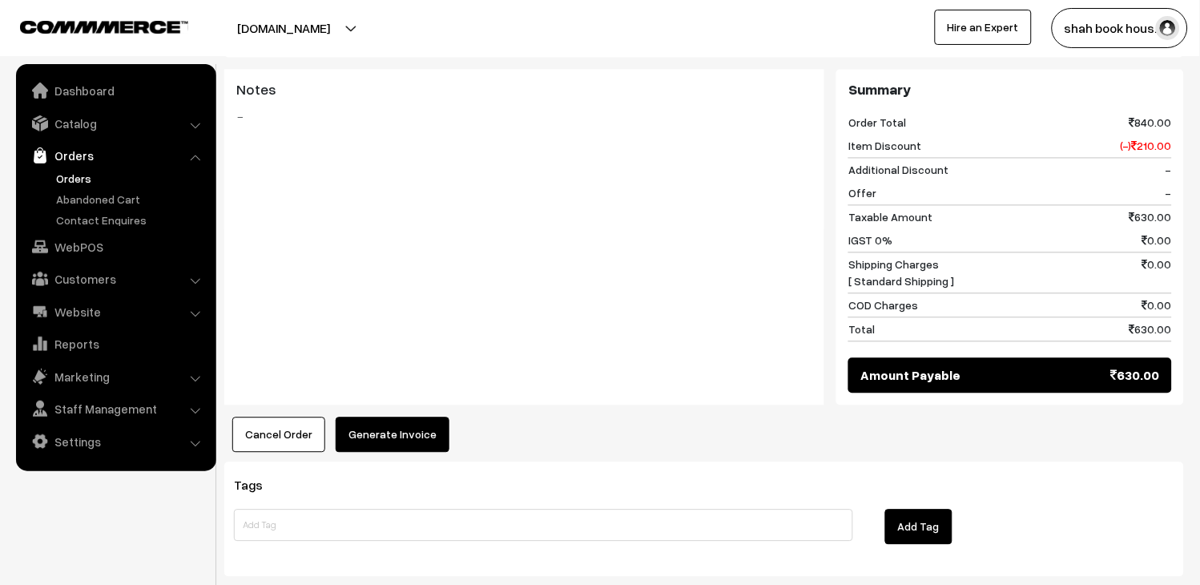
click at [409, 417] on button "Generate Invoice" at bounding box center [393, 434] width 114 height 35
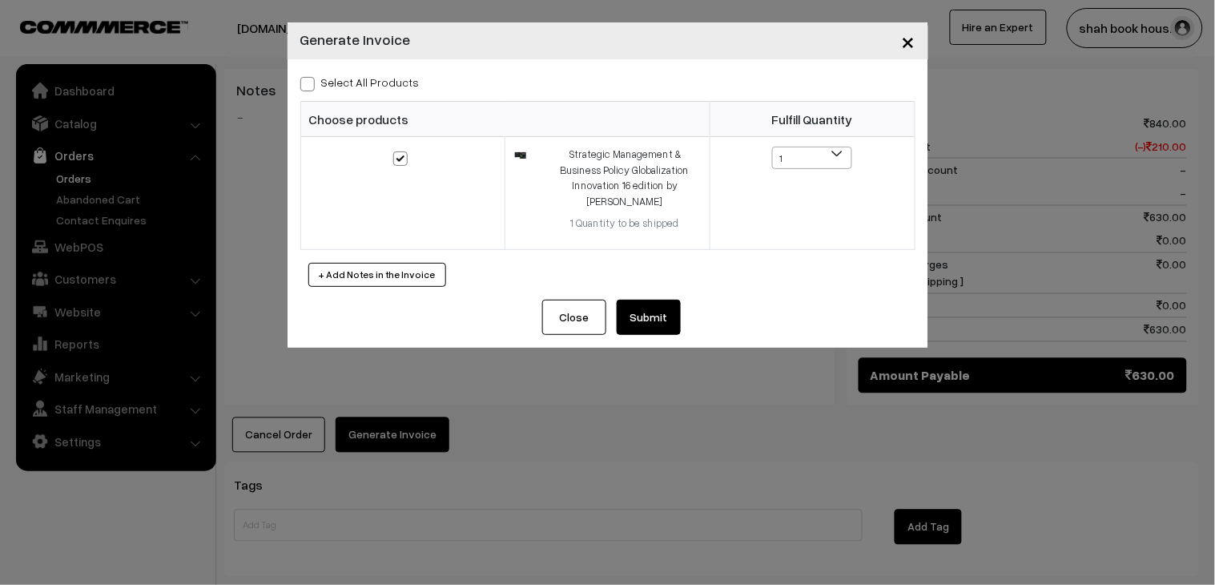
click at [673, 300] on button "Submit" at bounding box center [649, 317] width 64 height 35
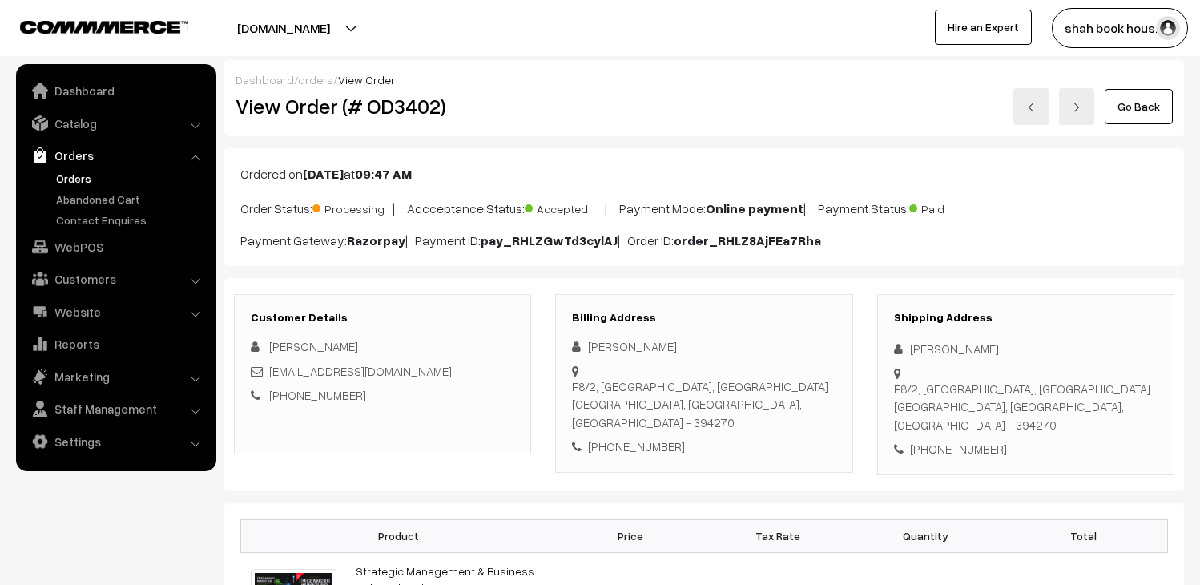
scroll to position [801, 0]
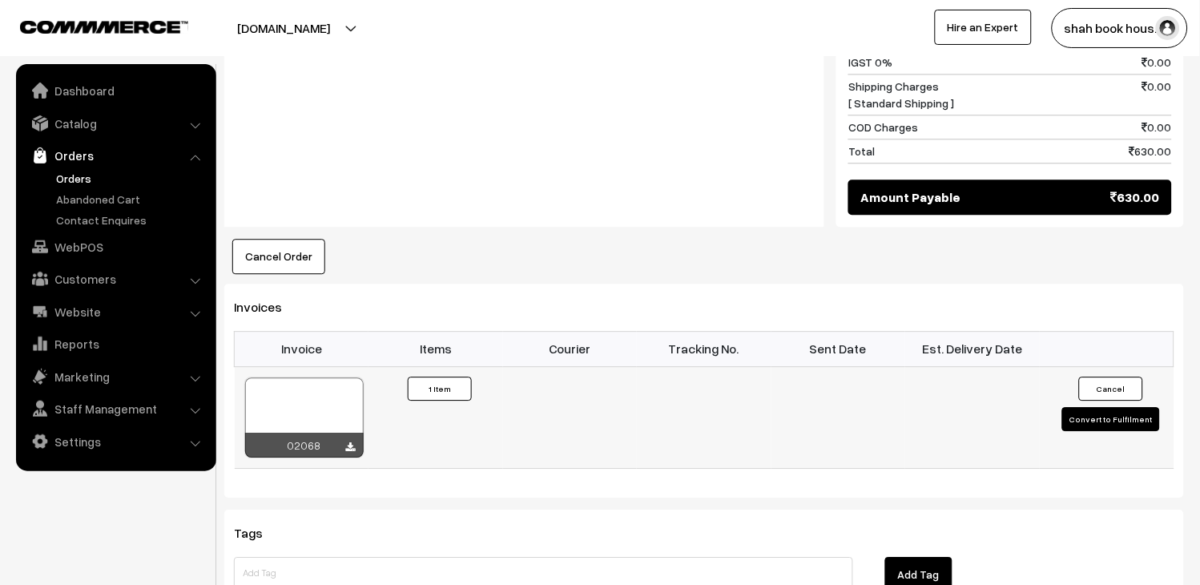
click at [315, 377] on div at bounding box center [304, 417] width 119 height 80
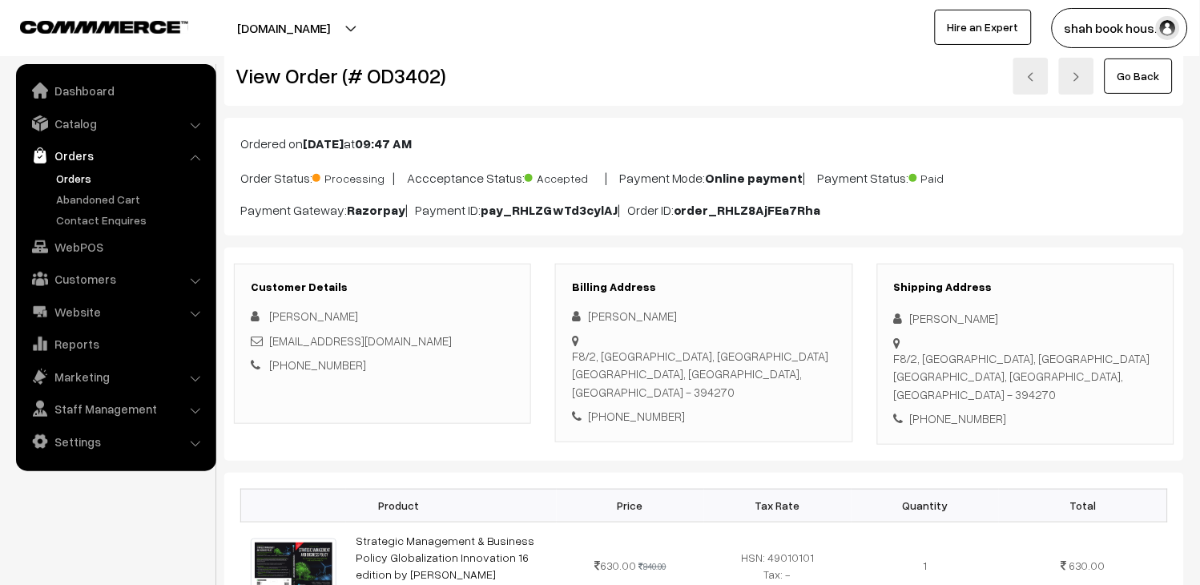
scroll to position [0, 0]
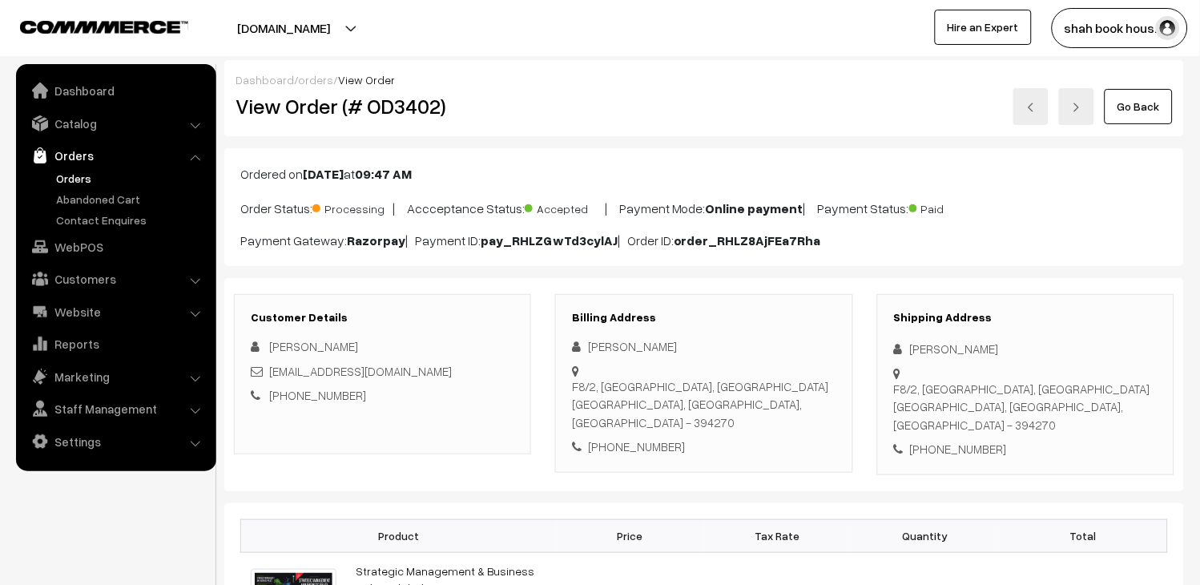
click at [1031, 100] on link at bounding box center [1031, 106] width 35 height 37
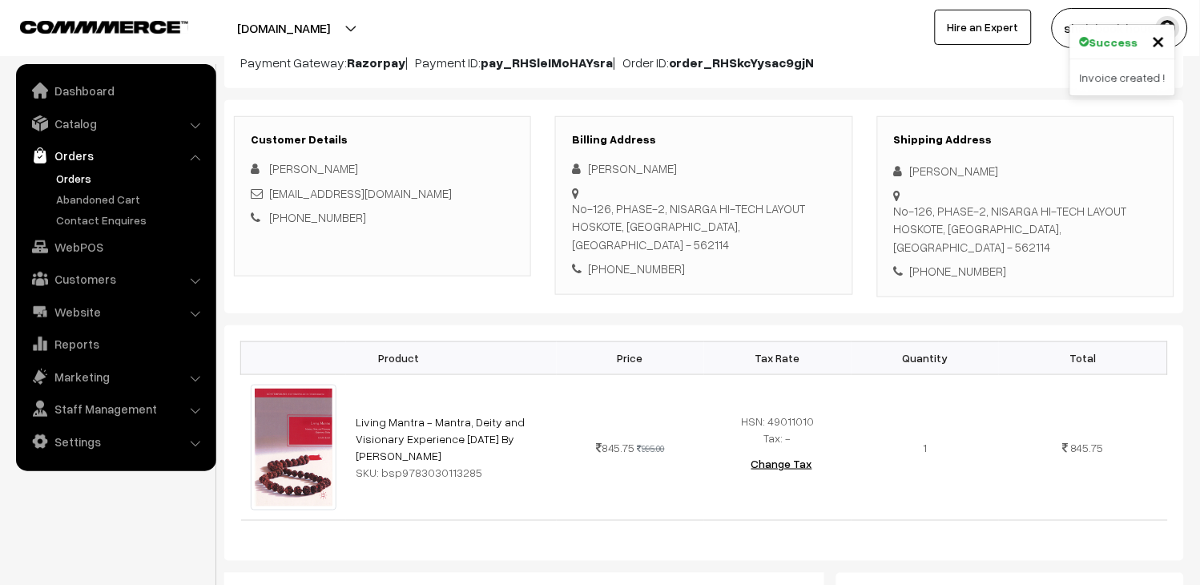
scroll to position [178, 0]
click at [414, 190] on div "srihari431996@gmail.com" at bounding box center [383, 193] width 264 height 18
copy div "srihari431996@gmail.com"
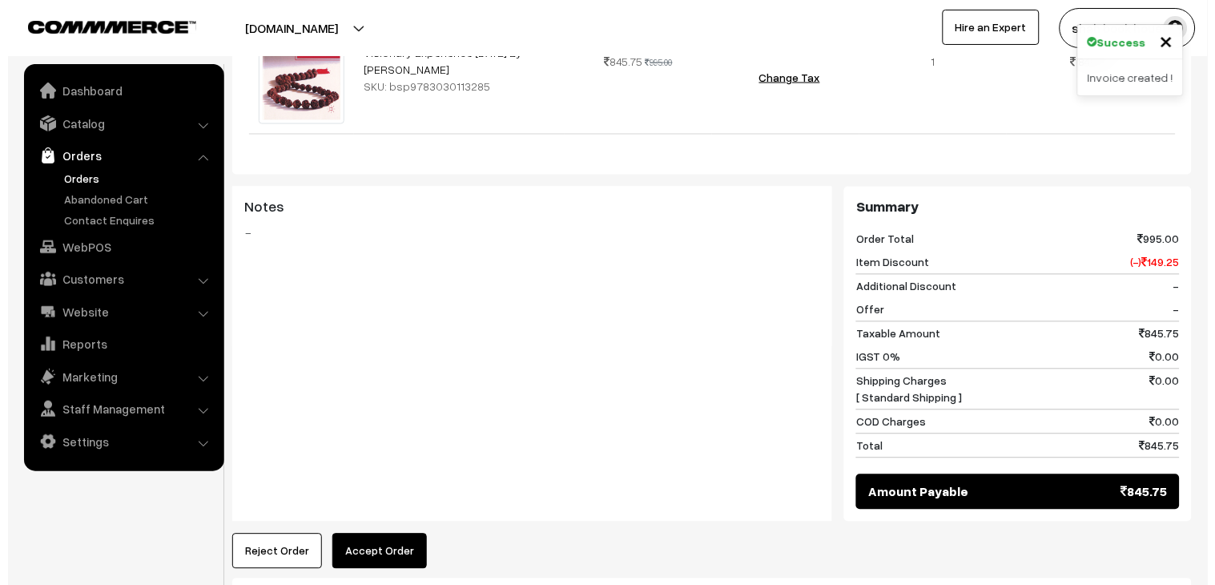
scroll to position [711, 0]
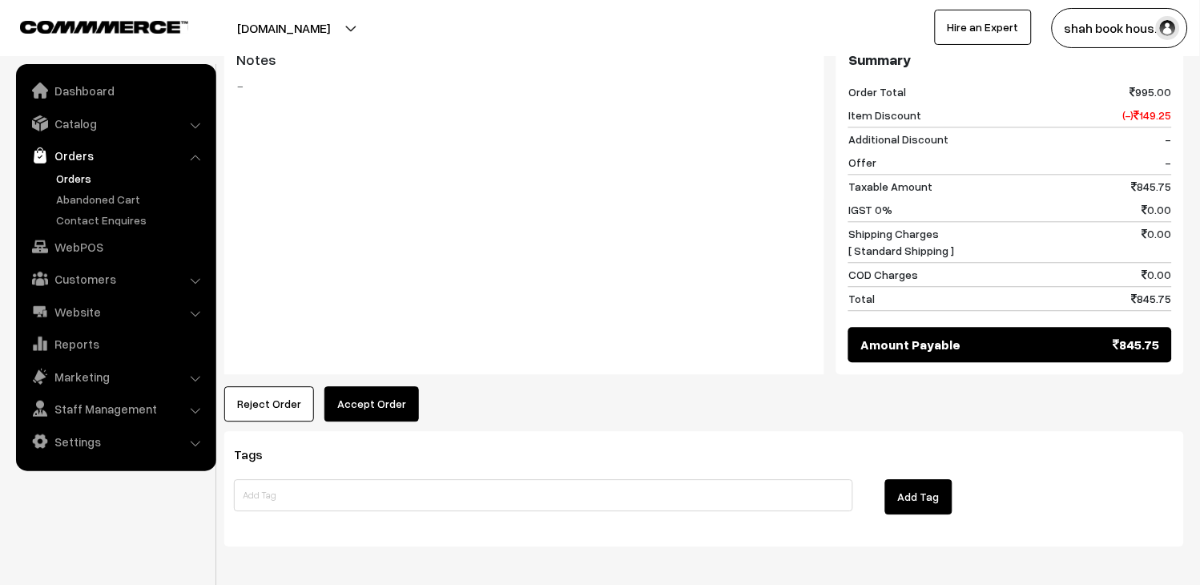
click at [366, 386] on button "Accept Order" at bounding box center [371, 403] width 95 height 35
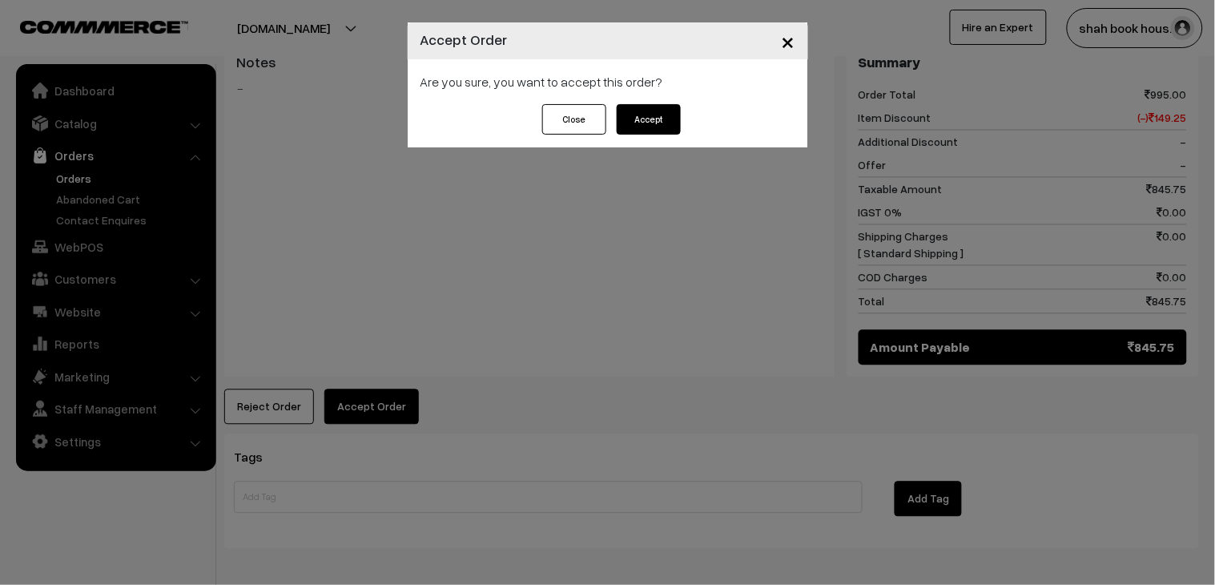
click at [662, 116] on button "Accept" at bounding box center [649, 119] width 64 height 30
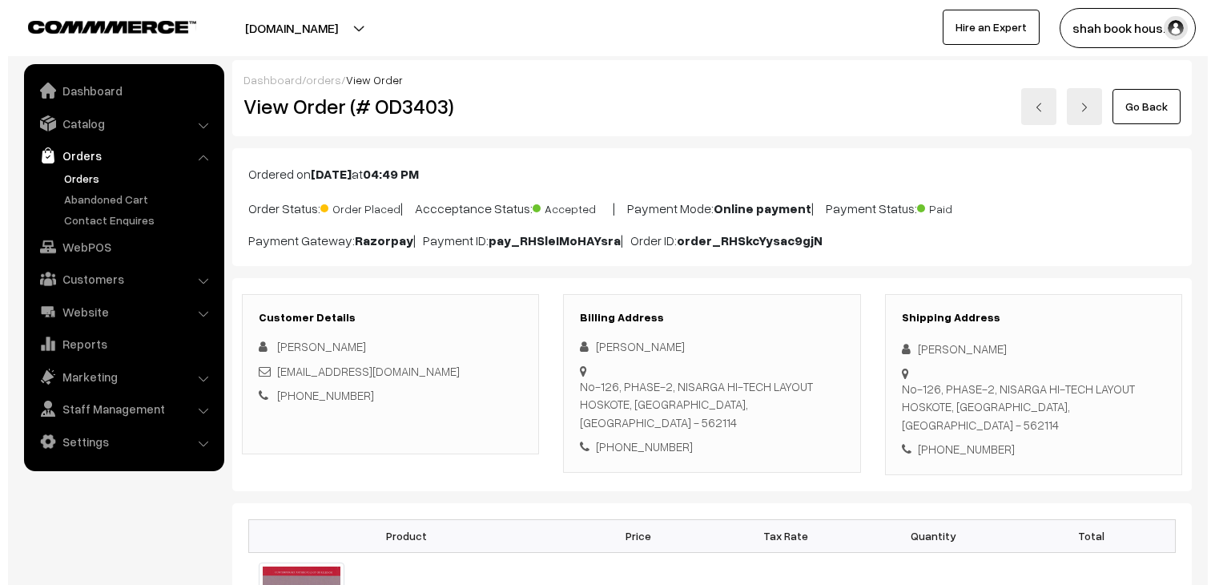
scroll to position [623, 0]
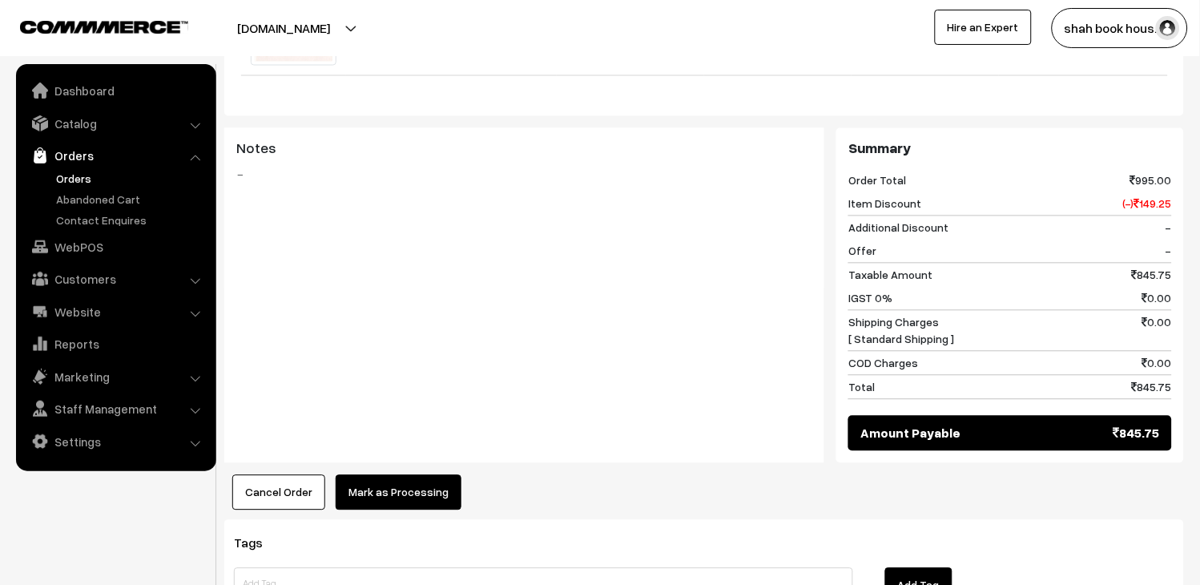
click at [429, 475] on button "Mark as Processing" at bounding box center [399, 492] width 126 height 35
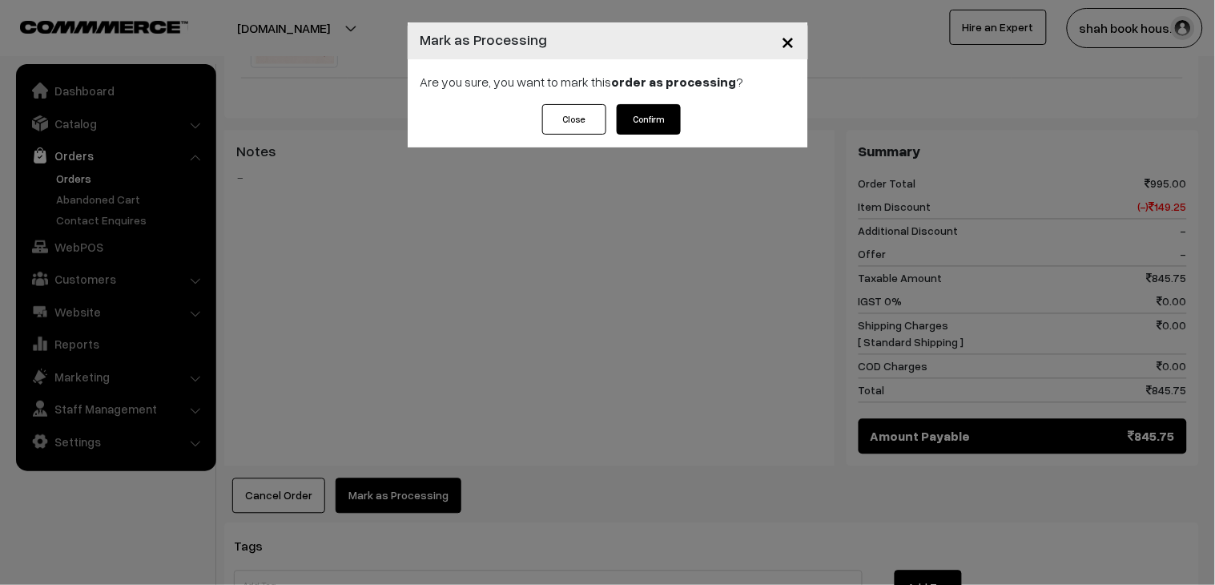
click at [660, 105] on button "Confirm" at bounding box center [649, 119] width 64 height 30
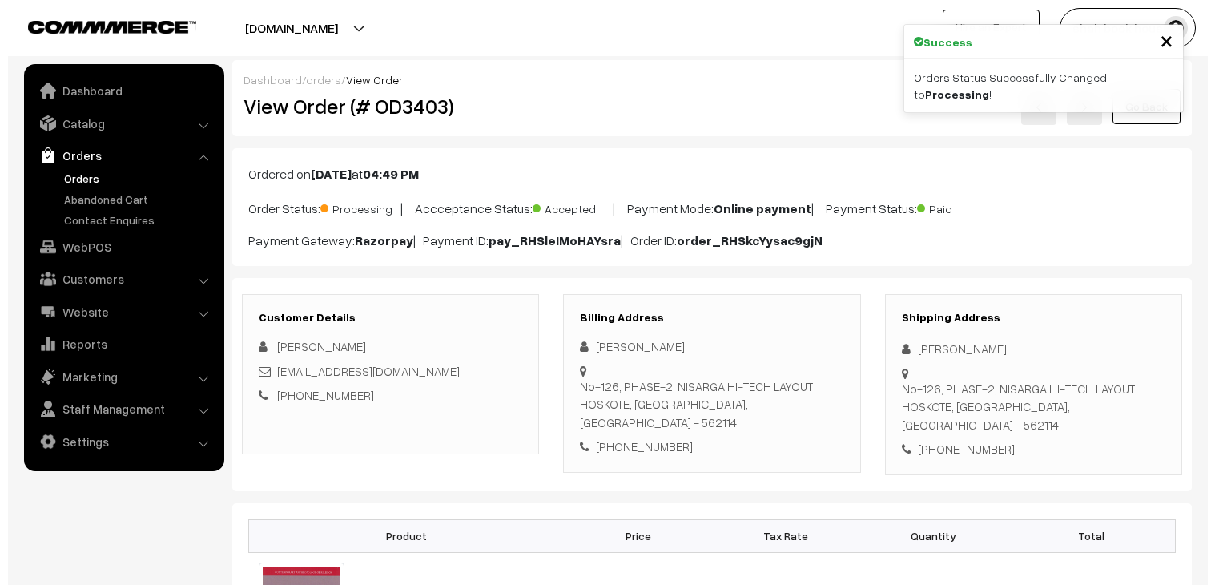
scroll to position [623, 0]
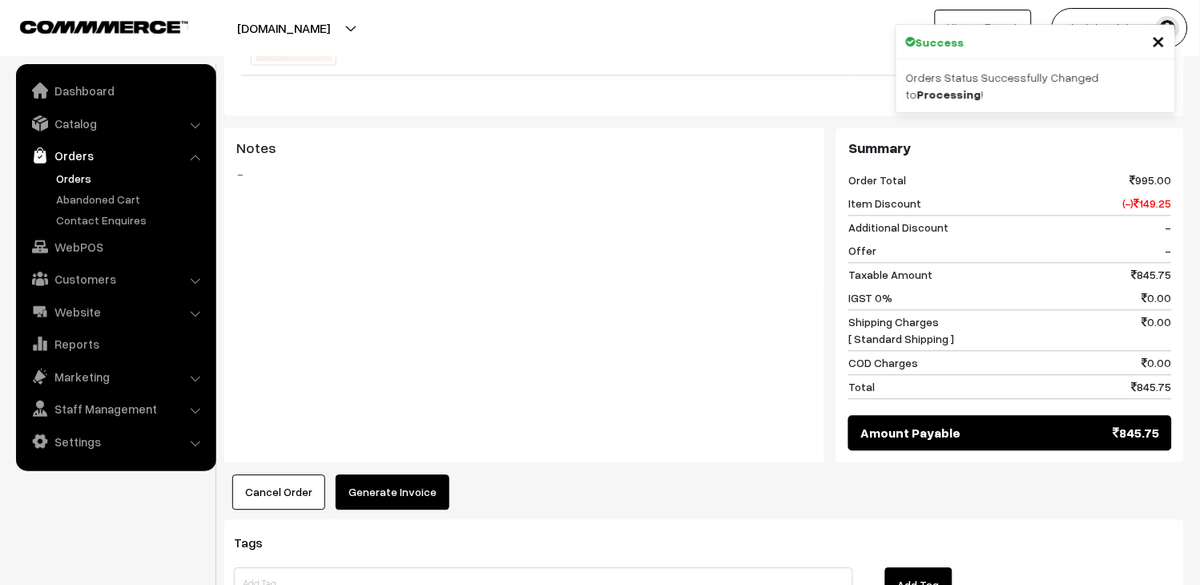
click at [389, 498] on div "Dashboard / orders / View Order View Order (# OD3403) Go Back Ordered on Sep 14…" at bounding box center [704, 124] width 960 height 1373
click at [396, 481] on button "Generate Invoice" at bounding box center [393, 492] width 114 height 35
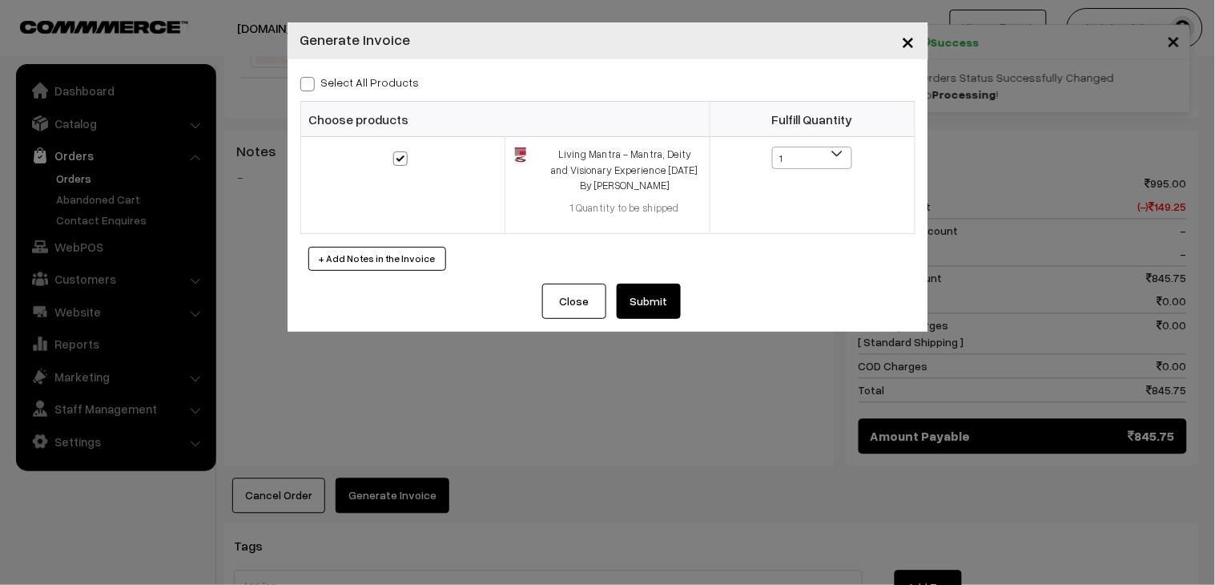
click at [661, 289] on button "Submit" at bounding box center [649, 301] width 64 height 35
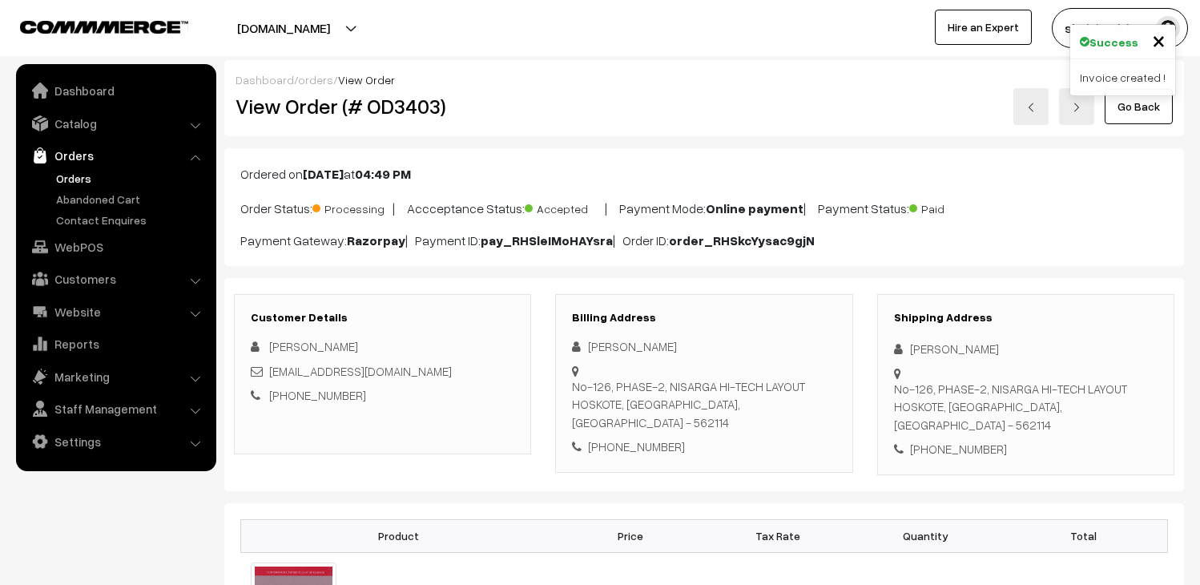
scroll to position [1068, 0]
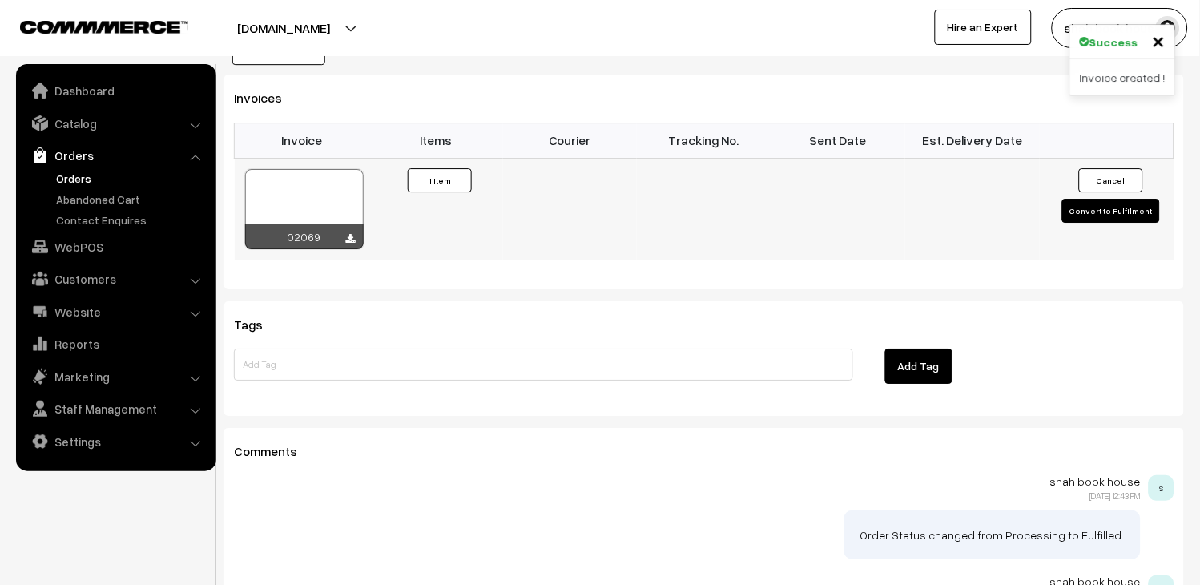
click at [292, 169] on div at bounding box center [304, 209] width 119 height 80
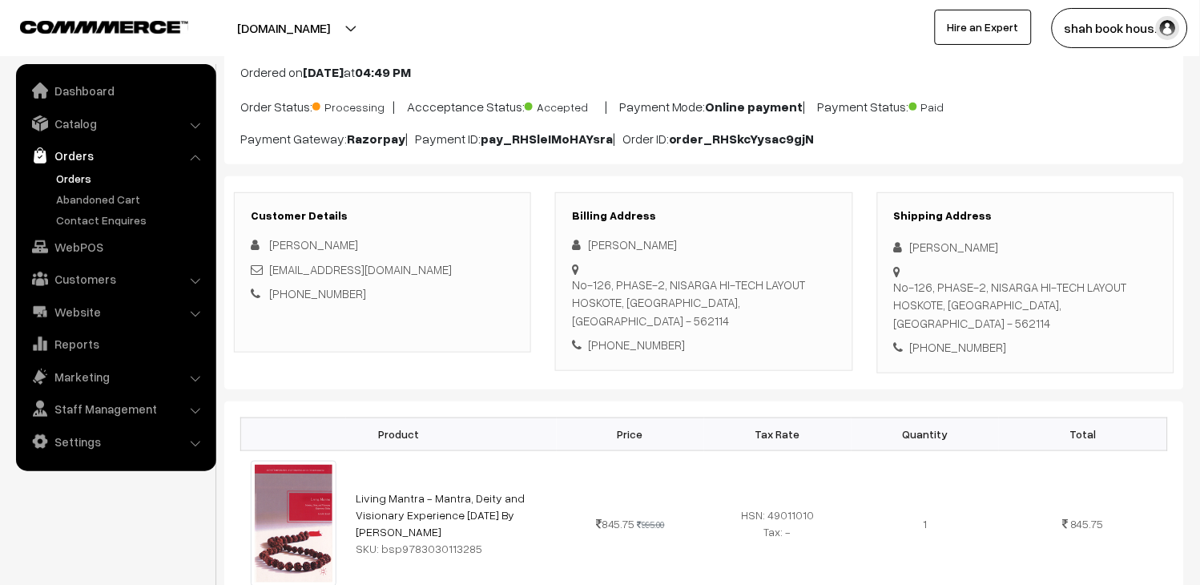
scroll to position [0, 0]
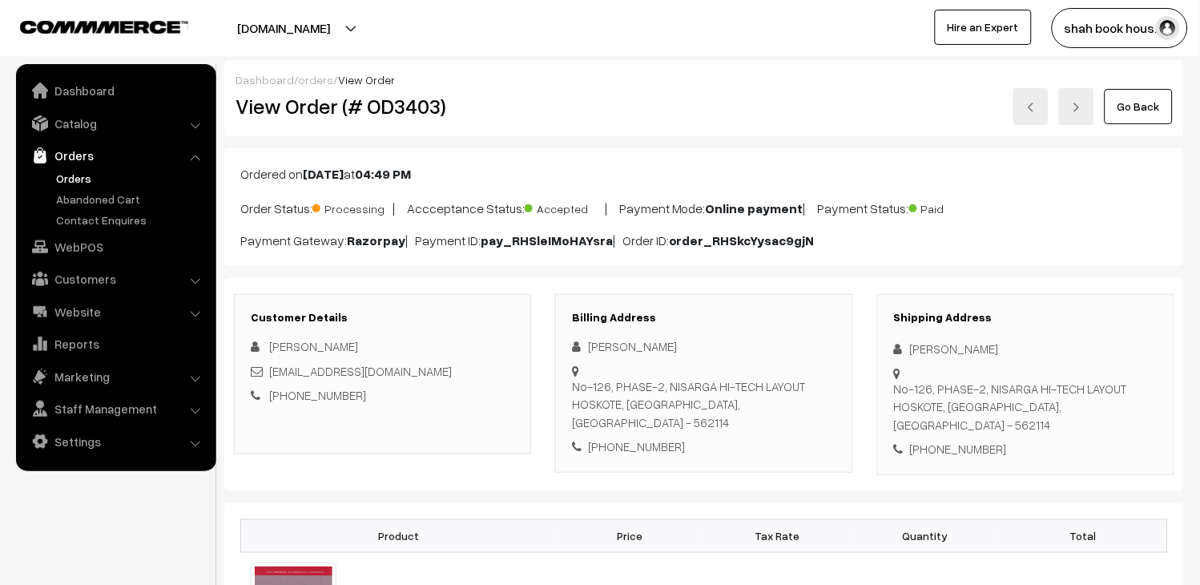
click at [1036, 104] on img at bounding box center [1031, 108] width 10 height 10
click at [437, 363] on div "[EMAIL_ADDRESS][DOMAIN_NAME]" at bounding box center [383, 371] width 264 height 18
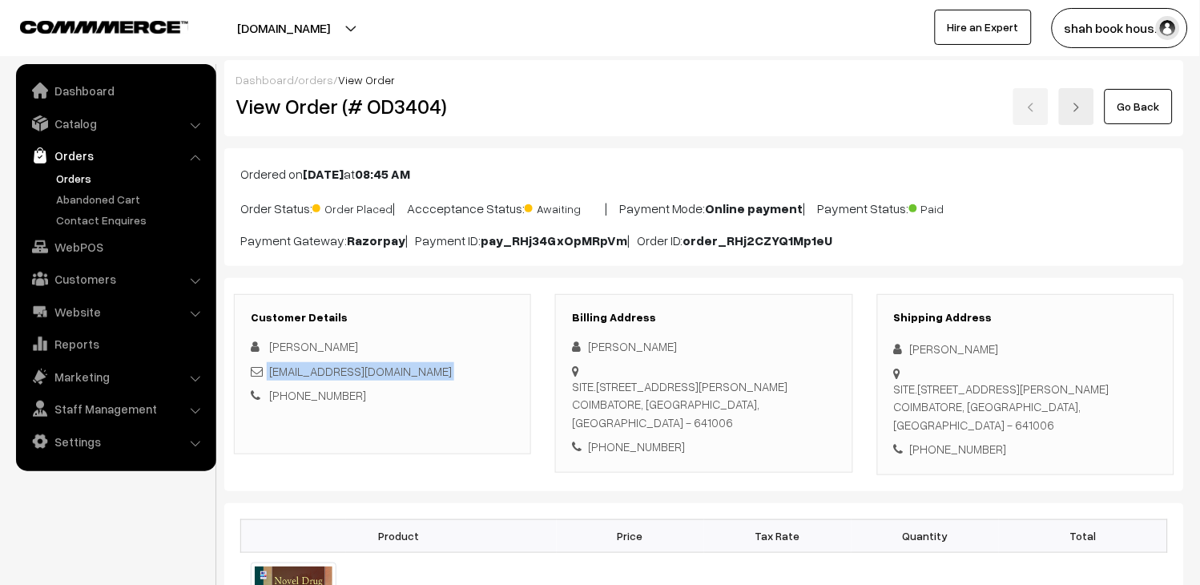
click at [437, 363] on div "[EMAIL_ADDRESS][DOMAIN_NAME]" at bounding box center [383, 371] width 264 height 18
copy div "[EMAIL_ADDRESS][DOMAIN_NAME]"
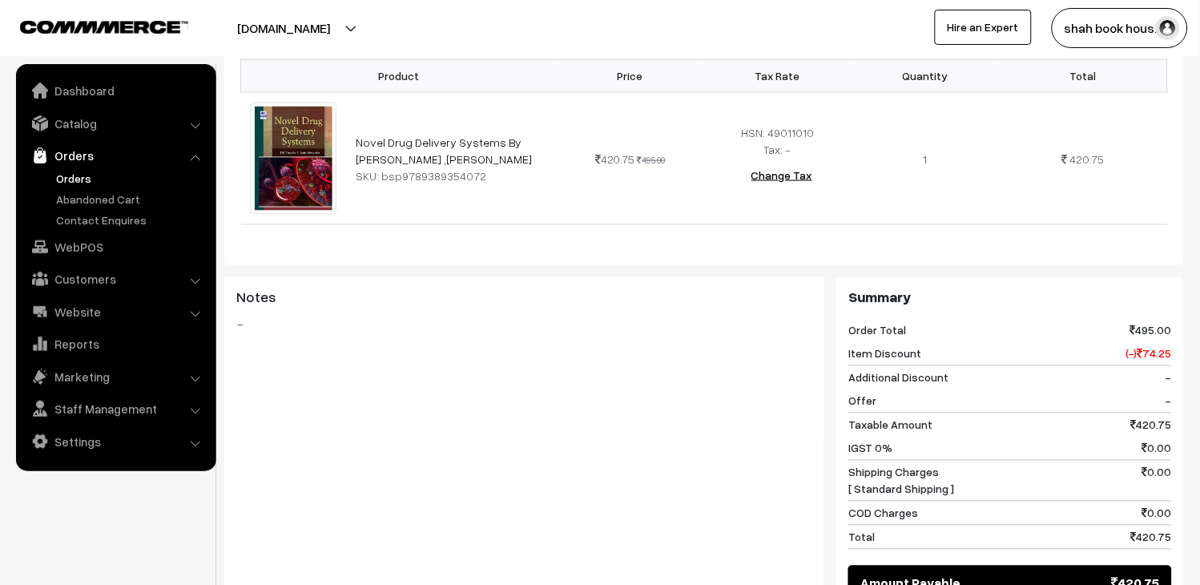
scroll to position [711, 0]
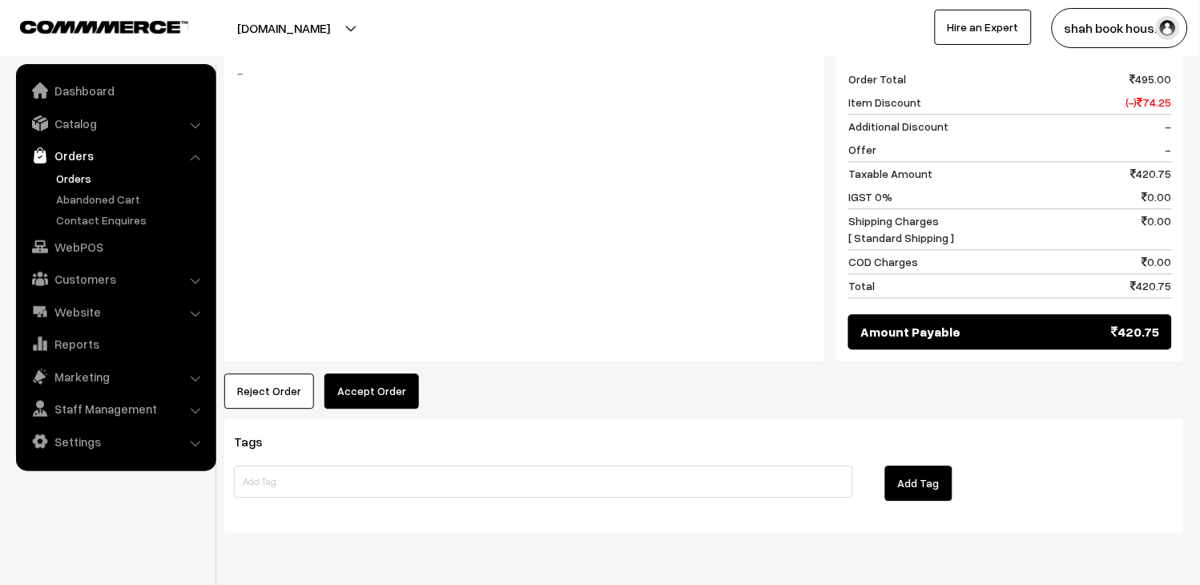
click at [381, 377] on button "Accept Order" at bounding box center [371, 390] width 95 height 35
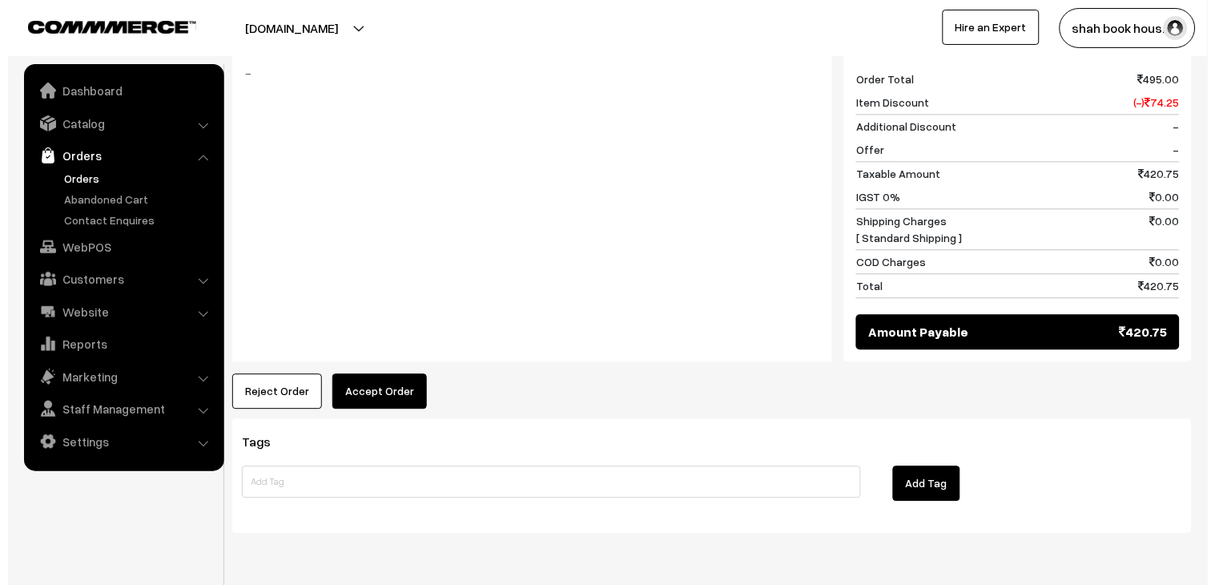
scroll to position [714, 0]
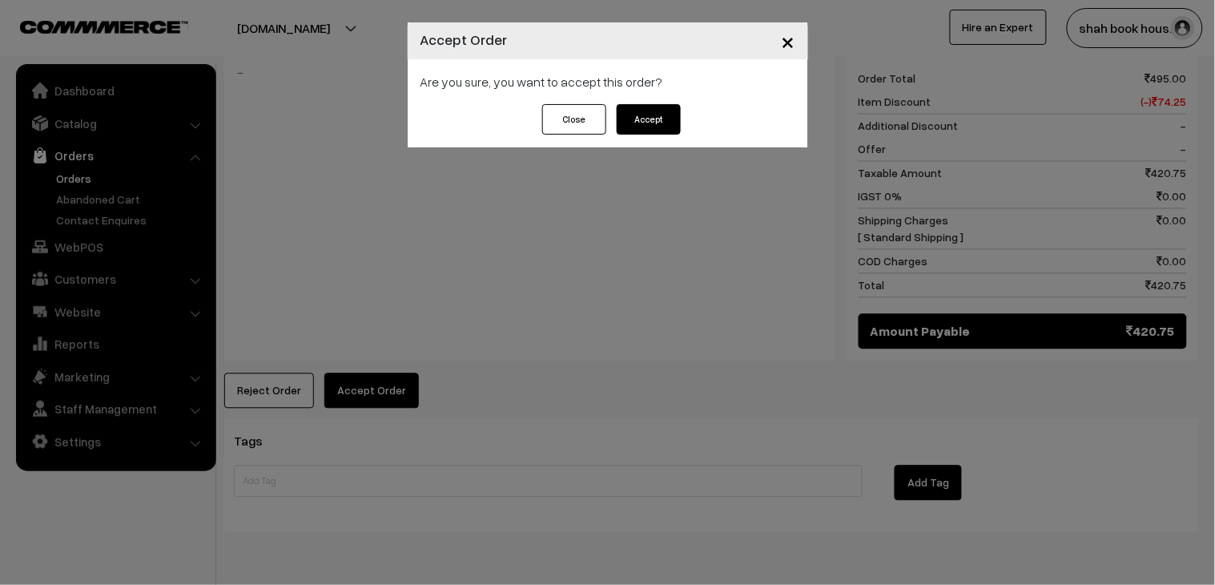
click at [651, 109] on button "Accept" at bounding box center [649, 119] width 64 height 30
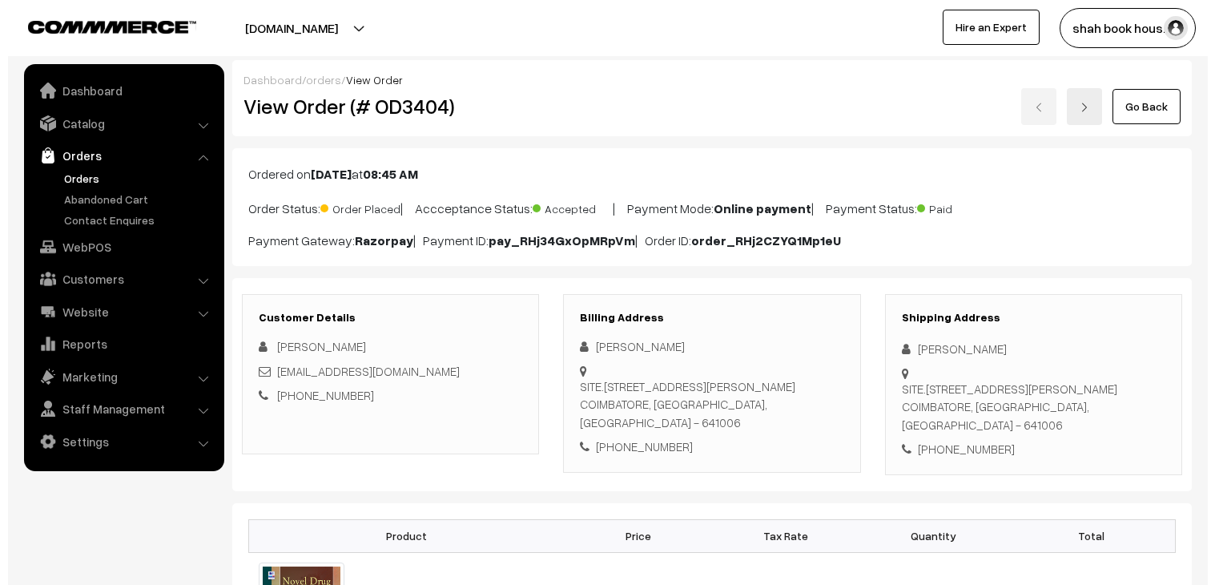
scroll to position [534, 0]
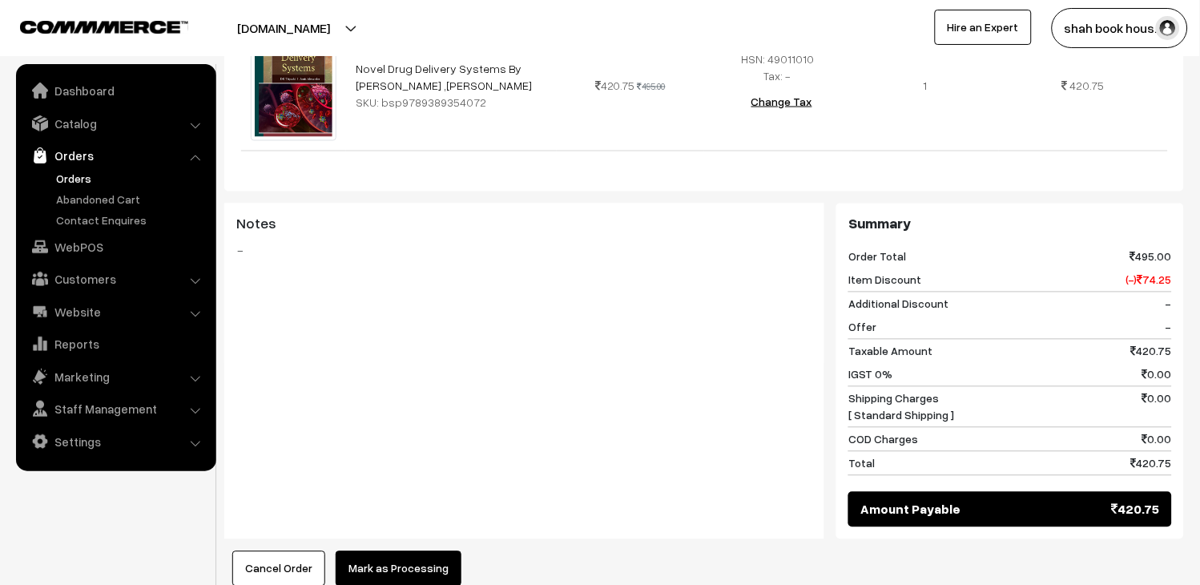
click at [417, 551] on button "Mark as Processing" at bounding box center [399, 568] width 126 height 35
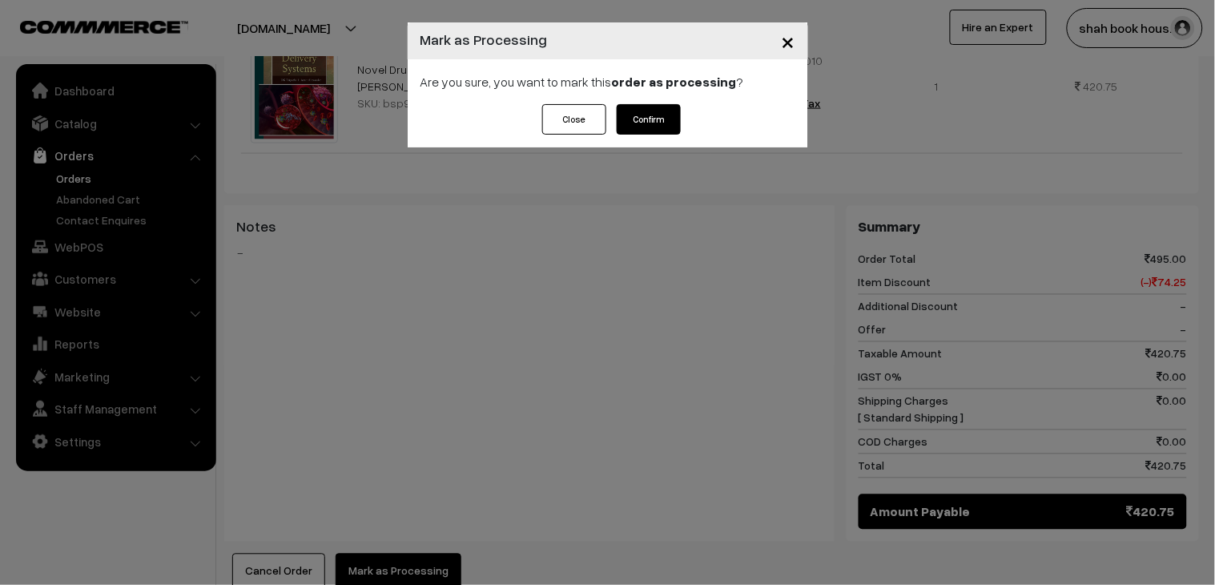
click at [634, 108] on button "Confirm" at bounding box center [649, 119] width 64 height 30
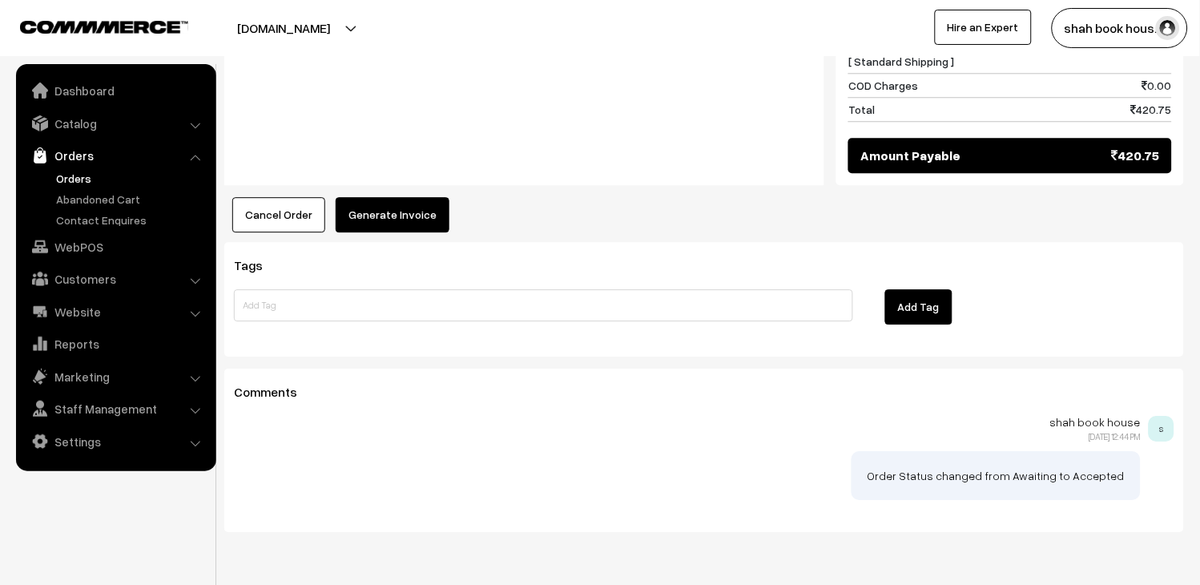
scroll to position [890, 0]
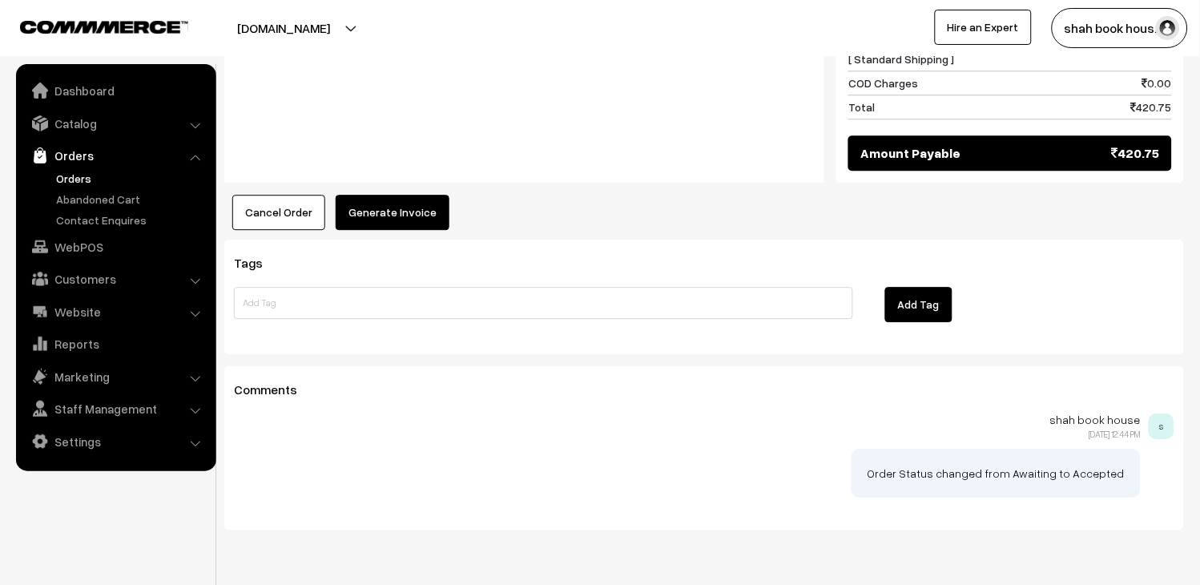
click at [395, 199] on button "Generate Invoice" at bounding box center [393, 212] width 114 height 35
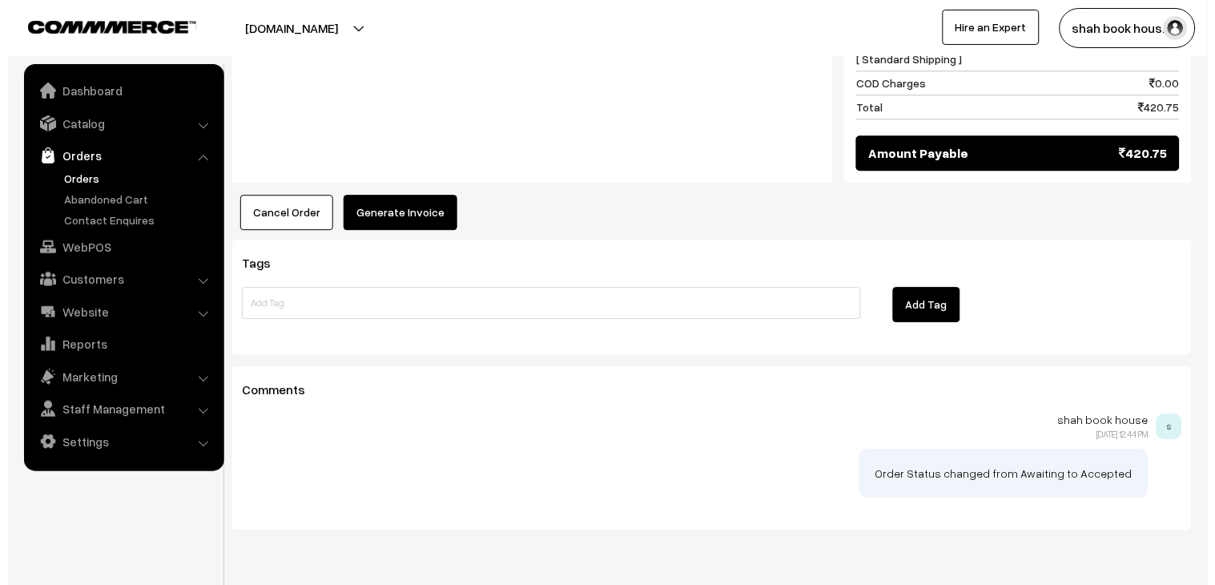
scroll to position [892, 0]
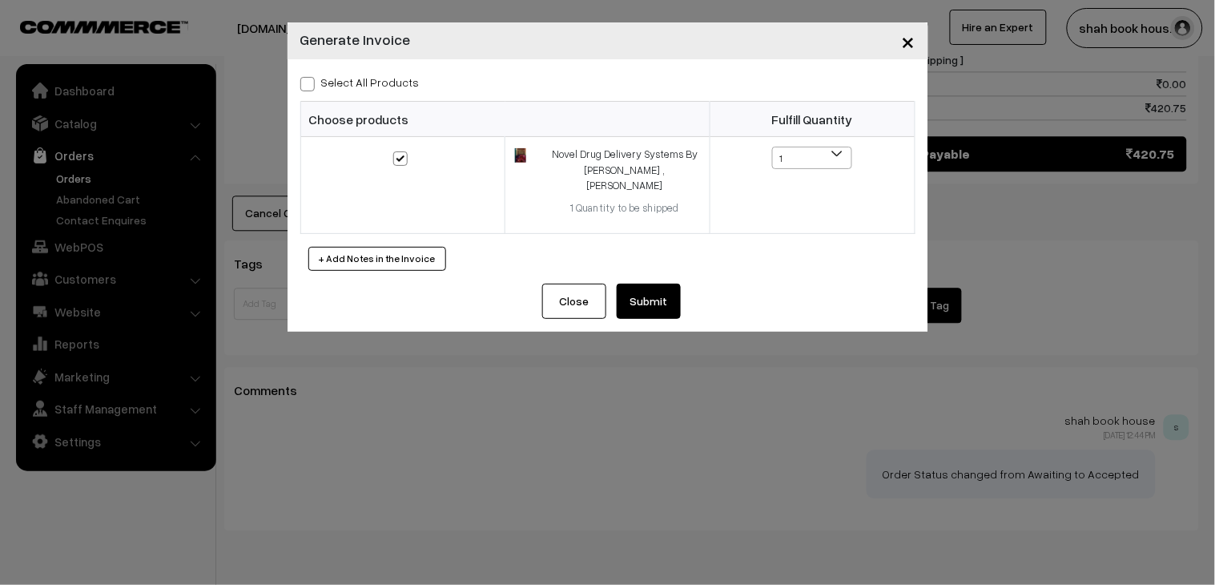
click at [668, 284] on button "Submit" at bounding box center [649, 301] width 64 height 35
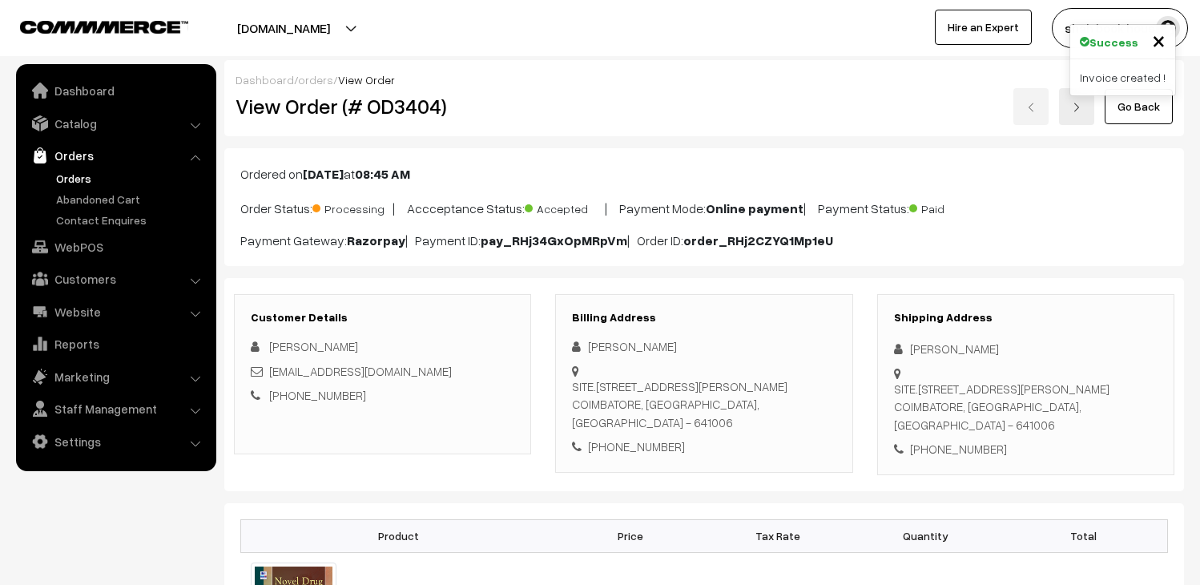
scroll to position [889, 0]
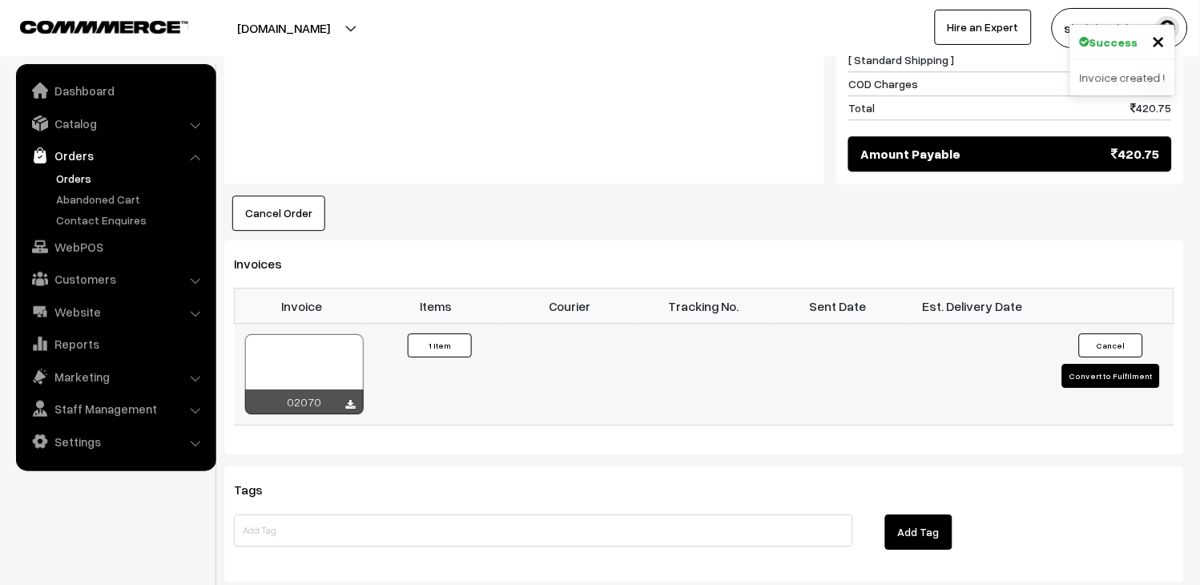
click at [303, 328] on td "02070" at bounding box center [302, 375] width 135 height 102
click at [327, 345] on div at bounding box center [304, 374] width 119 height 80
click at [64, 171] on link "Orders" at bounding box center [131, 178] width 159 height 17
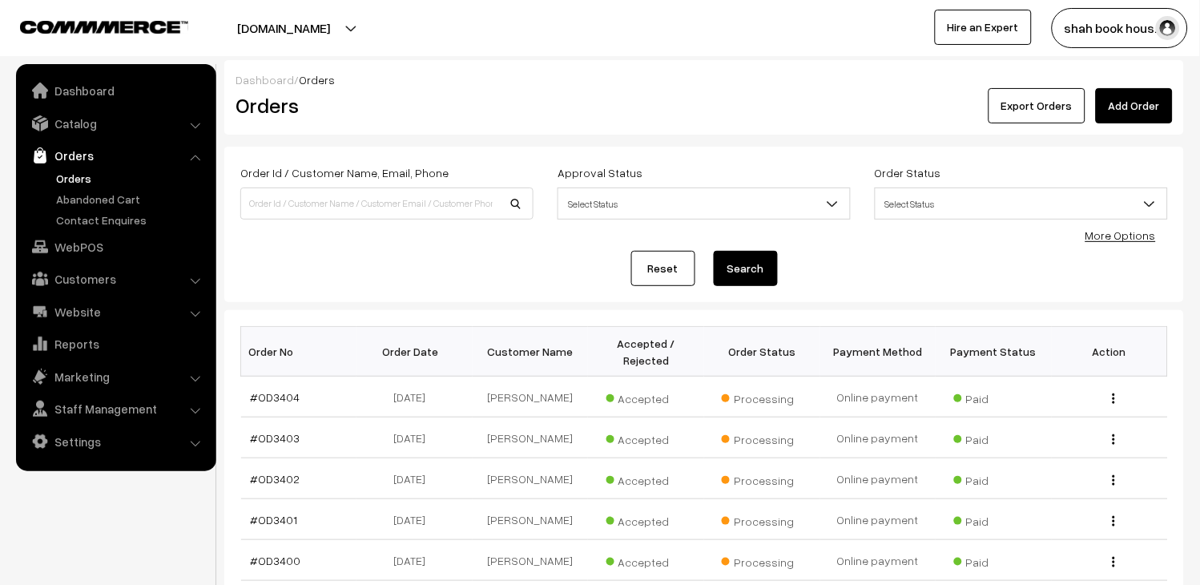
click at [97, 175] on link "Orders" at bounding box center [131, 178] width 159 height 17
